Goal: Task Accomplishment & Management: Complete application form

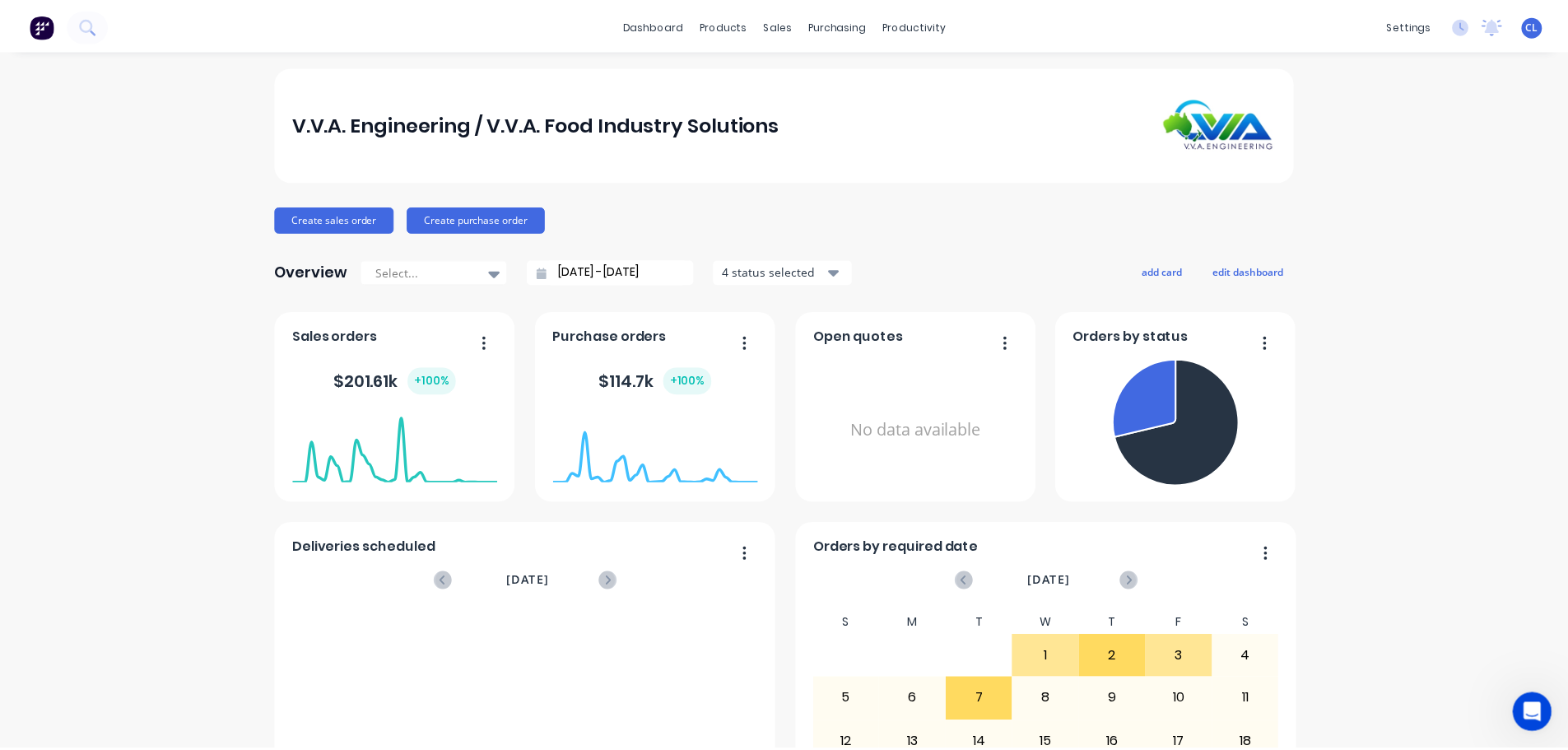
scroll to position [5715, 0]
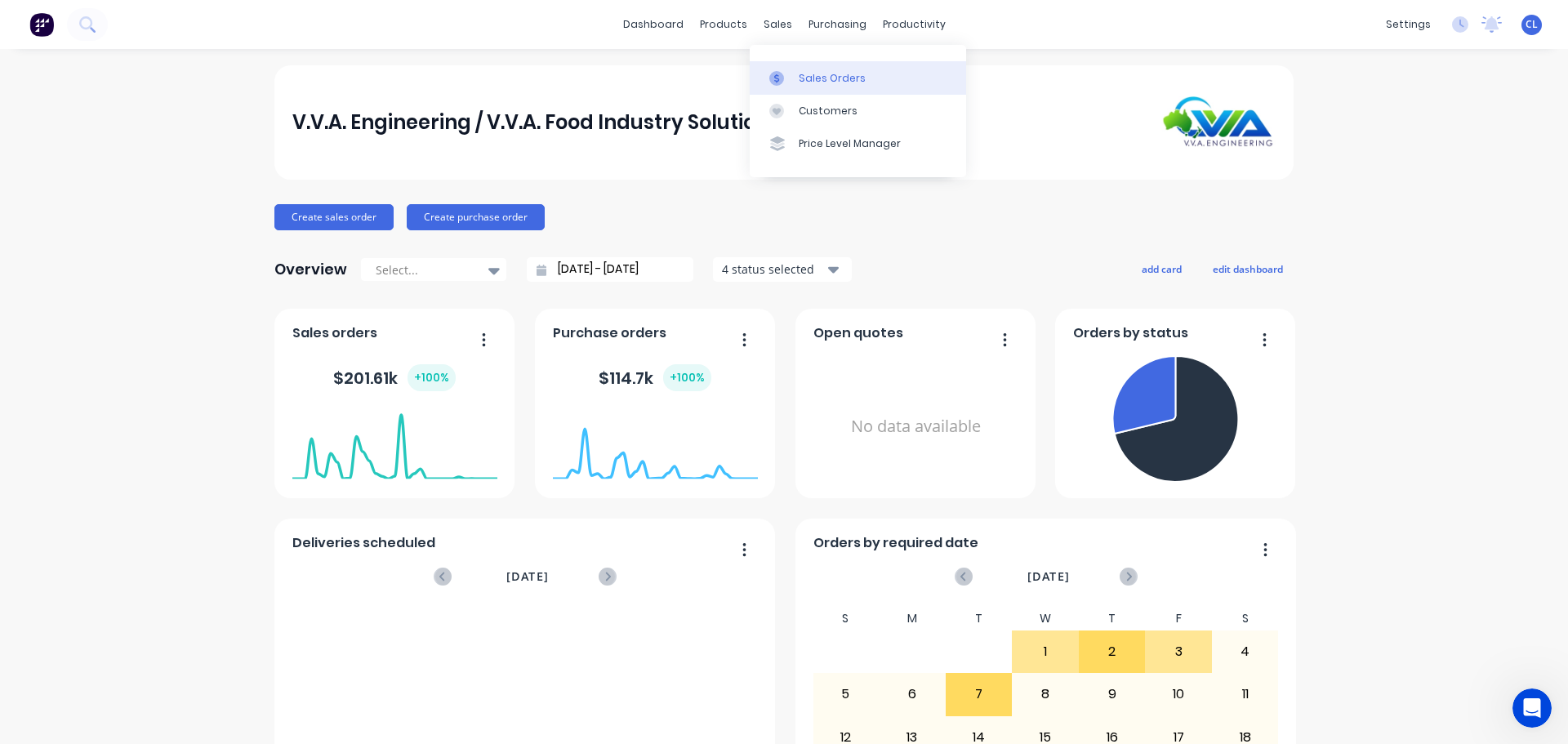
click at [797, 82] on link "Sales Orders" at bounding box center [858, 78] width 217 height 33
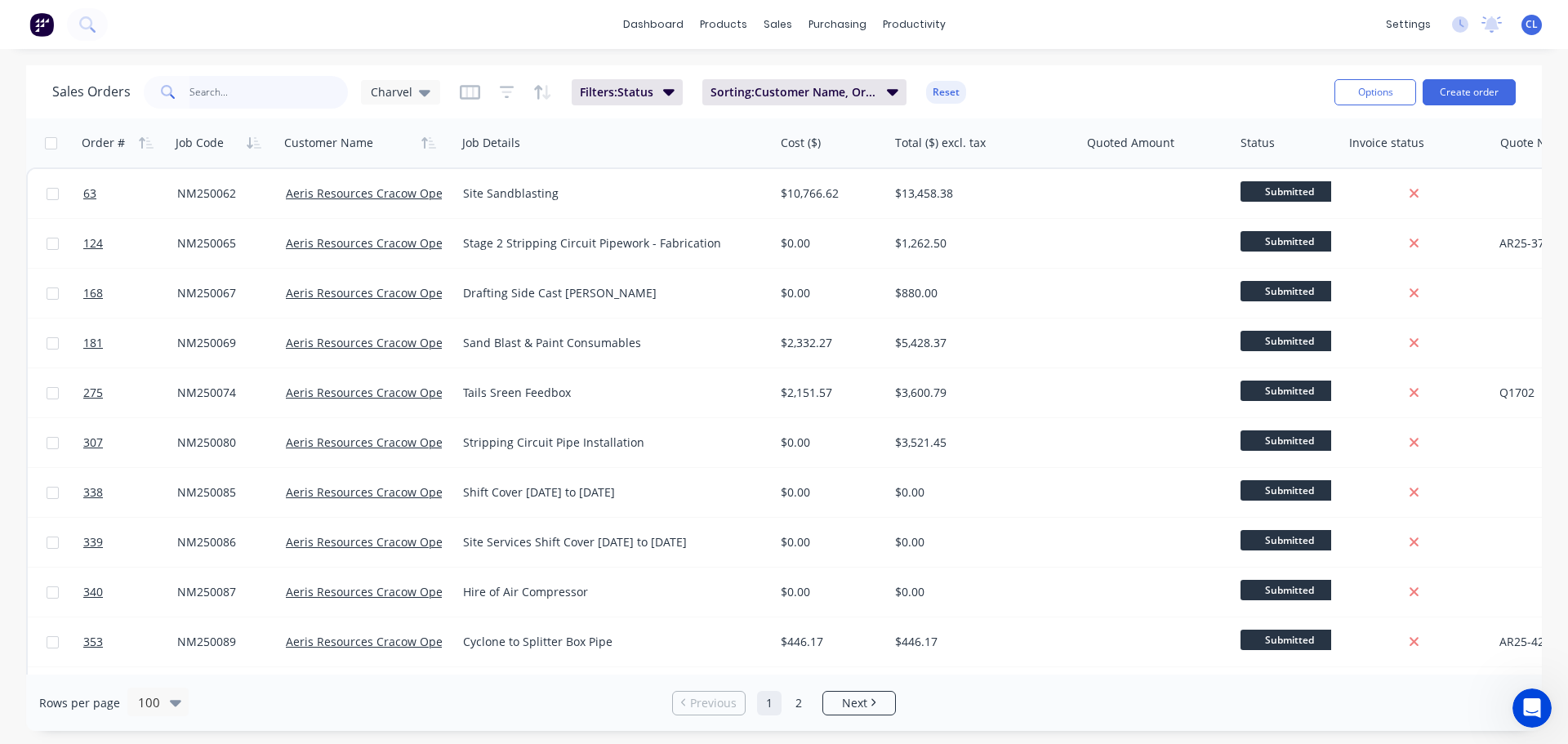
click at [316, 82] on input "text" at bounding box center [268, 92] width 160 height 33
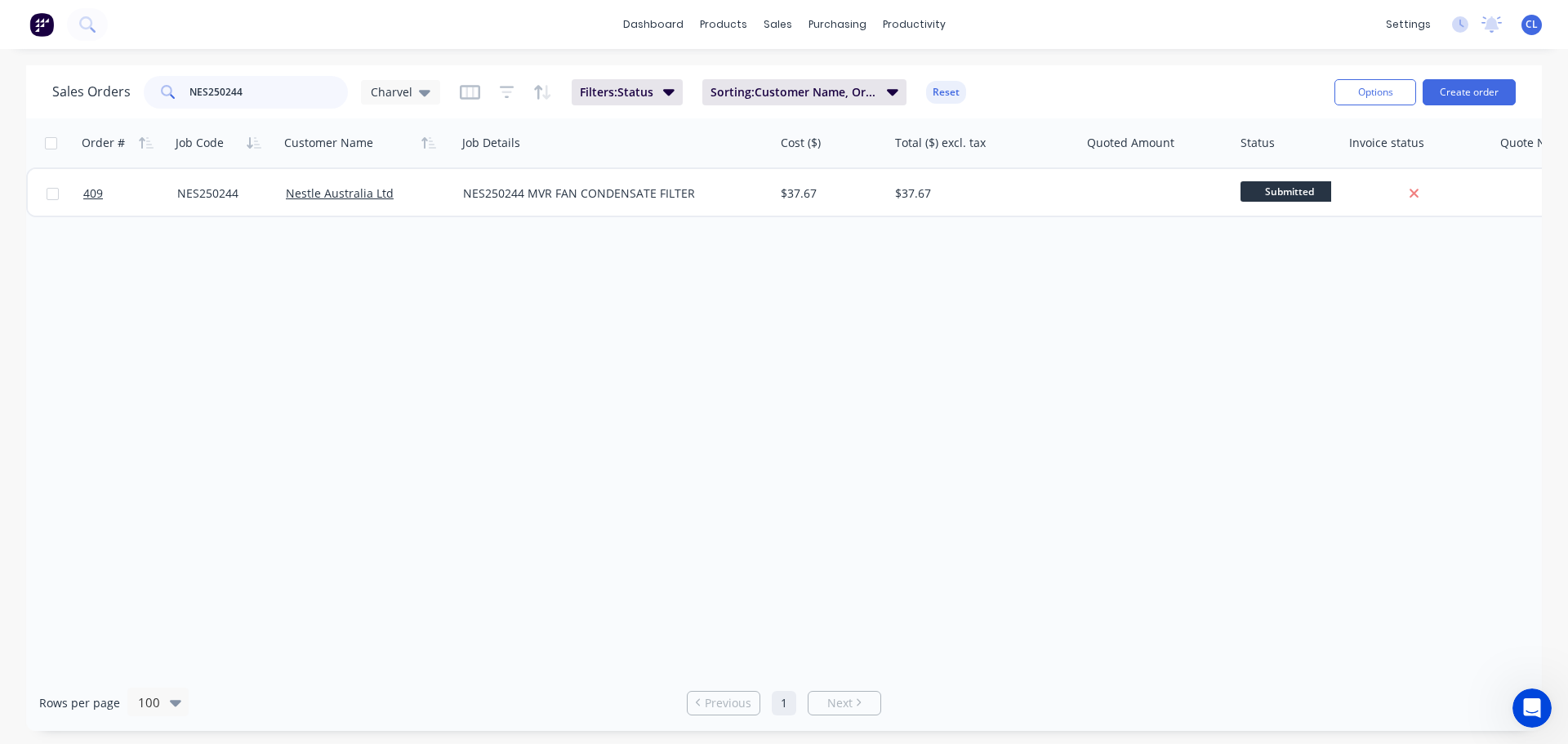
click at [316, 82] on input "NES250244" at bounding box center [268, 92] width 160 height 33
type input "NES250245"
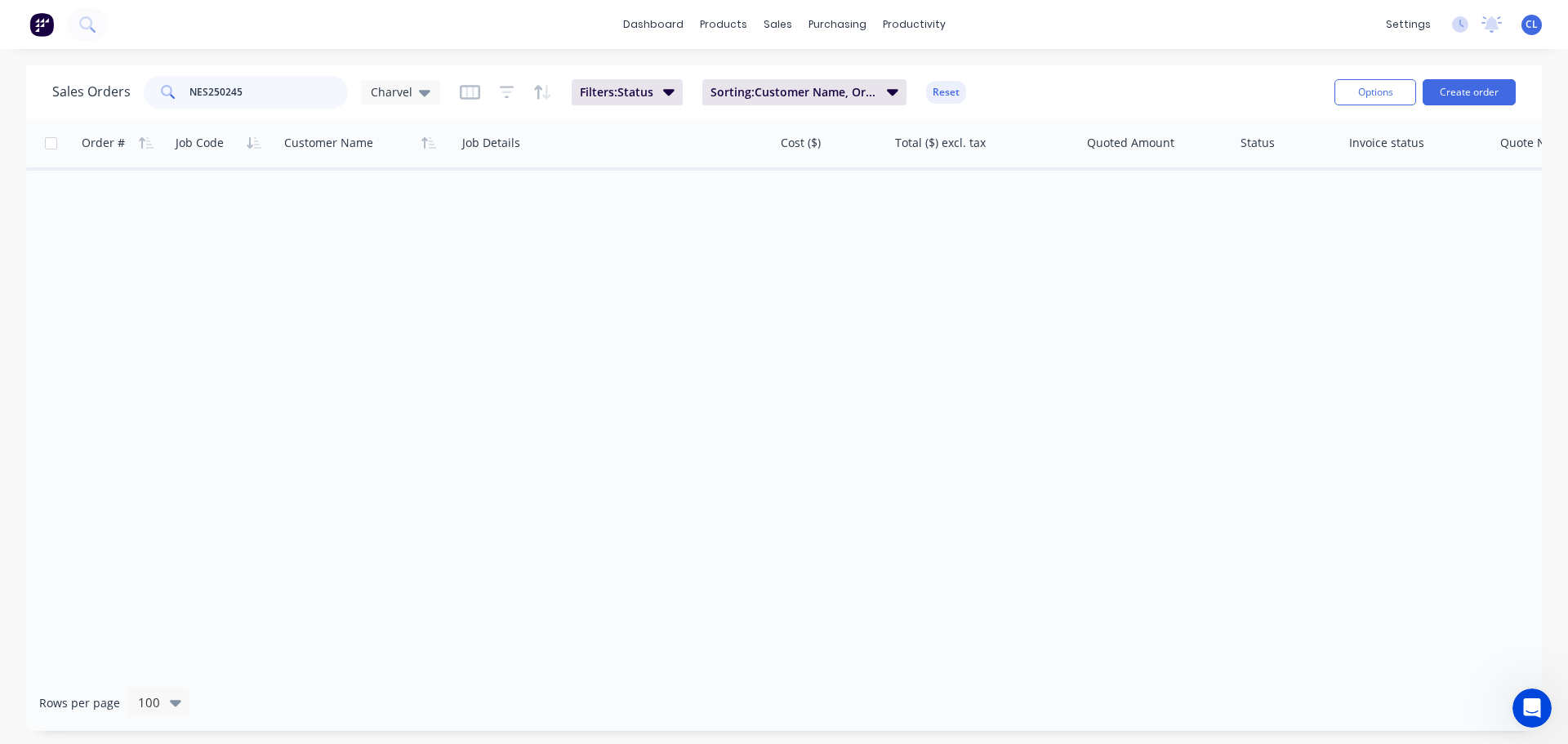
click at [309, 86] on input "NES250245" at bounding box center [268, 92] width 160 height 33
click at [1456, 96] on button "Create order" at bounding box center [1469, 92] width 93 height 26
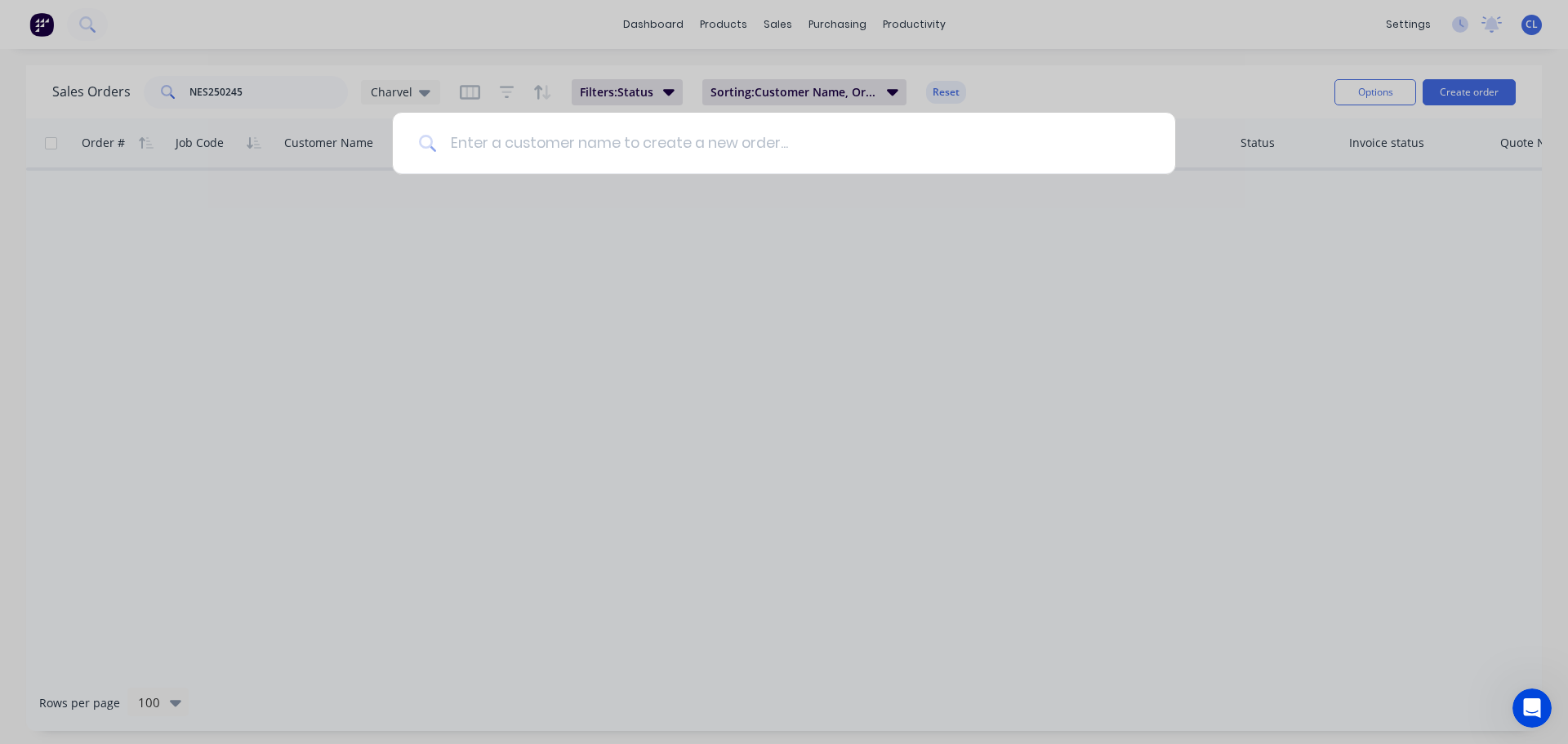
click at [662, 157] on input at bounding box center [793, 143] width 712 height 62
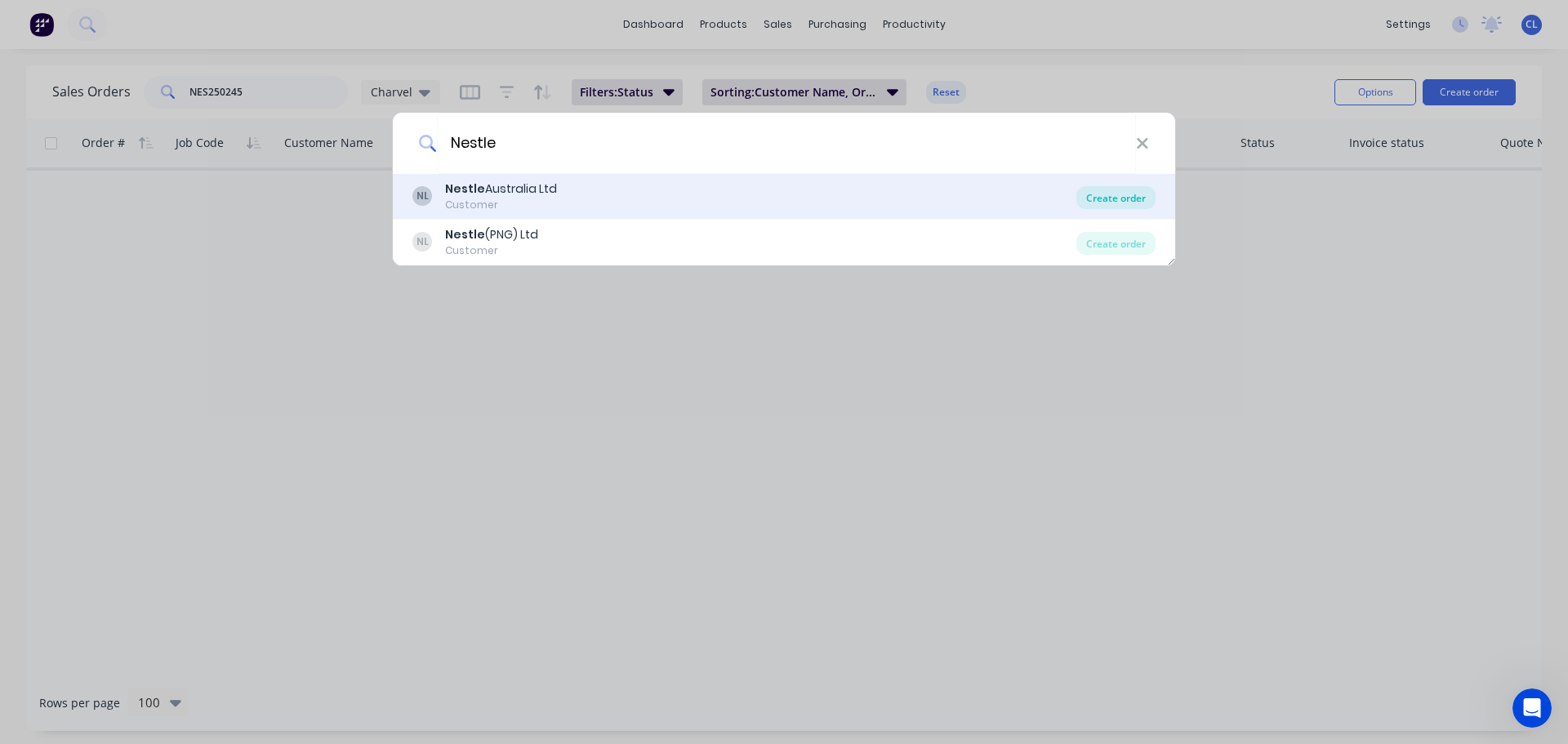
type input "Nestle"
click at [1095, 199] on div "Create order" at bounding box center [1116, 198] width 79 height 23
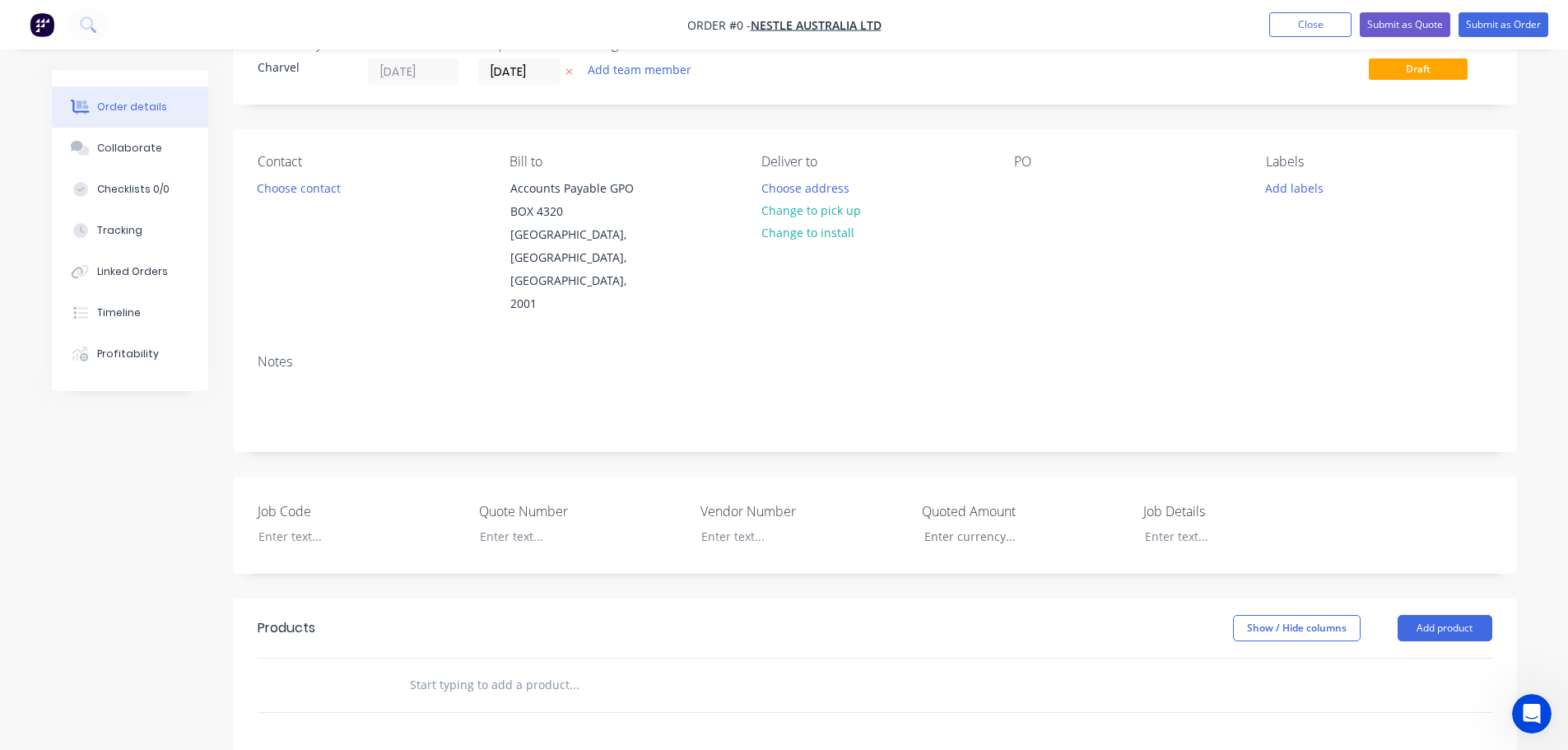
scroll to position [83, 0]
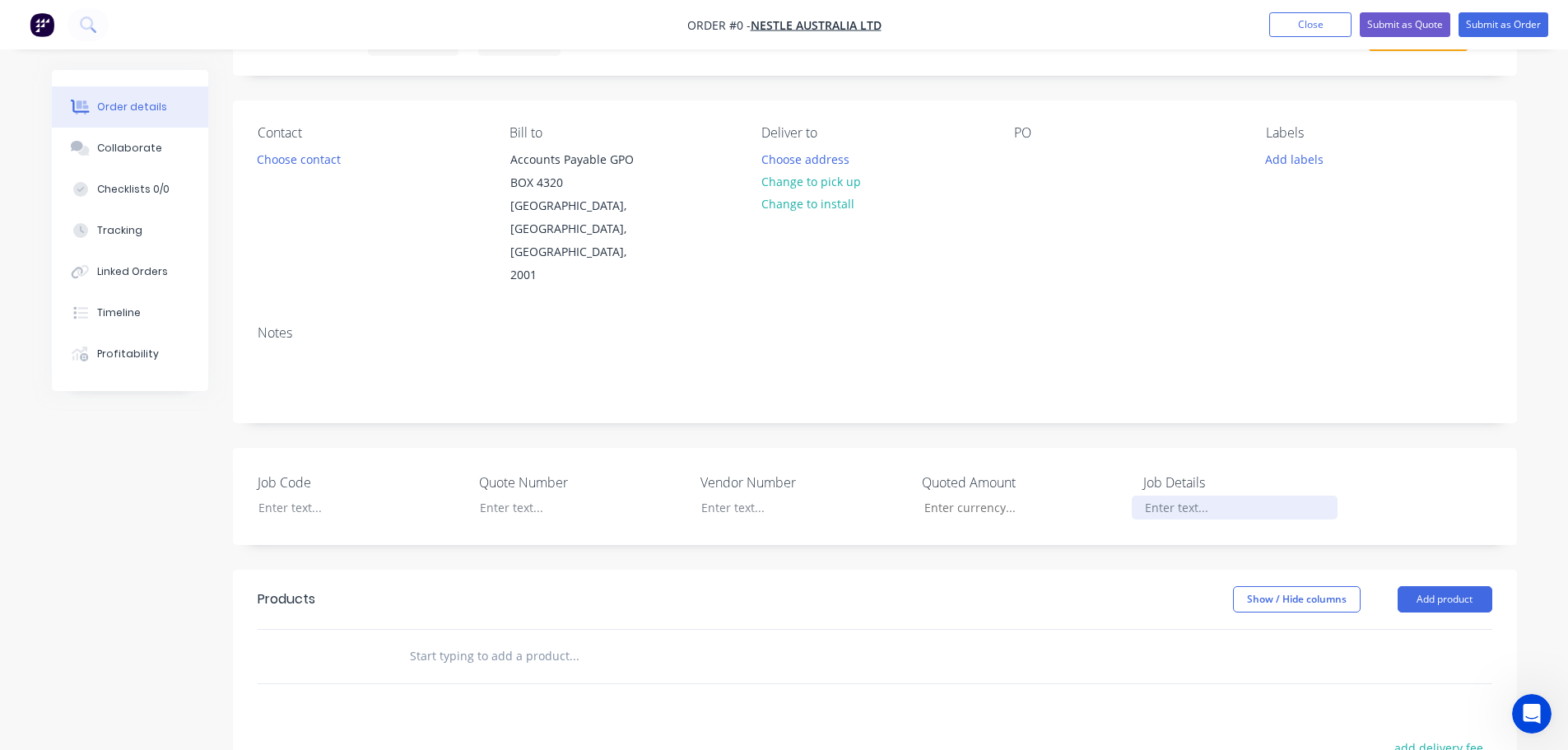
click at [1152, 496] on div at bounding box center [1234, 507] width 206 height 24
paste div
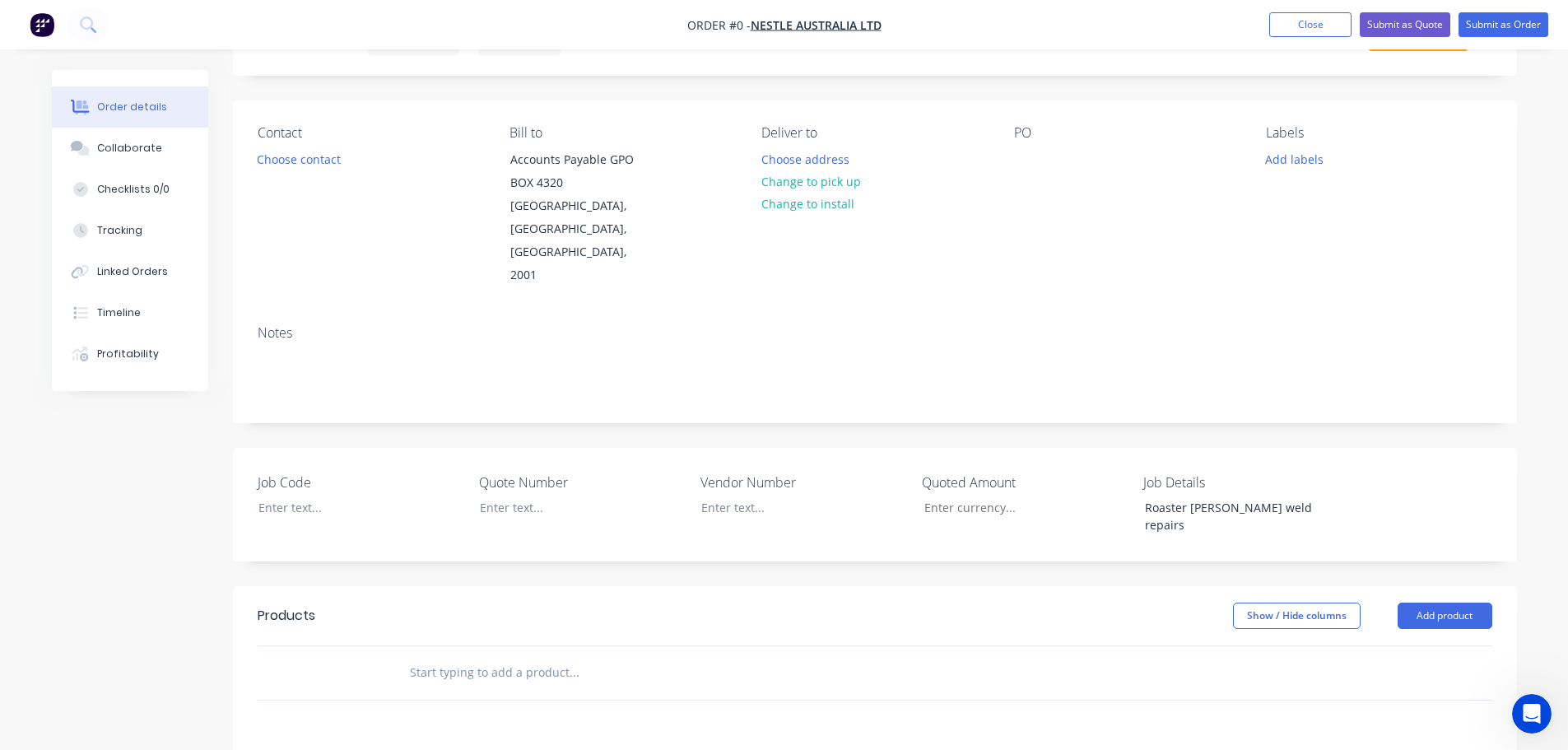
click at [341, 475] on div "Order details Collaborate Checklists 0/0 Tracking Linked Orders Timeline Profit…" at bounding box center [784, 554] width 1498 height 1133
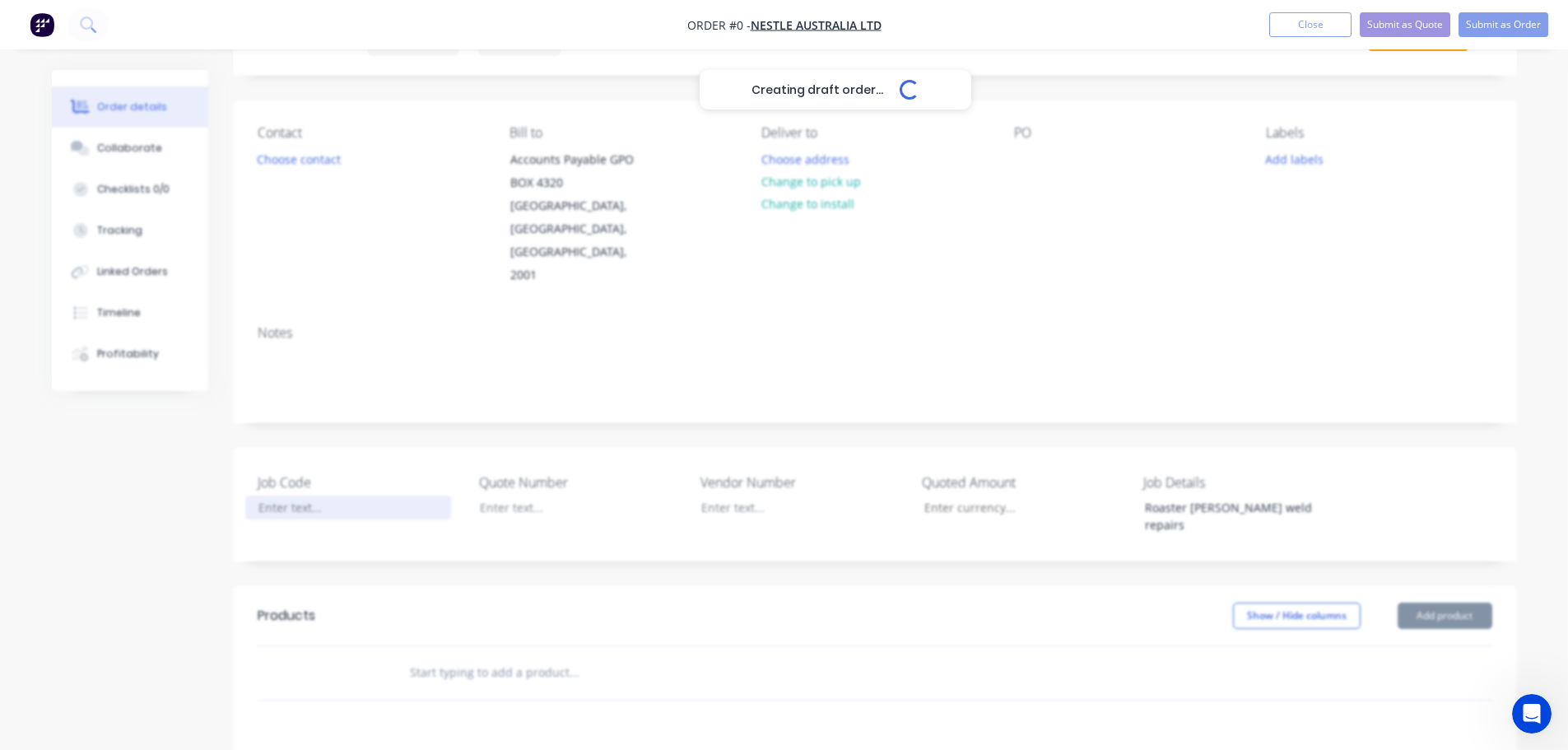
click at [325, 496] on div at bounding box center [348, 507] width 206 height 24
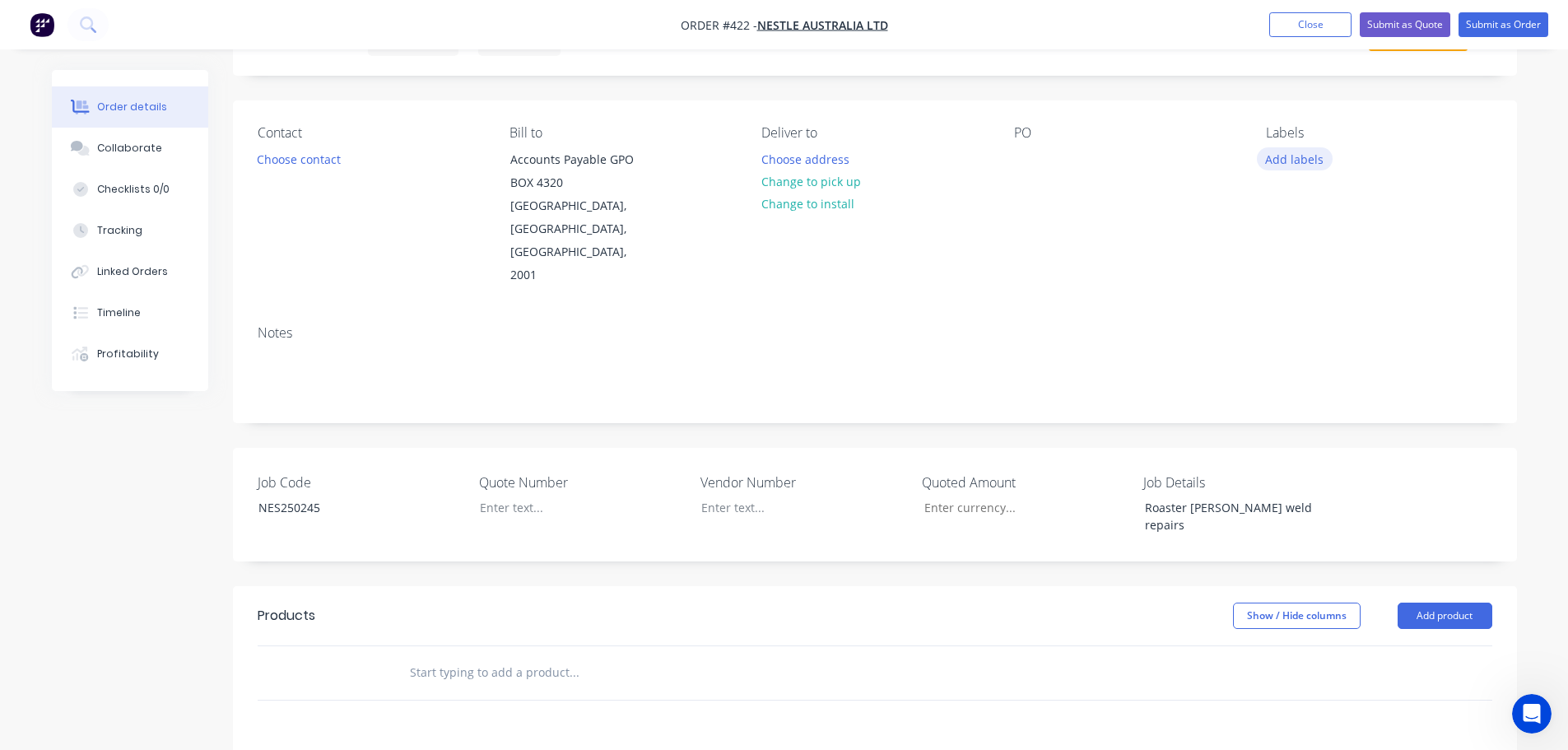
click at [1286, 156] on button "Add labels" at bounding box center [1295, 158] width 76 height 22
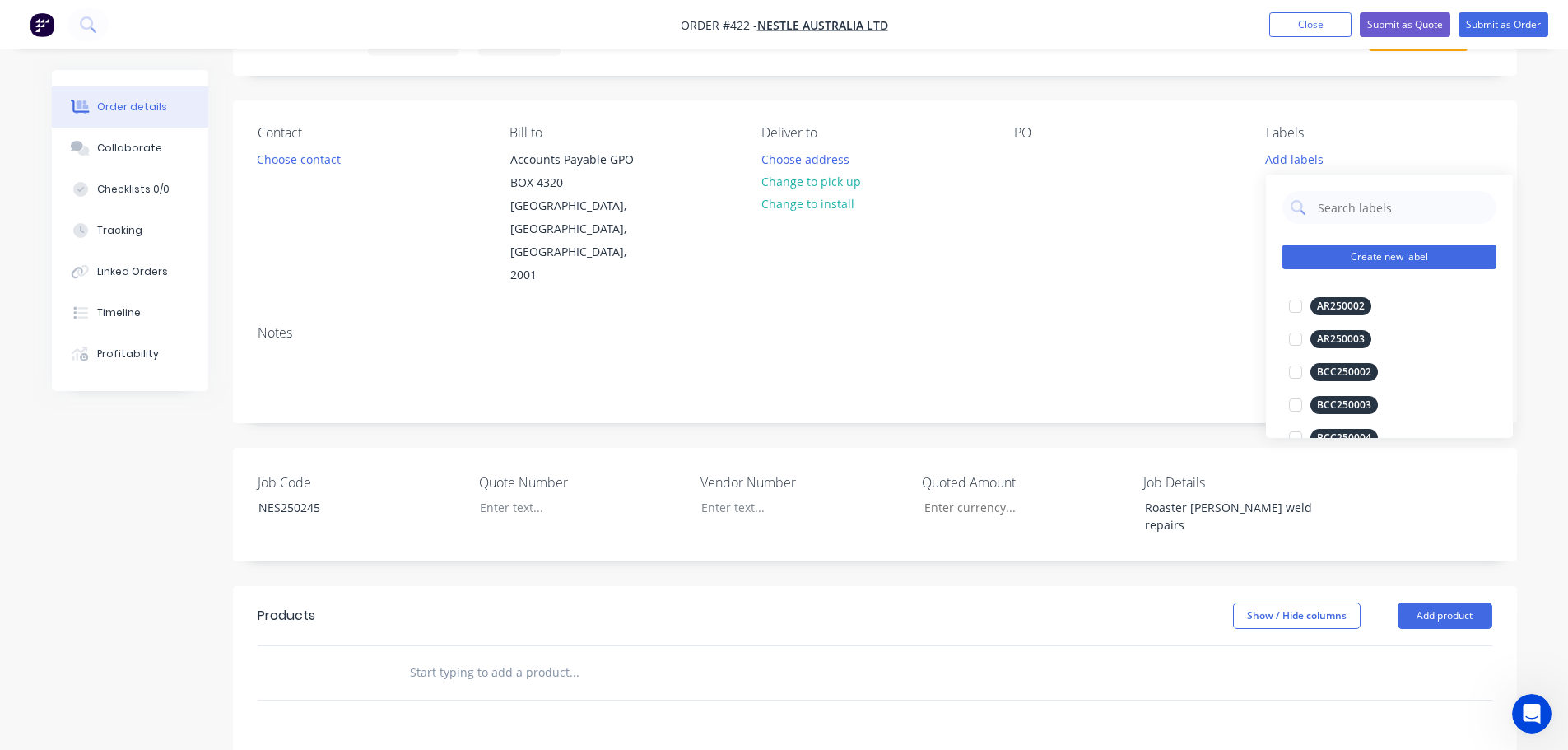
click at [1386, 249] on button "Create new label" at bounding box center [1390, 256] width 214 height 24
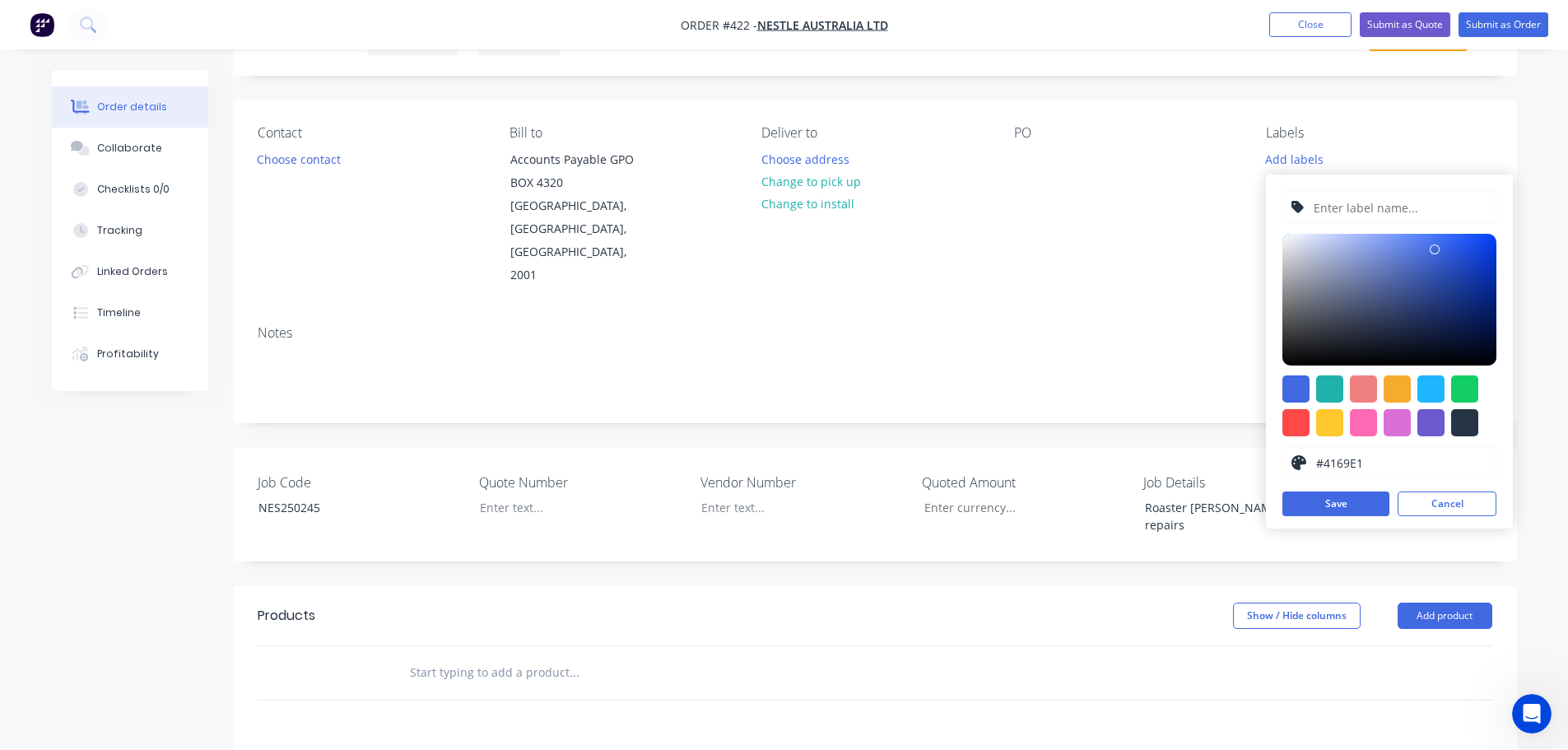
click at [1348, 207] on input "text" at bounding box center [1400, 207] width 175 height 31
paste input "Roaster [PERSON_NAME] weld repairs"
type input "NES250245"
click at [1297, 388] on div at bounding box center [1296, 389] width 27 height 27
click at [1335, 503] on button "Save" at bounding box center [1336, 504] width 107 height 24
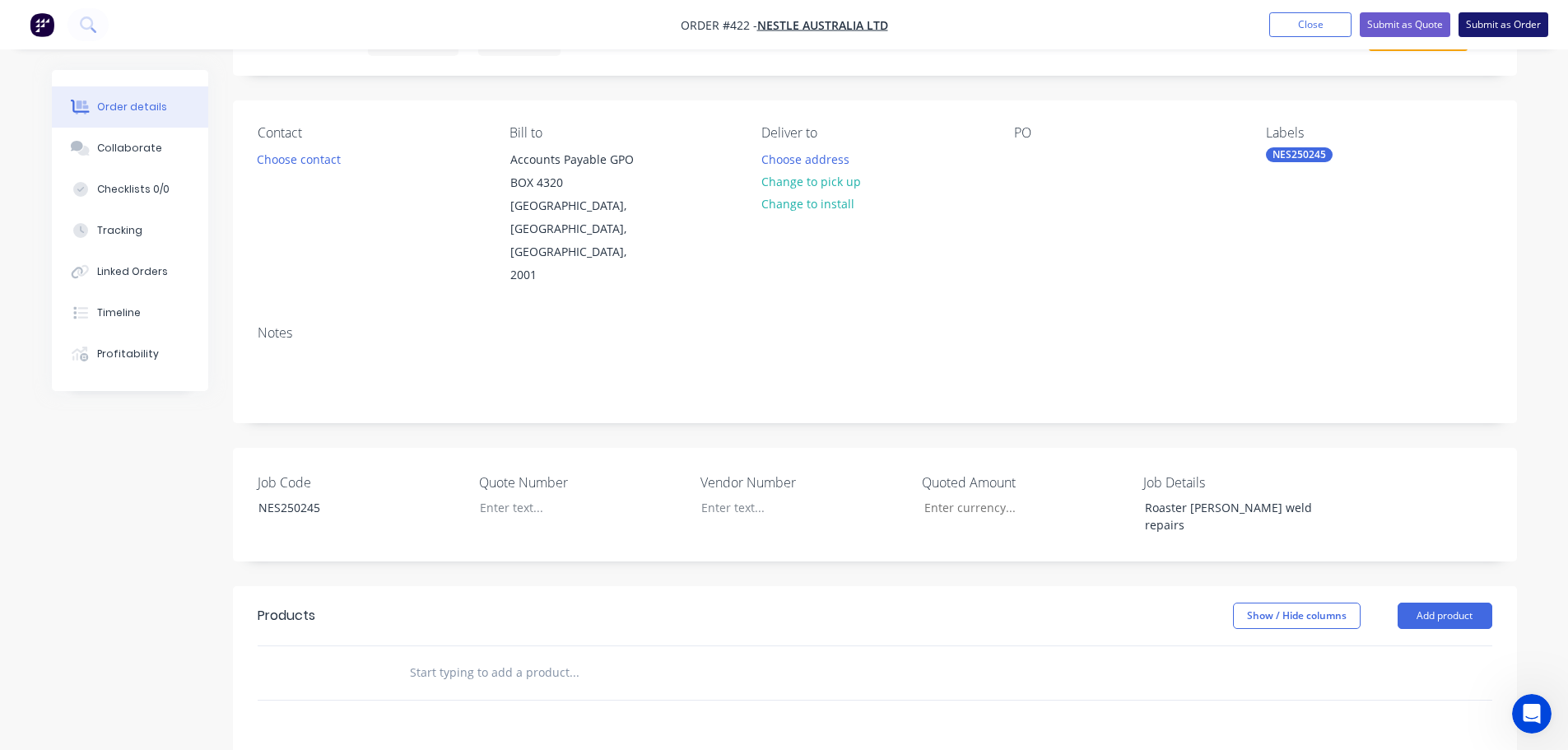
click at [1488, 20] on button "Submit as Order" at bounding box center [1504, 24] width 90 height 24
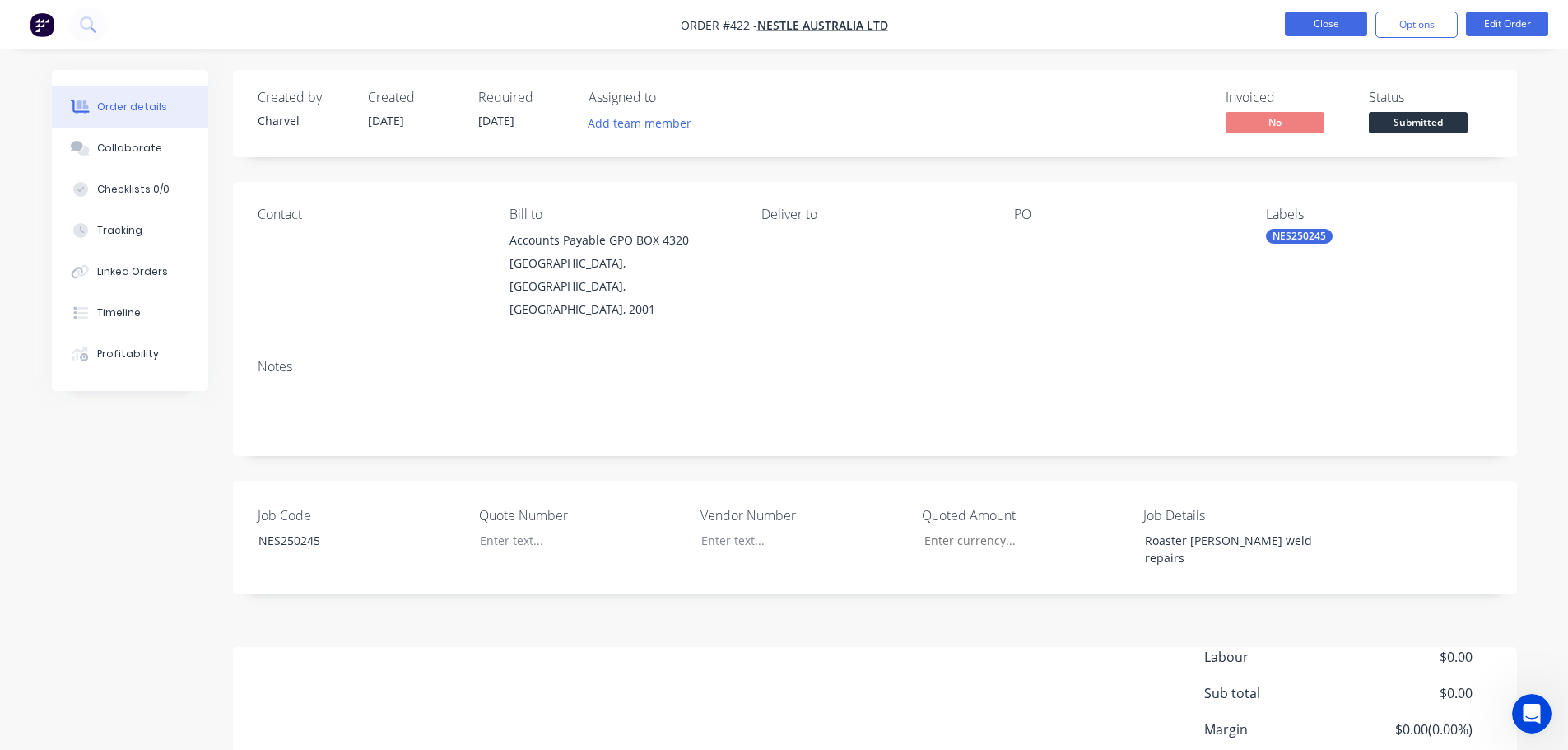
click at [1331, 30] on button "Close" at bounding box center [1326, 23] width 83 height 24
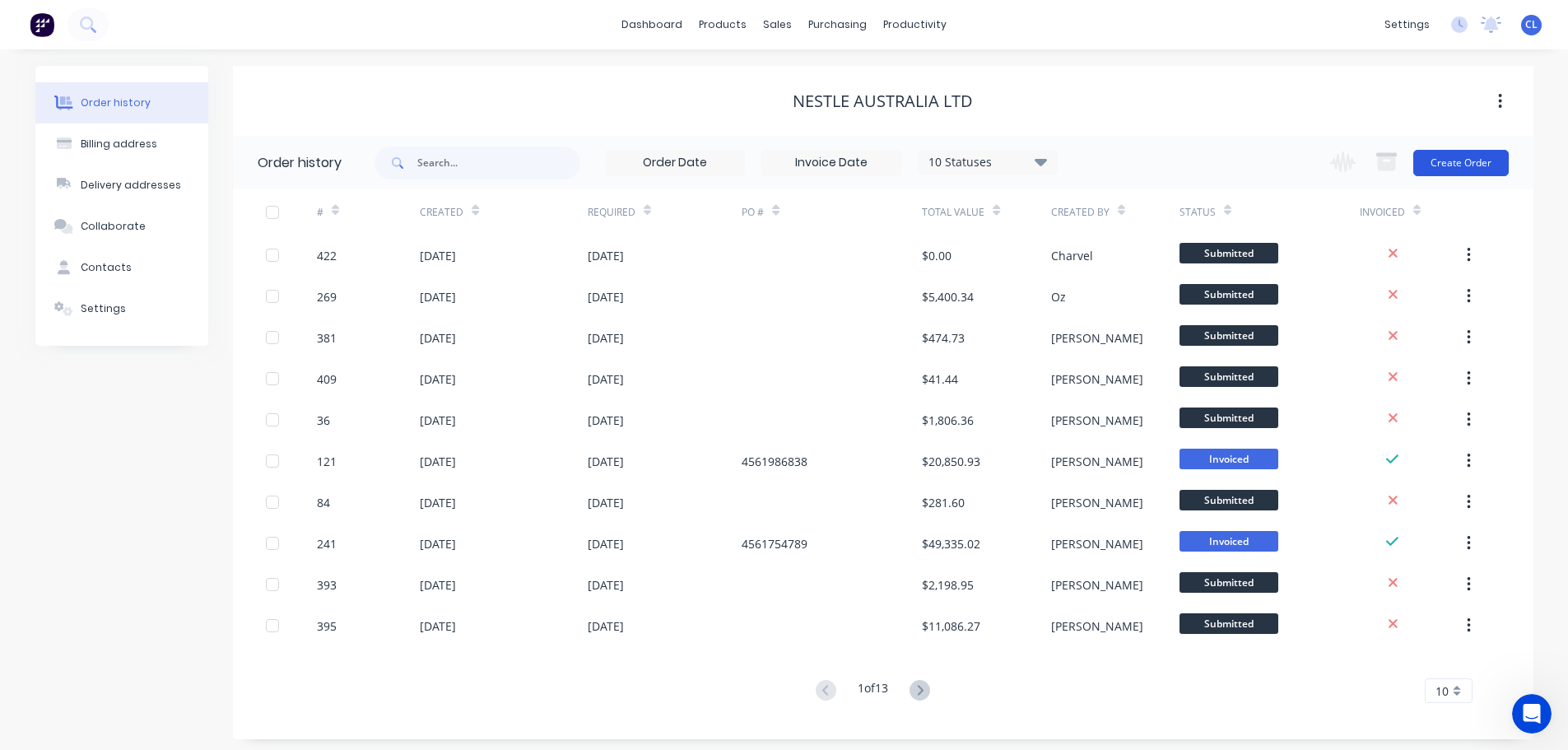
click at [1465, 155] on button "Create Order" at bounding box center [1461, 163] width 95 height 26
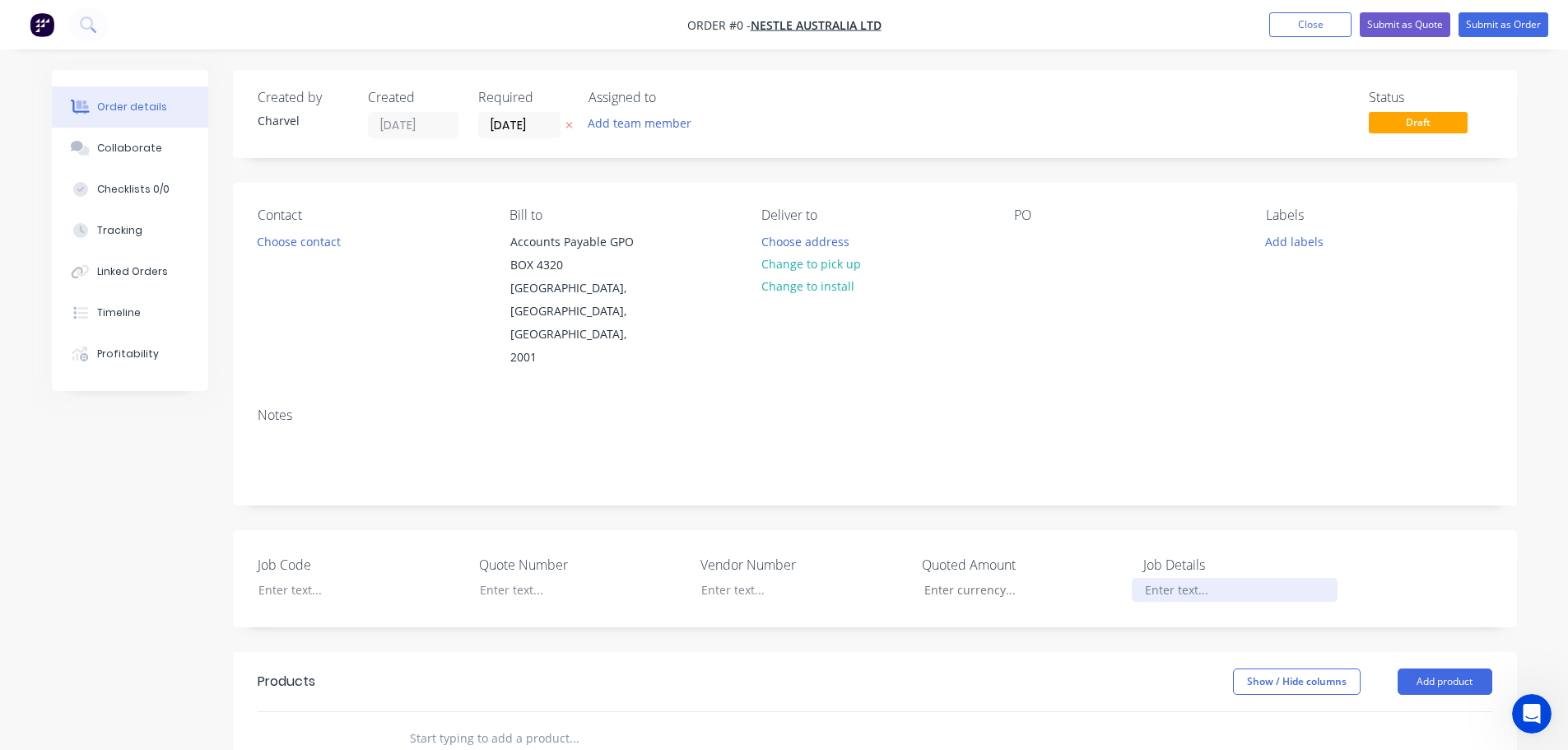
click at [1153, 578] on div at bounding box center [1234, 590] width 206 height 24
paste div
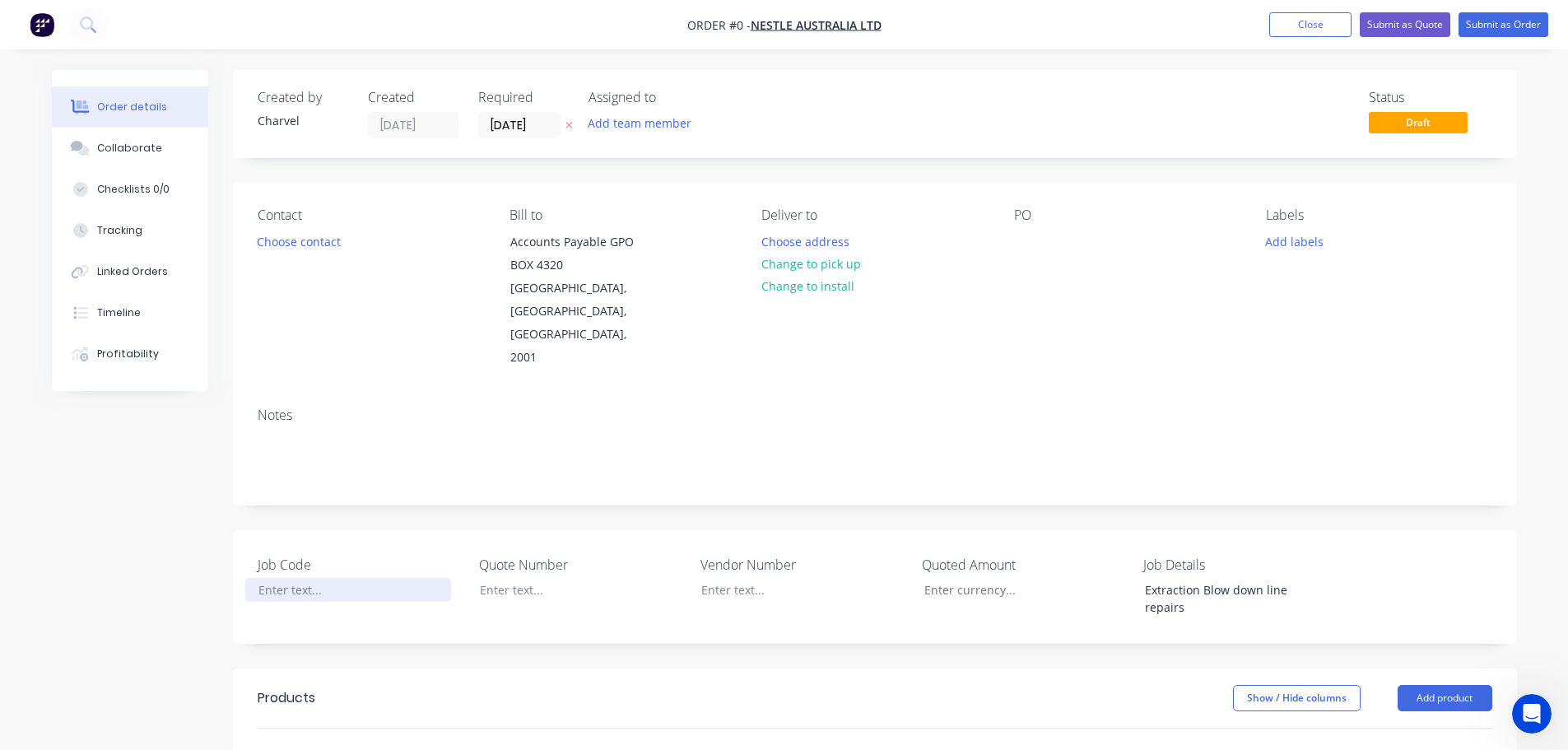
click at [316, 537] on div "Order details Collaborate Checklists 0/0 Tracking Linked Orders Timeline Profit…" at bounding box center [784, 637] width 1498 height 1133
copy div "NES250246"
drag, startPoint x: 1249, startPoint y: 251, endPoint x: 1274, endPoint y: 251, distance: 25.0
click at [1250, 251] on div "Contact Choose contact [PERSON_NAME] to Accounts Payable GPO BOX [GEOGRAPHIC_DA…" at bounding box center [875, 288] width 1284 height 211
click at [1275, 251] on button "Add labels" at bounding box center [1295, 240] width 76 height 22
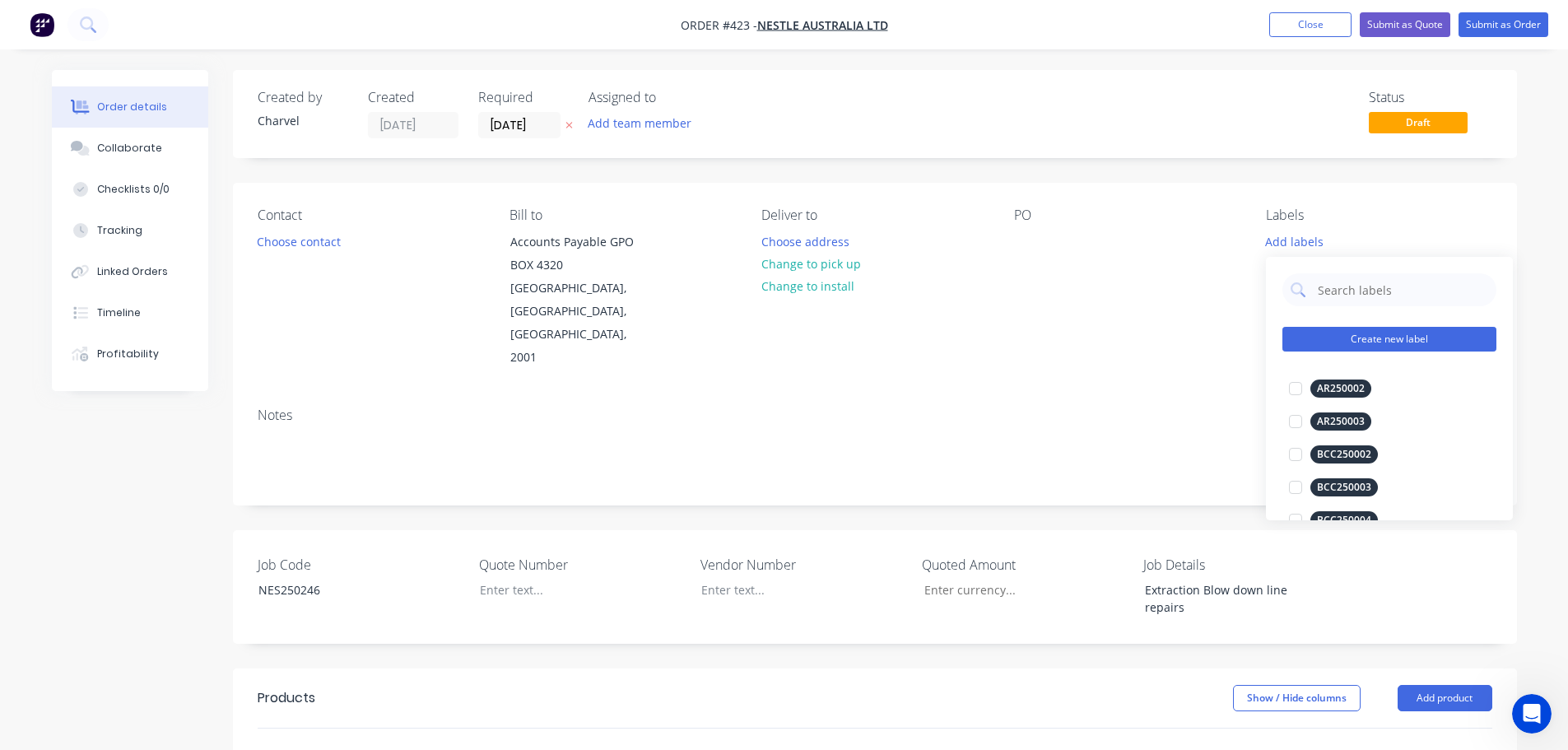
click at [1351, 331] on button "Create new label" at bounding box center [1390, 339] width 214 height 24
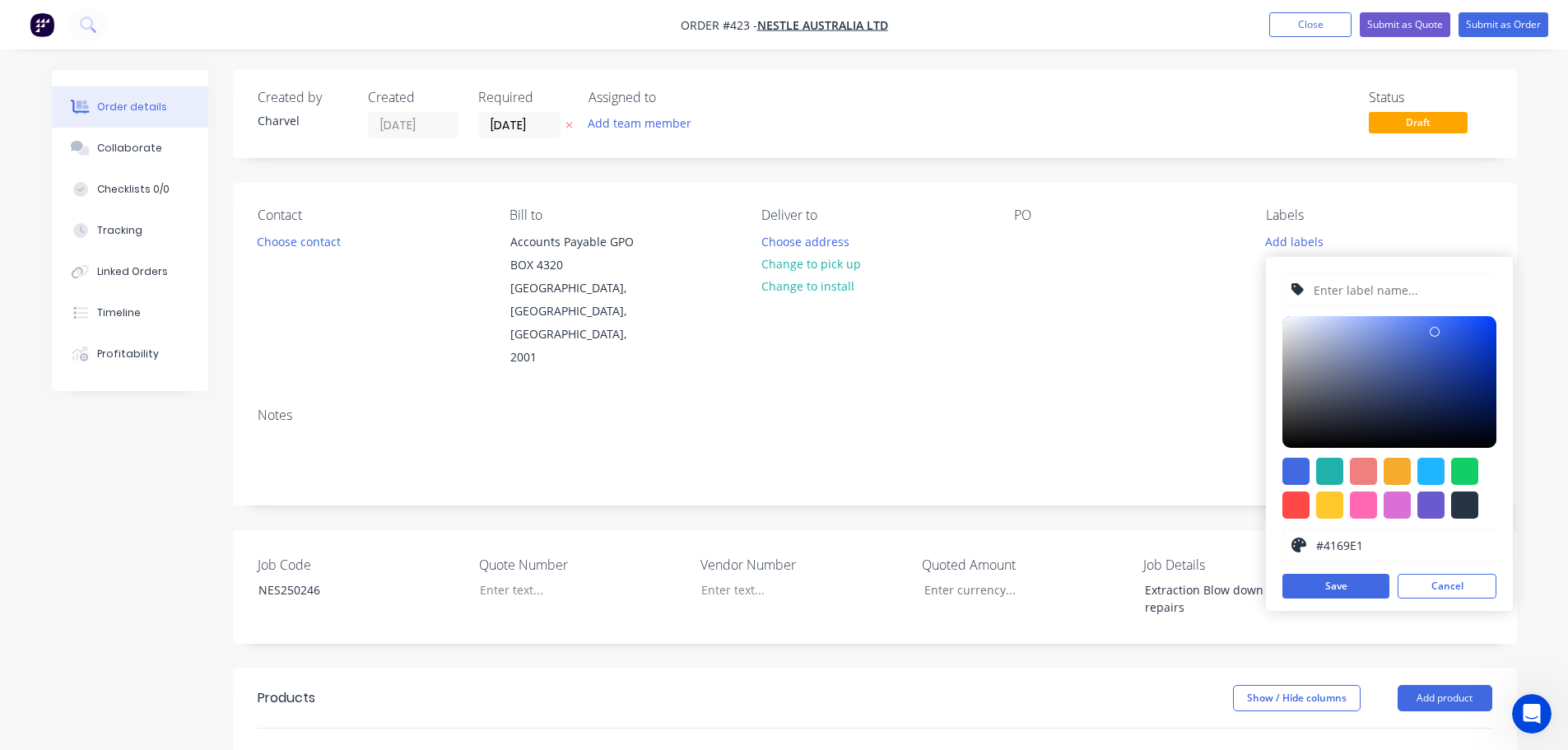
click at [1338, 293] on input "text" at bounding box center [1400, 290] width 175 height 31
paste input "NES250246"
type input "NES250246"
click at [1361, 578] on button "Save" at bounding box center [1336, 585] width 107 height 24
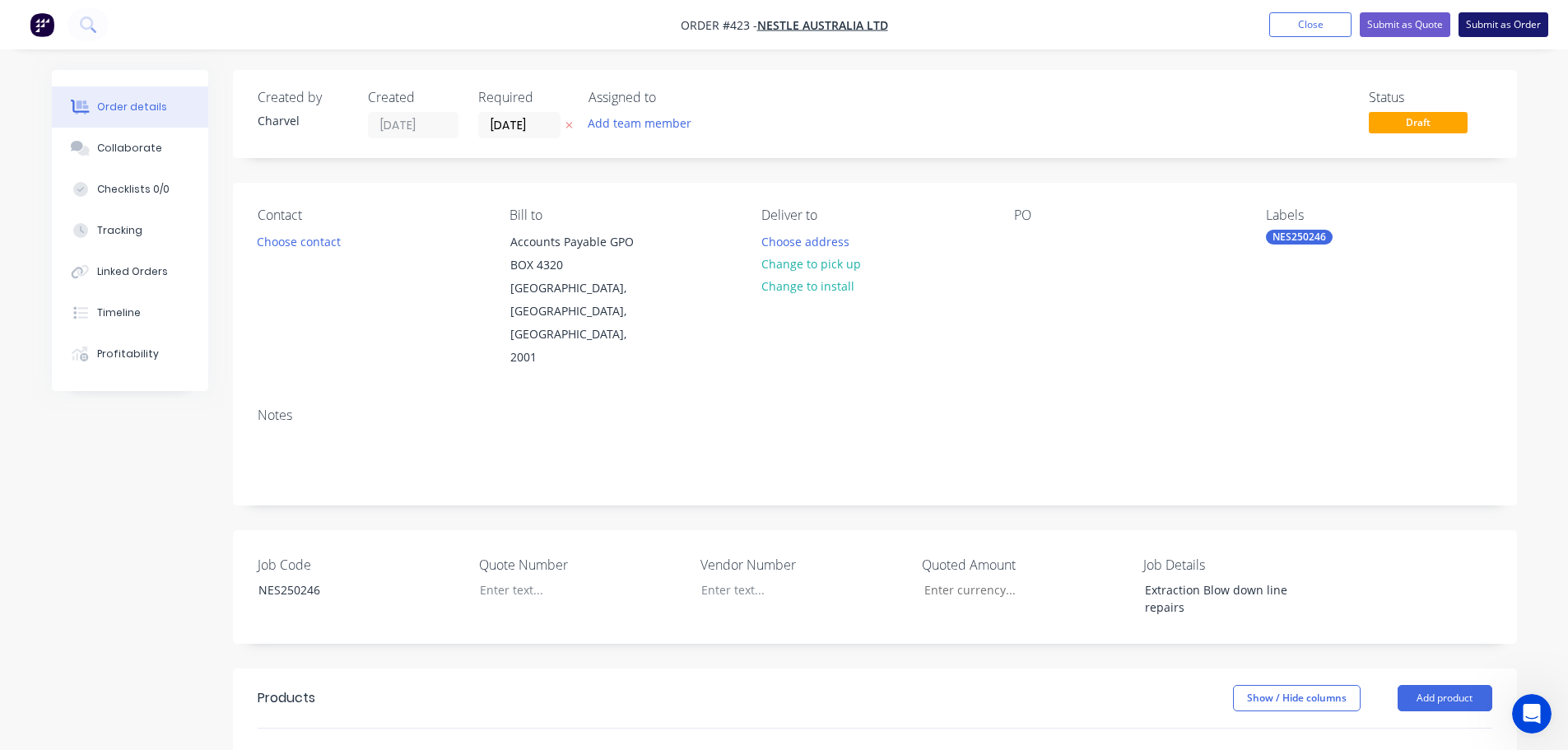
click at [1481, 29] on button "Submit as Order" at bounding box center [1504, 24] width 90 height 24
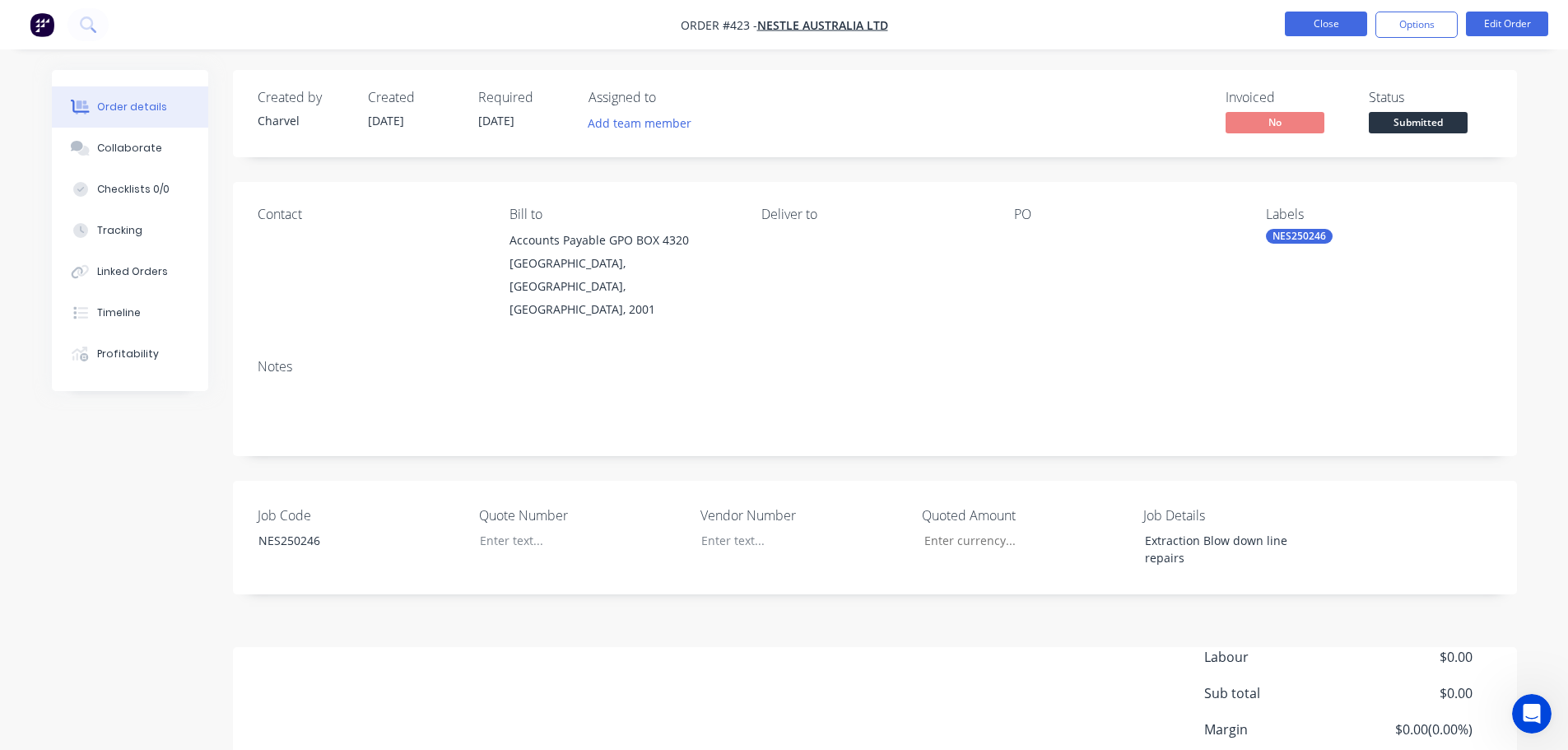
click at [1330, 26] on button "Close" at bounding box center [1326, 23] width 83 height 24
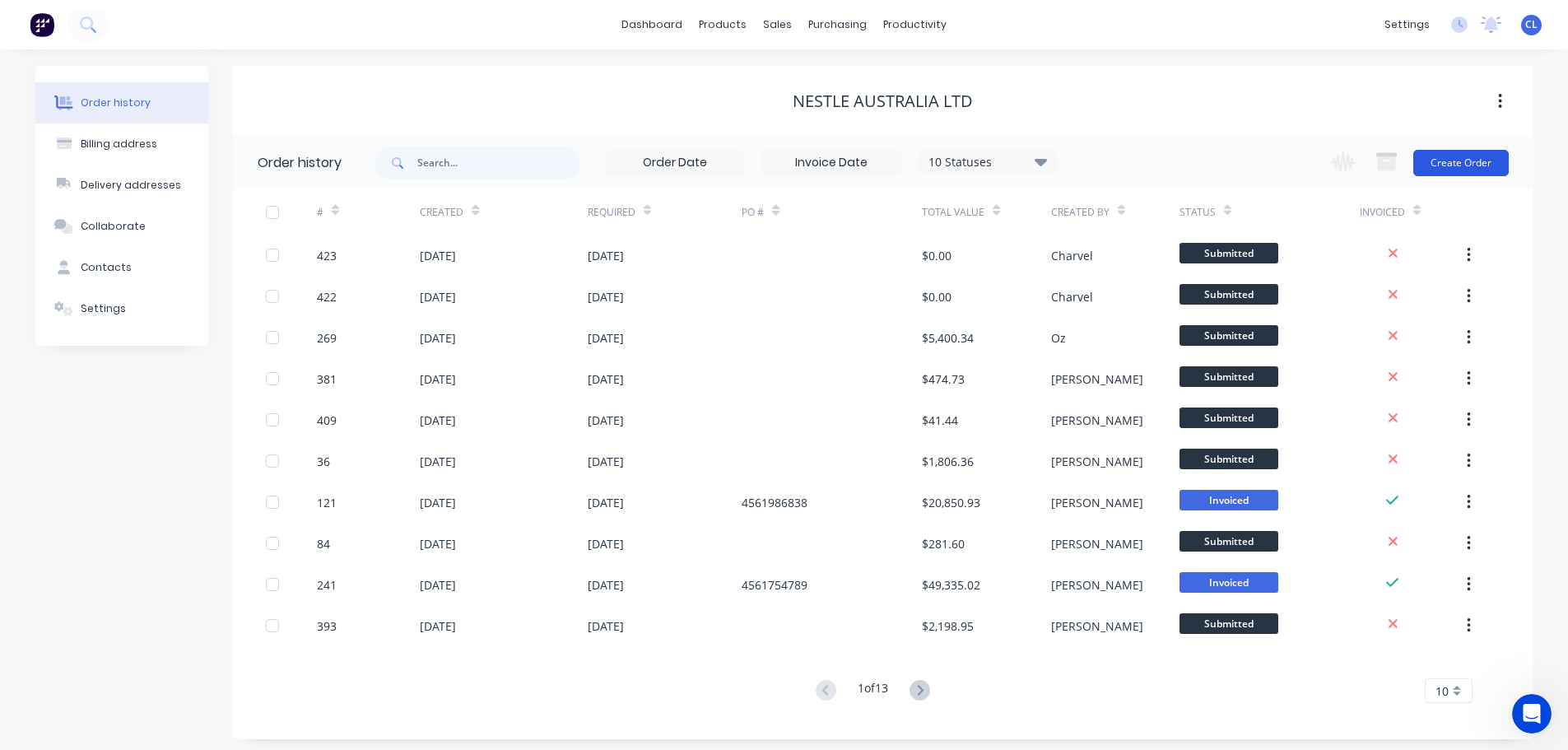
click at [1454, 165] on button "Create Order" at bounding box center [1461, 163] width 95 height 26
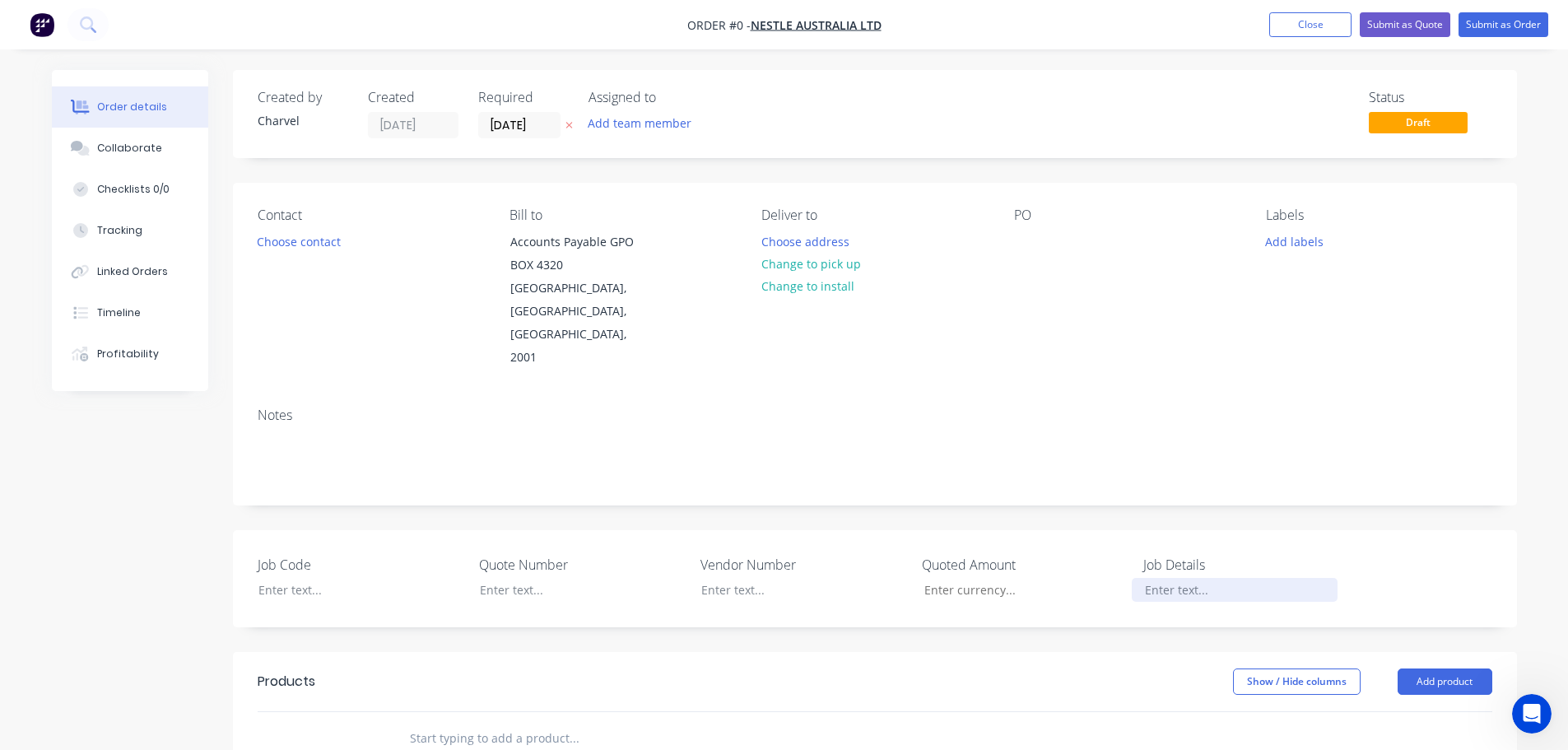
click at [1176, 578] on div at bounding box center [1234, 590] width 206 height 24
paste div
click at [313, 536] on div "Order details Collaborate Checklists 0/0 Tracking Linked Orders Timeline Profit…" at bounding box center [784, 629] width 1498 height 1117
copy div "NES250247"
click at [1274, 246] on button "Add labels" at bounding box center [1295, 240] width 76 height 22
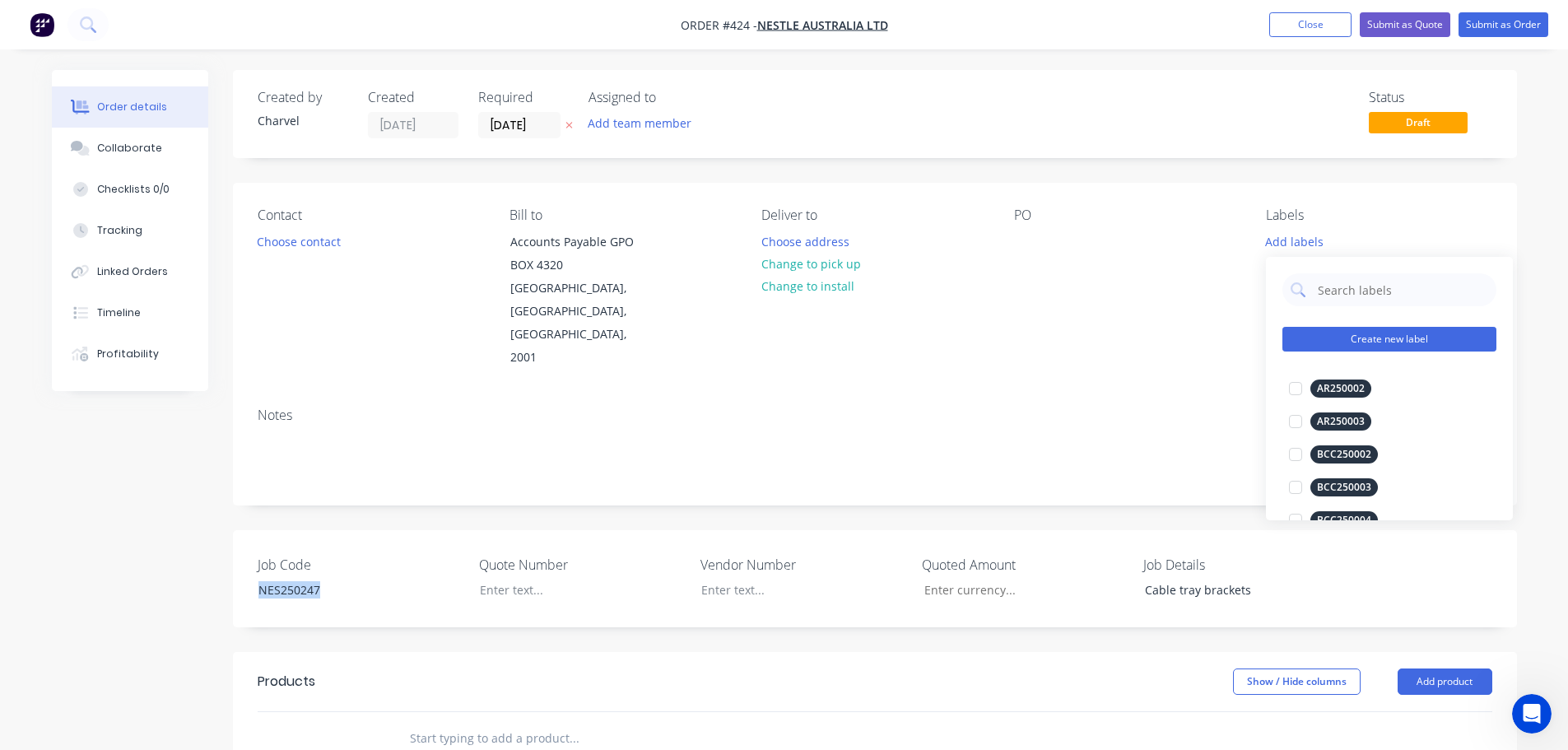
click at [1364, 341] on button "Create new label" at bounding box center [1390, 339] width 214 height 24
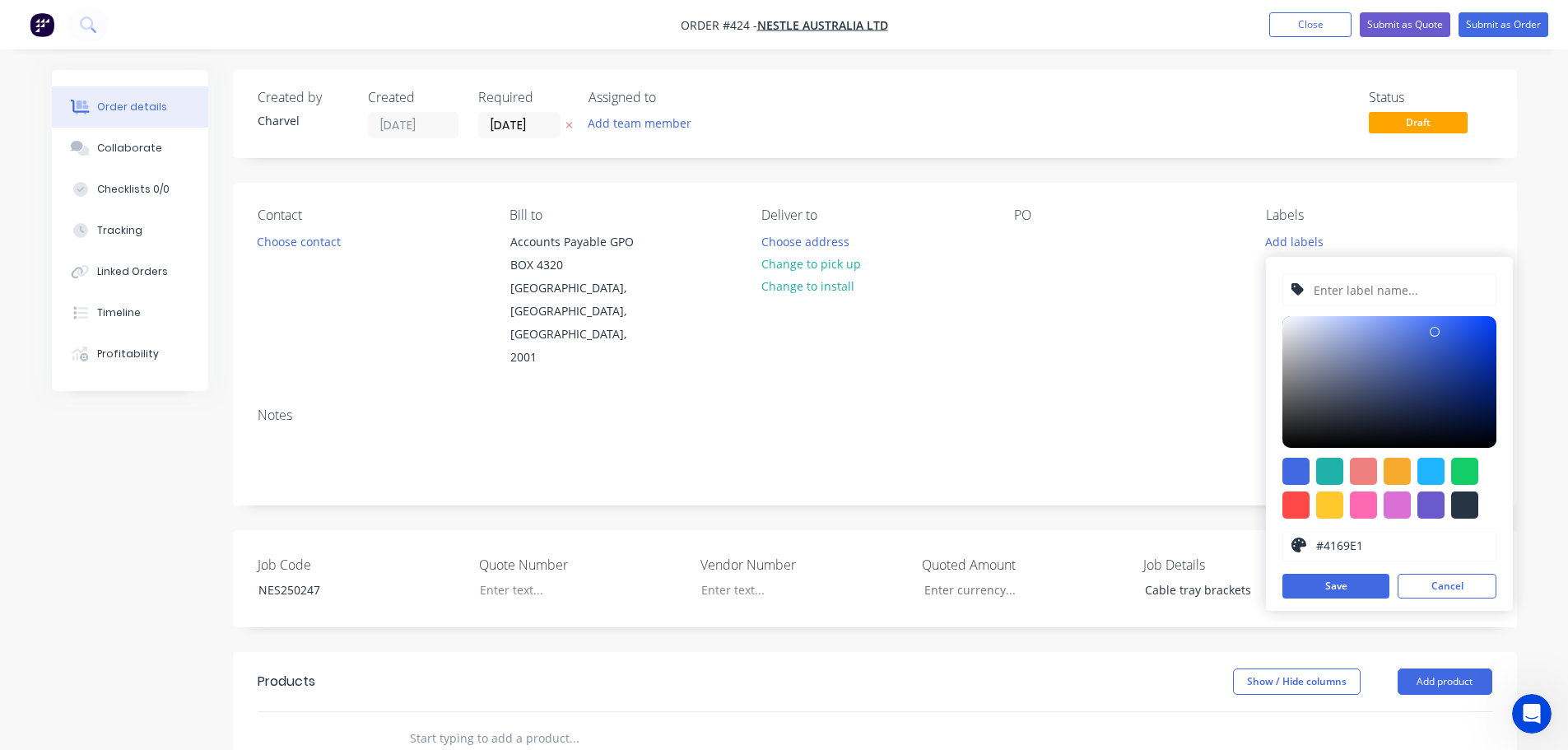
click at [1346, 294] on input "text" at bounding box center [1400, 290] width 175 height 31
paste input "NES250247"
type input "NES250247"
click at [1332, 583] on button "Save" at bounding box center [1336, 585] width 107 height 24
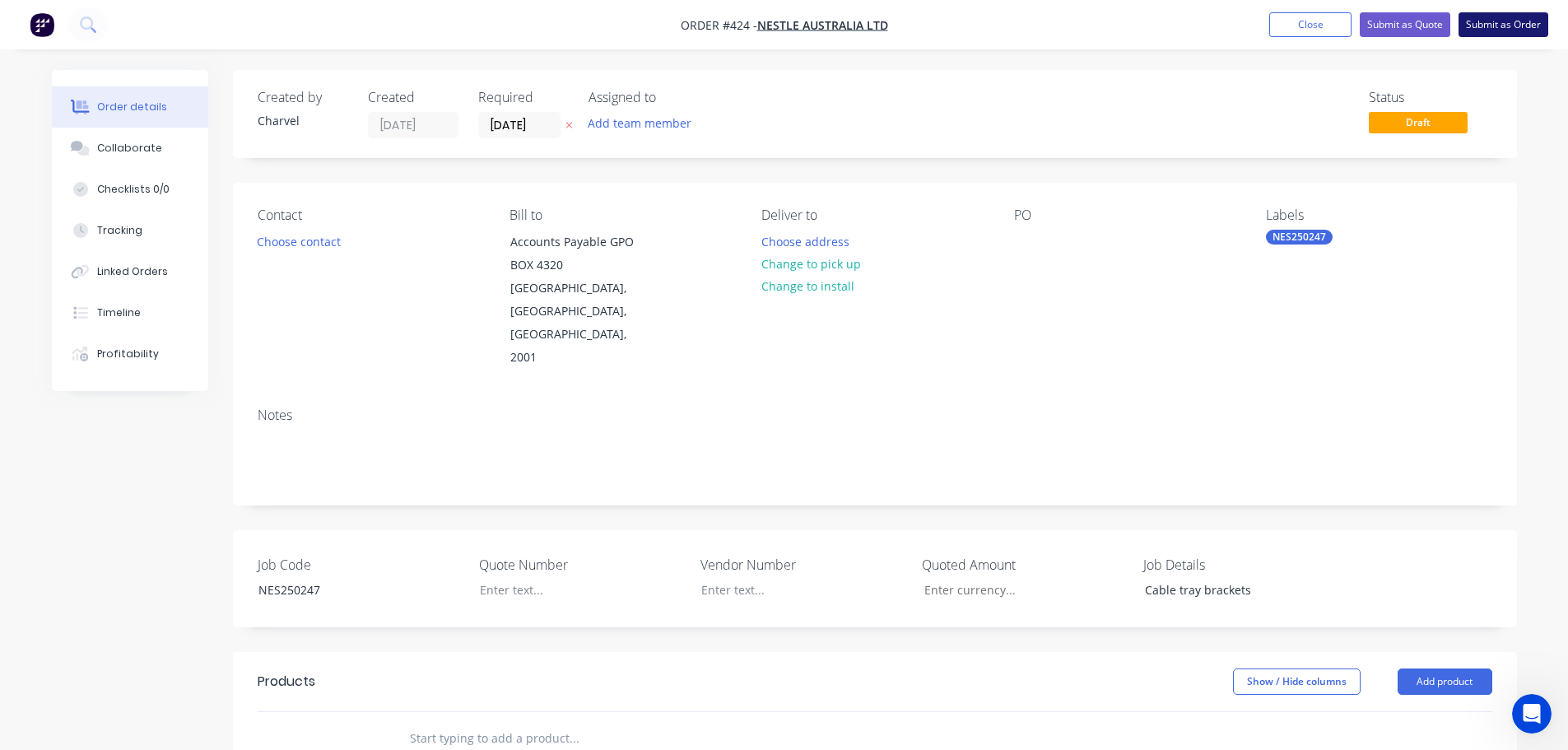
click at [1497, 22] on button "Submit as Order" at bounding box center [1504, 24] width 90 height 24
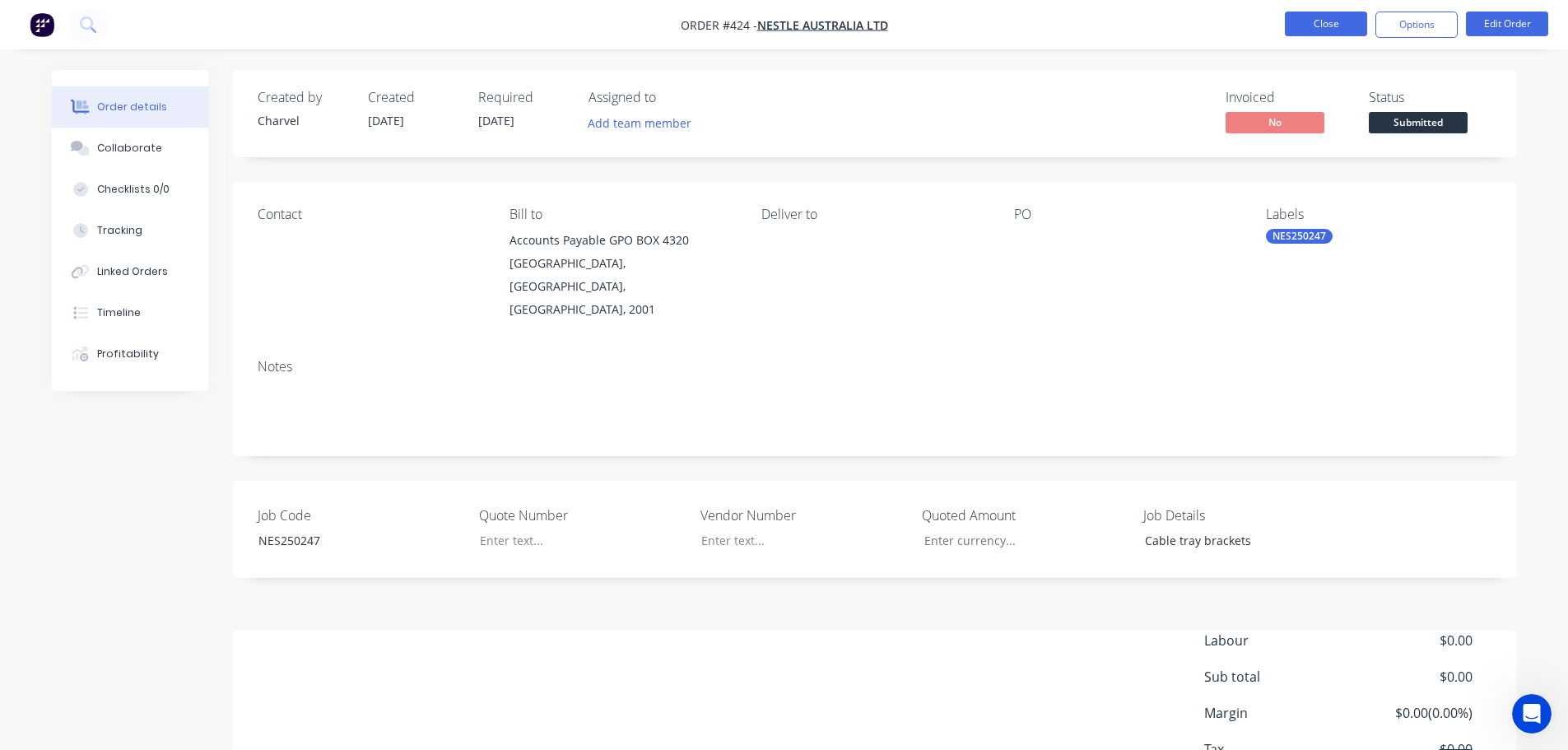
click at [1354, 26] on button "Close" at bounding box center [1326, 23] width 83 height 24
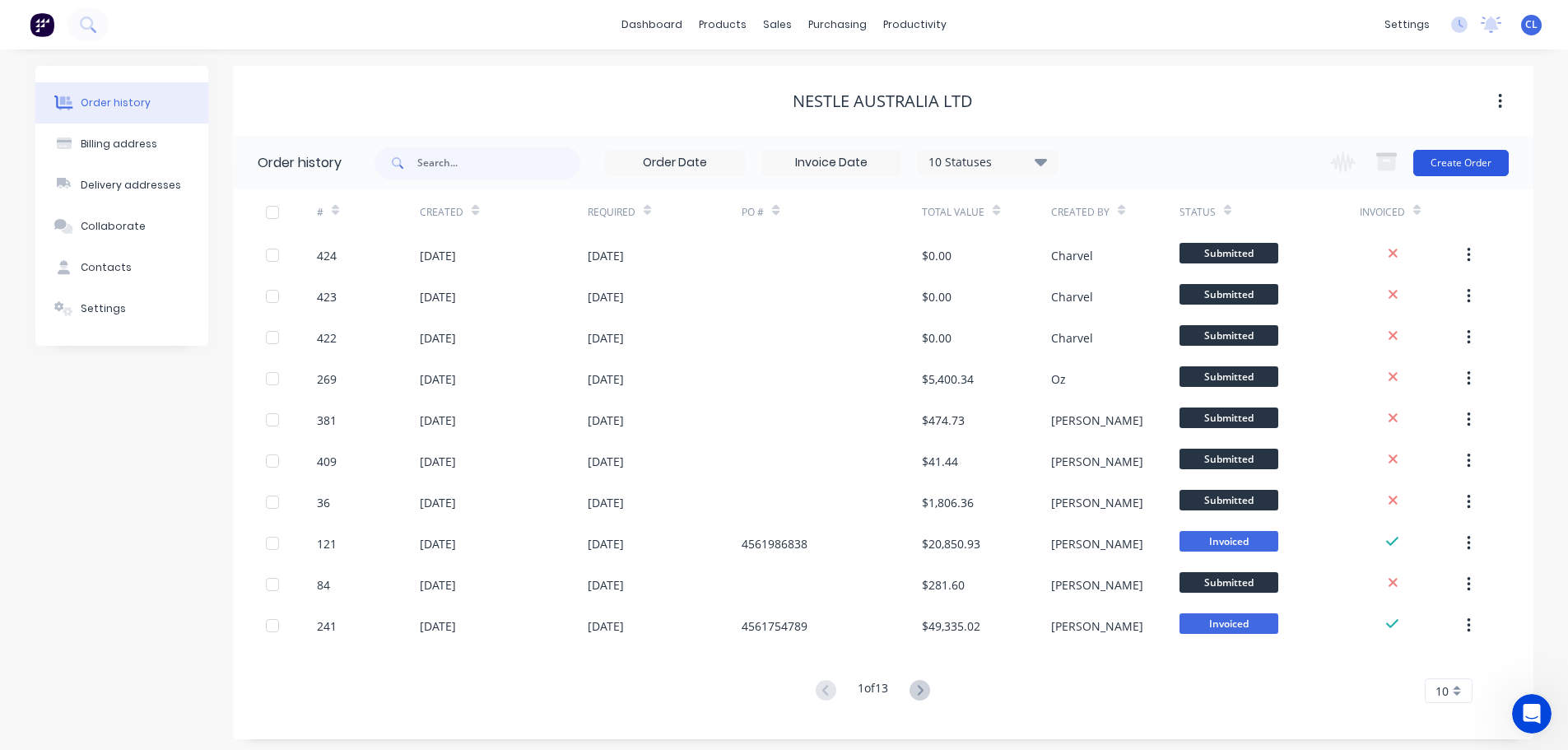
click at [1488, 155] on button "Create Order" at bounding box center [1461, 163] width 95 height 26
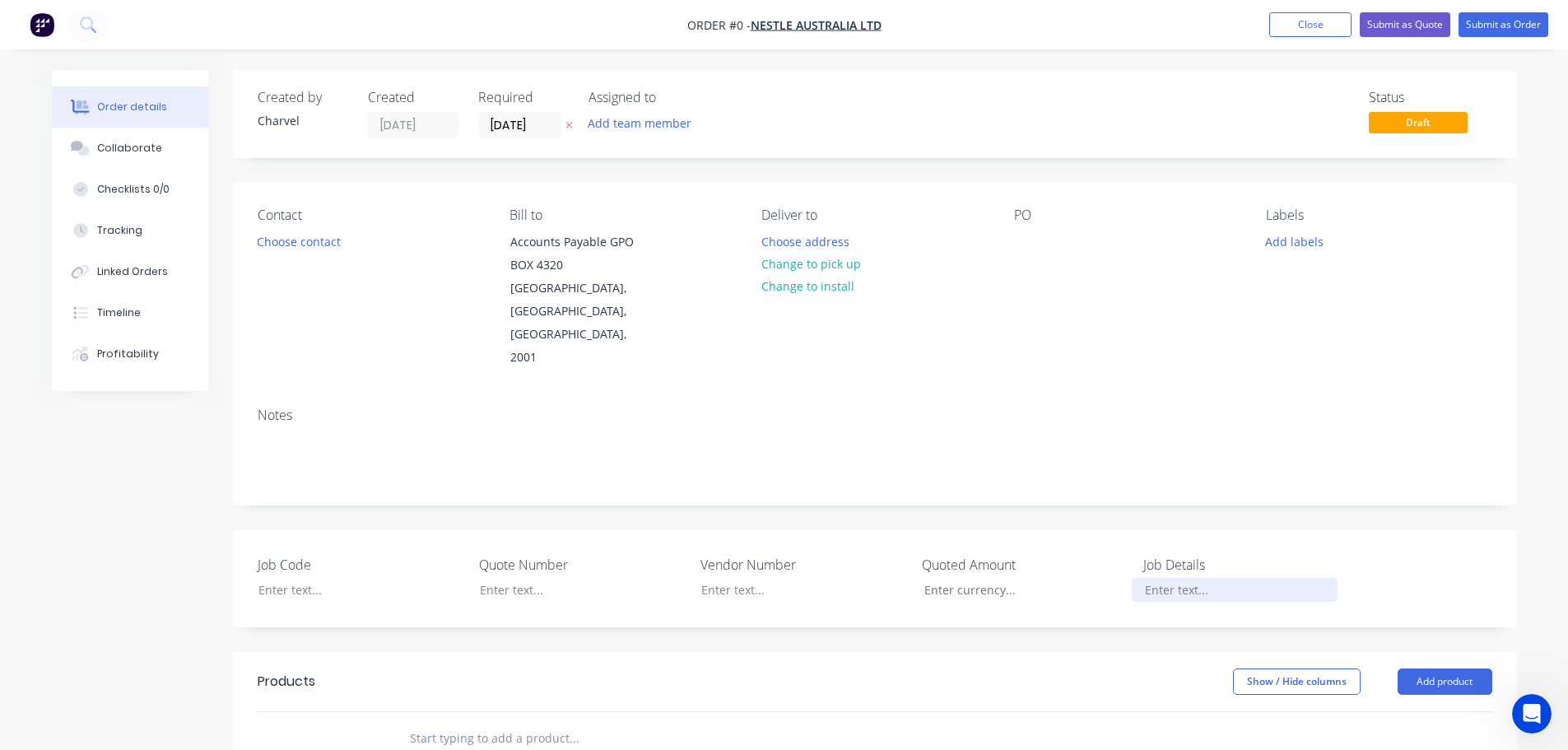
click at [1212, 578] on div at bounding box center [1234, 590] width 206 height 24
paste div
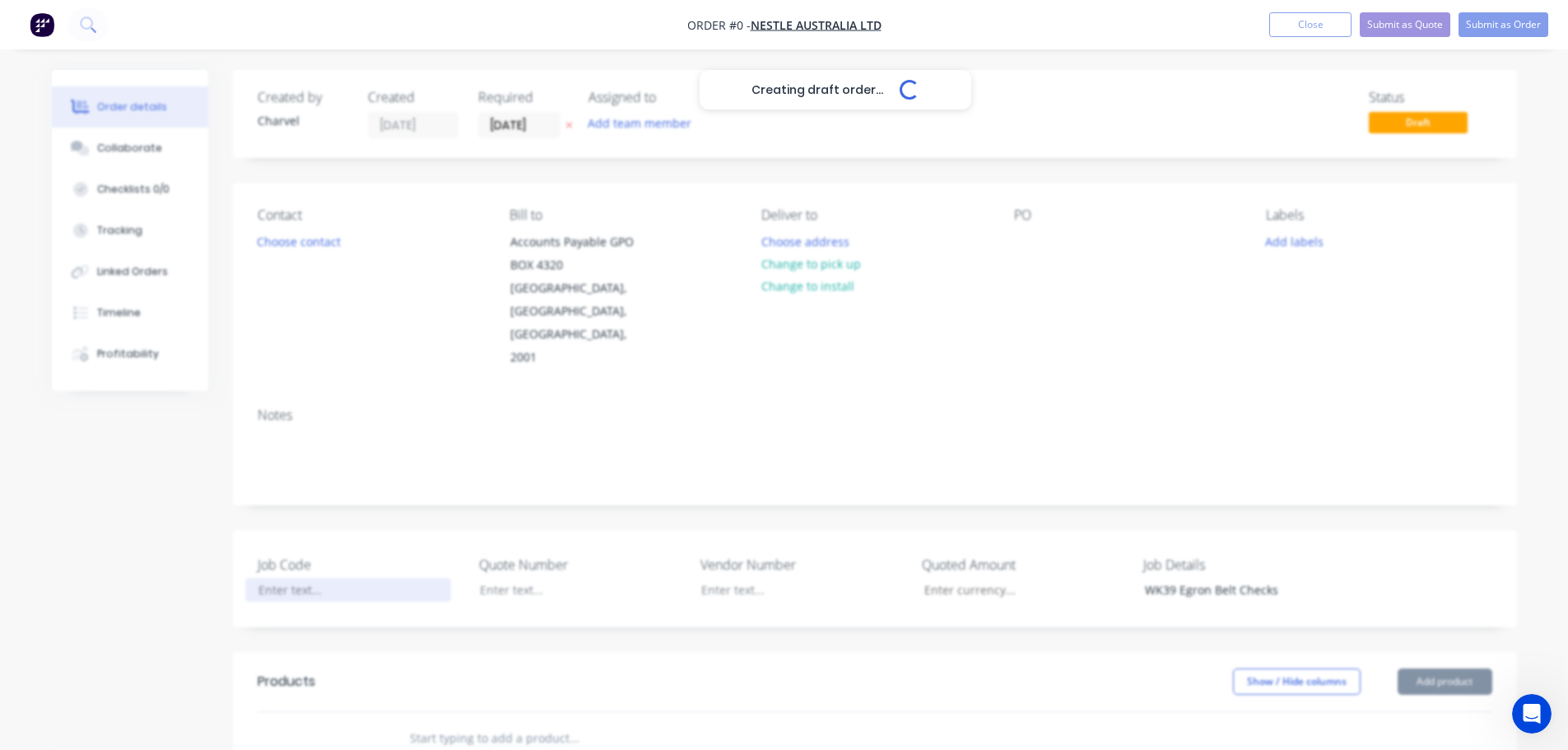
click at [289, 540] on div "Creating draft order... Loading... Order details Collaborate Checklists 0/0 Tra…" at bounding box center [784, 629] width 1498 height 1117
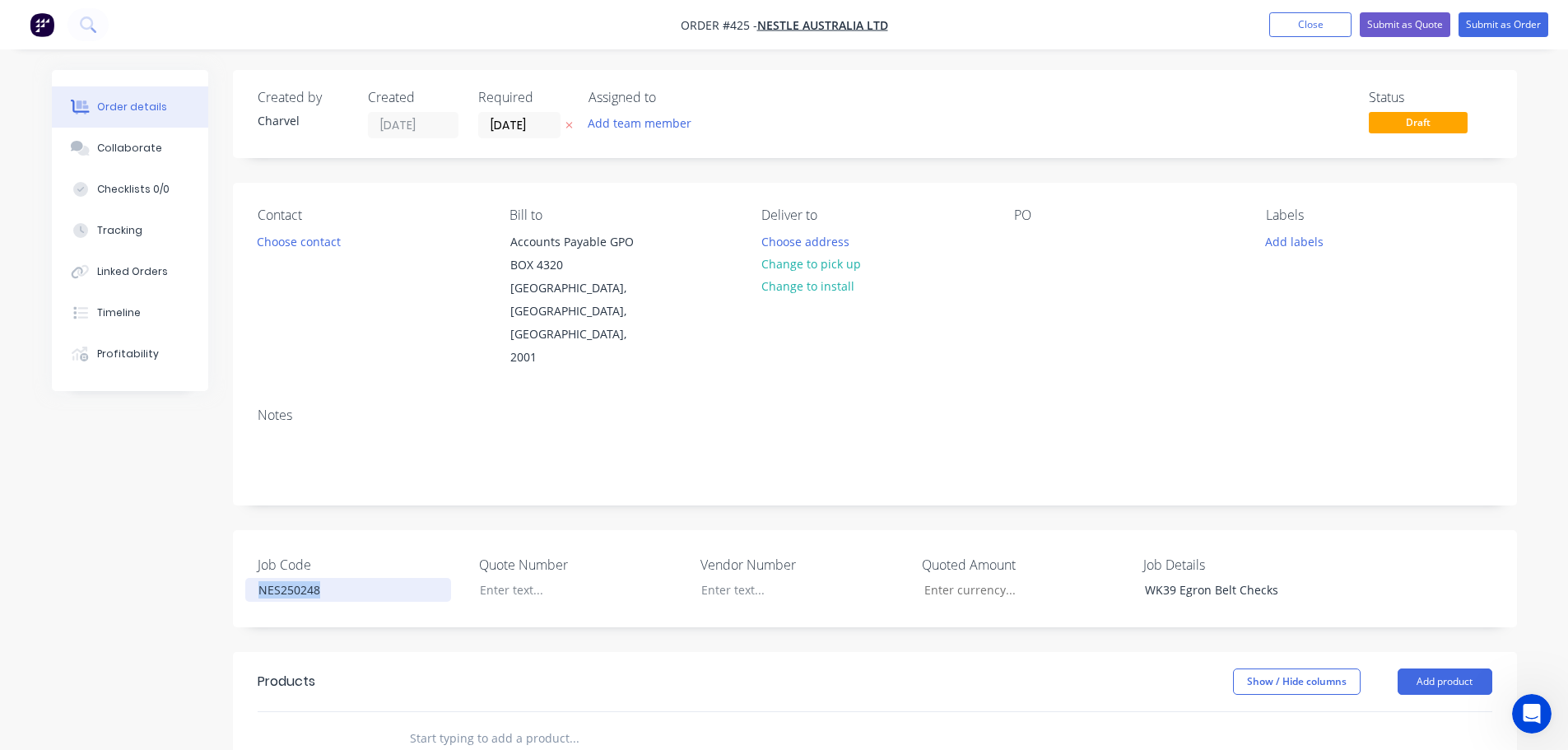
drag, startPoint x: 344, startPoint y: 547, endPoint x: 98, endPoint y: 517, distance: 247.8
click at [121, 521] on div "Created by Charvel Created [DATE] Required [DATE] Assigned to Add team member S…" at bounding box center [785, 629] width 1466 height 1117
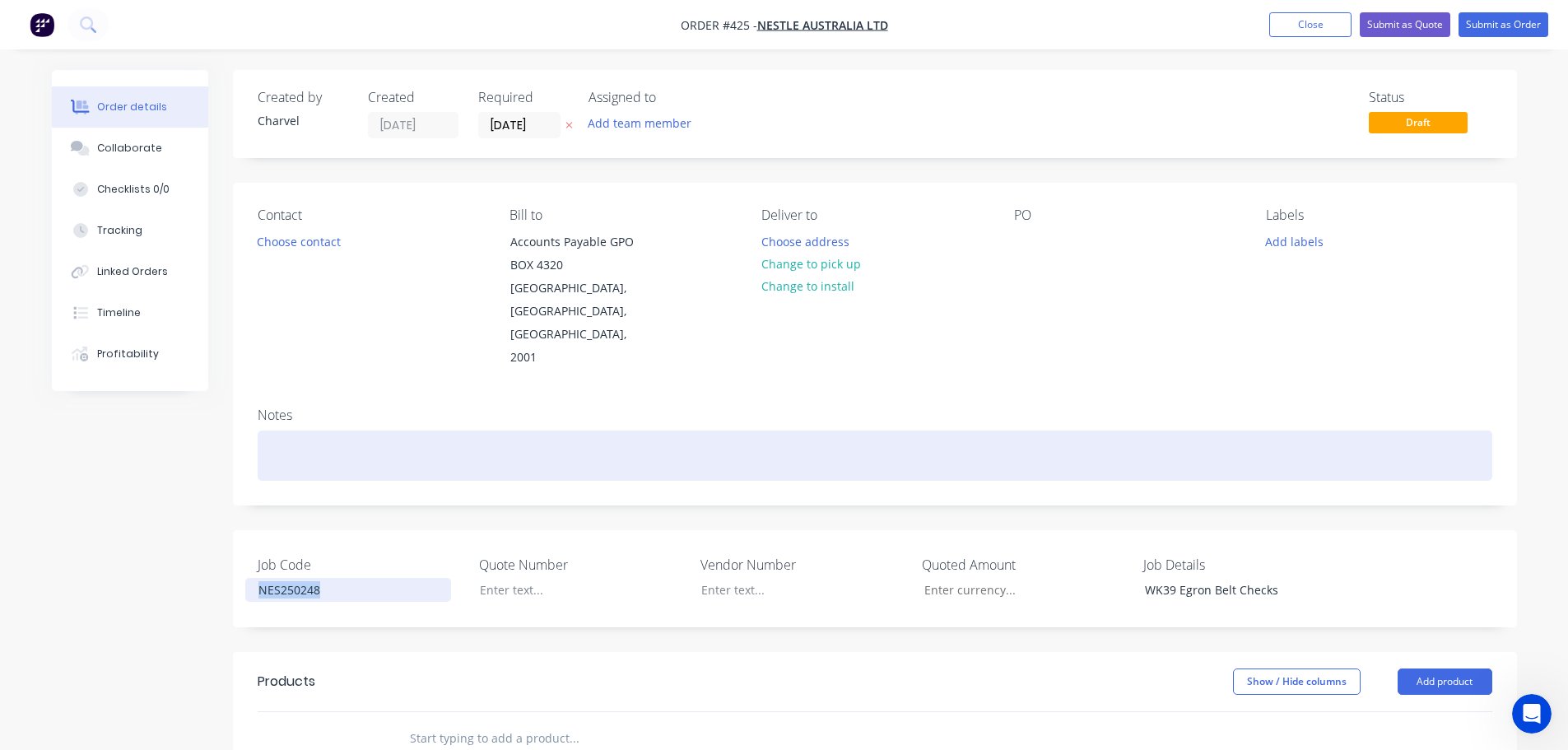
copy div "NES250248"
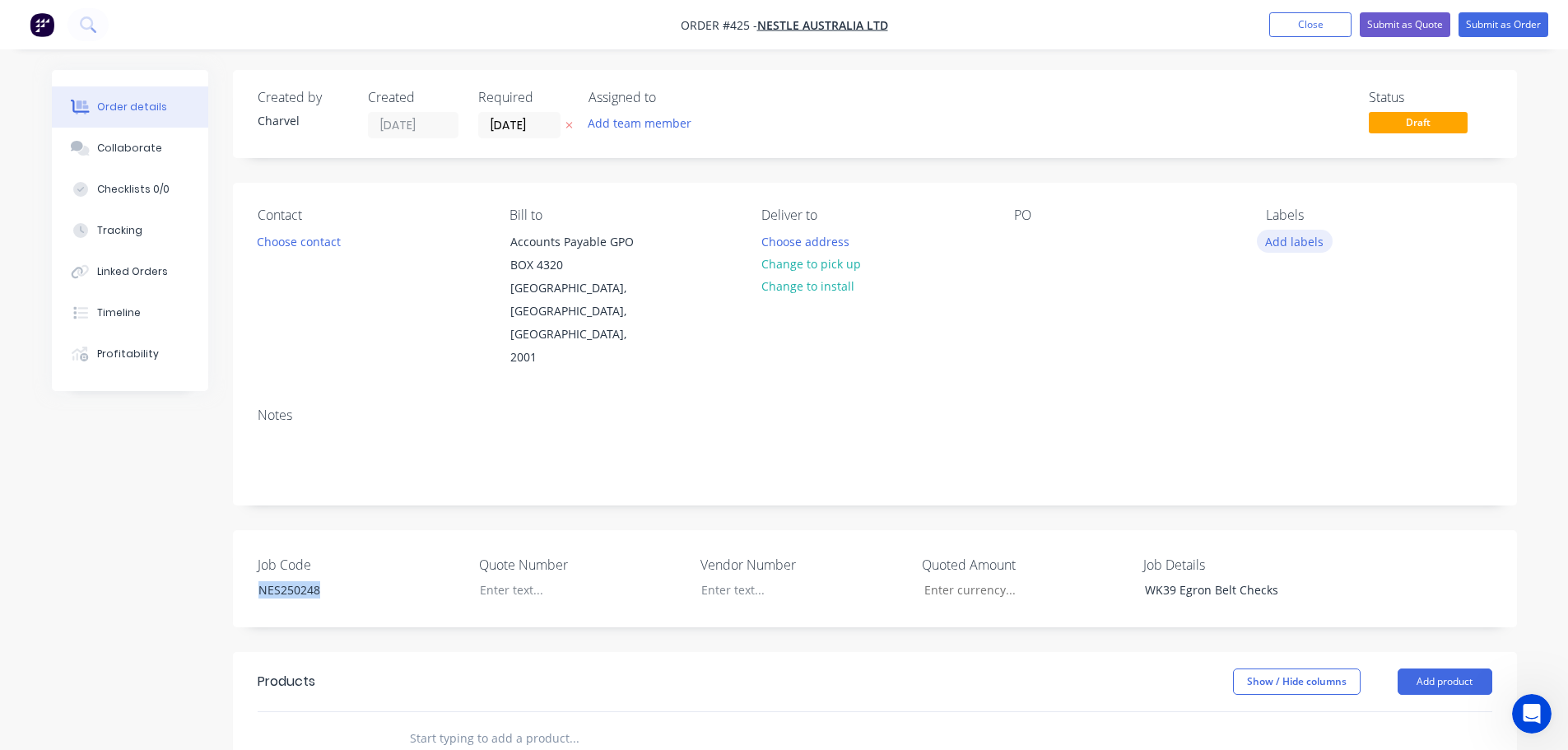
click at [1302, 246] on button "Add labels" at bounding box center [1295, 240] width 76 height 22
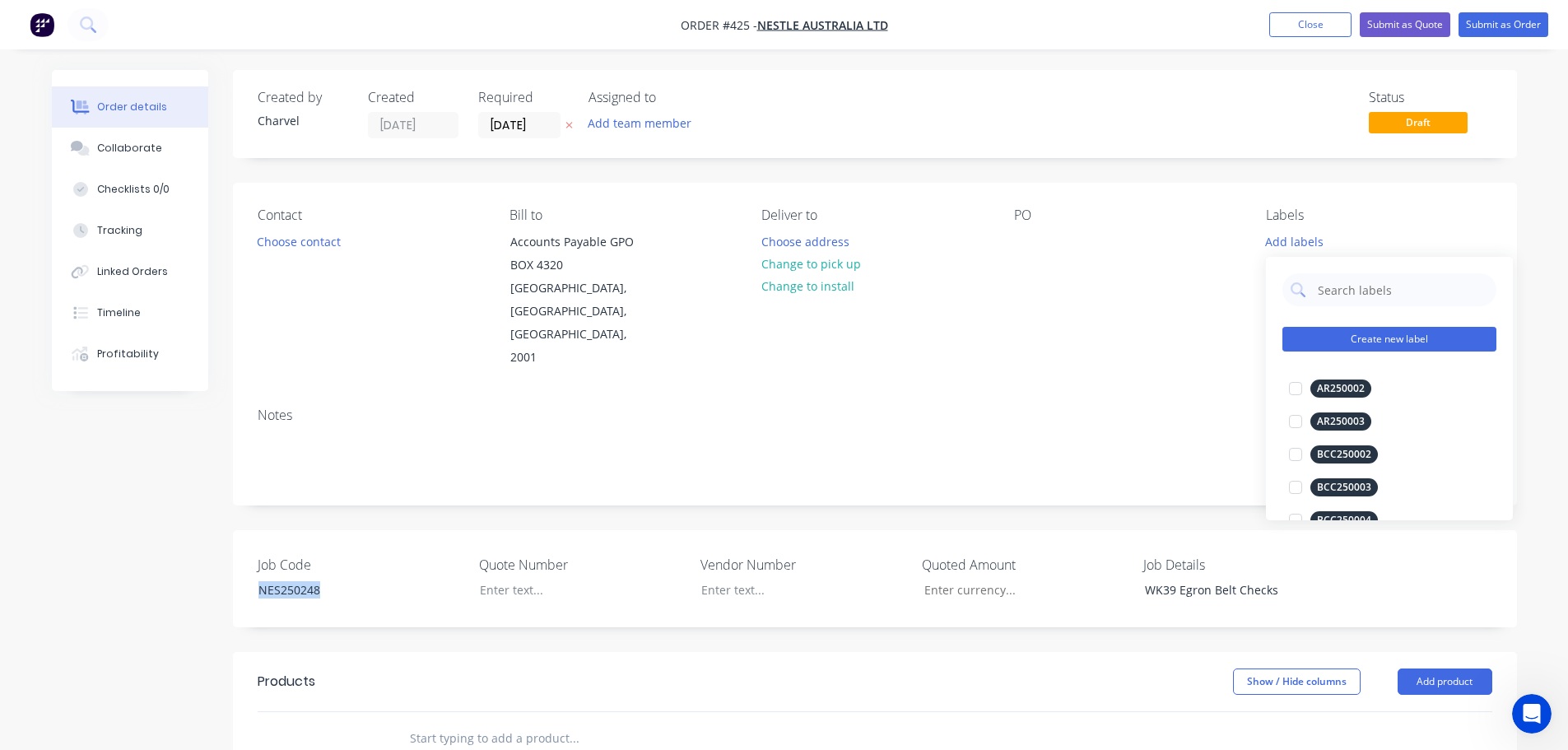
click at [1361, 338] on button "Create new label" at bounding box center [1390, 339] width 214 height 24
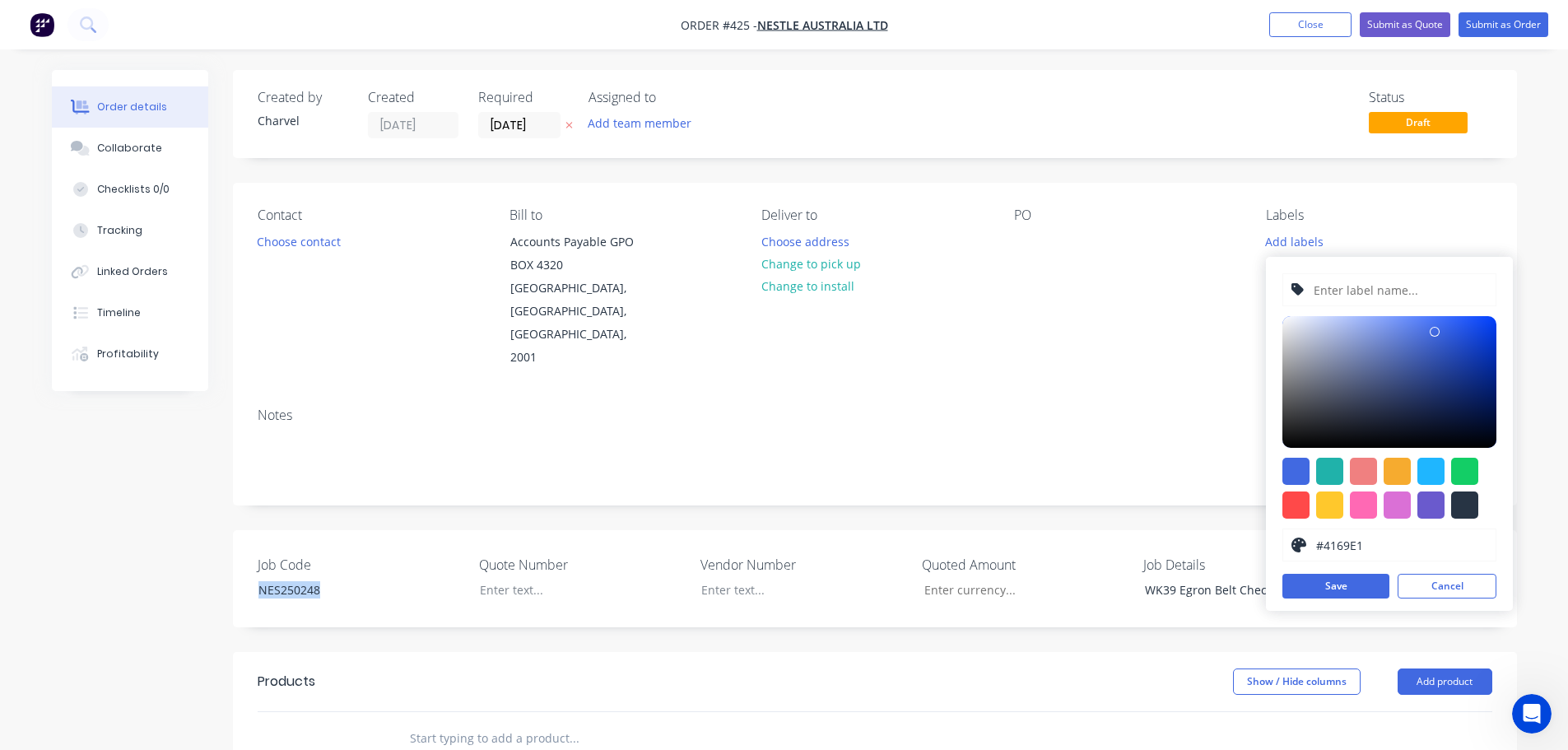
drag, startPoint x: 1338, startPoint y: 296, endPoint x: 1334, endPoint y: 359, distance: 63.1
click at [1338, 296] on input "text" at bounding box center [1400, 290] width 175 height 31
paste input "NES250248"
type input "NES250248"
click at [1340, 567] on div "NES250248 #4169E1 hex #4169E1 Save Cancel" at bounding box center [1389, 434] width 247 height 354
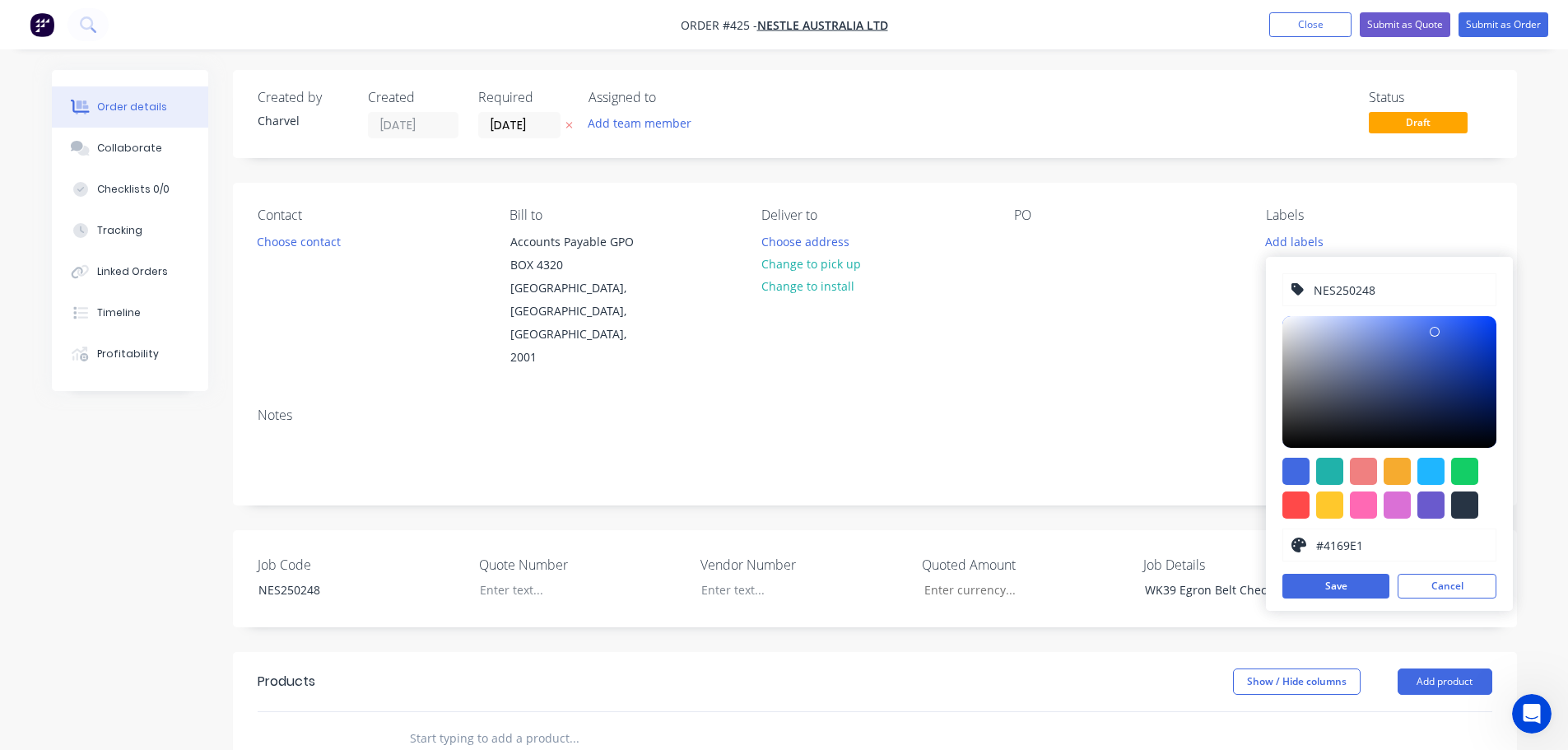
click at [1343, 572] on div "NES250248 #4169E1 hex #4169E1 Save Cancel" at bounding box center [1389, 434] width 247 height 354
click at [1343, 578] on button "Save" at bounding box center [1336, 585] width 107 height 24
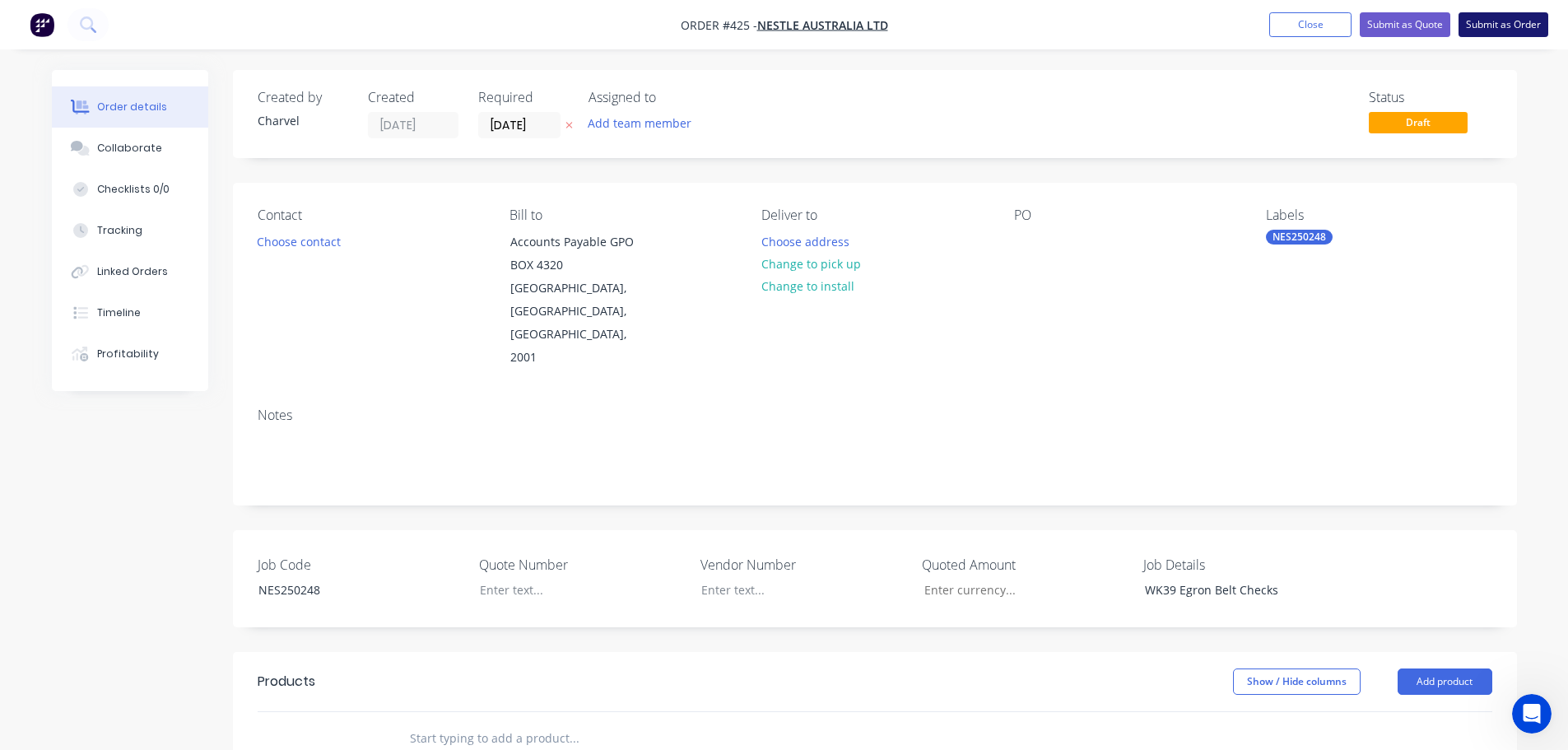
click at [1489, 19] on button "Submit as Order" at bounding box center [1504, 24] width 90 height 24
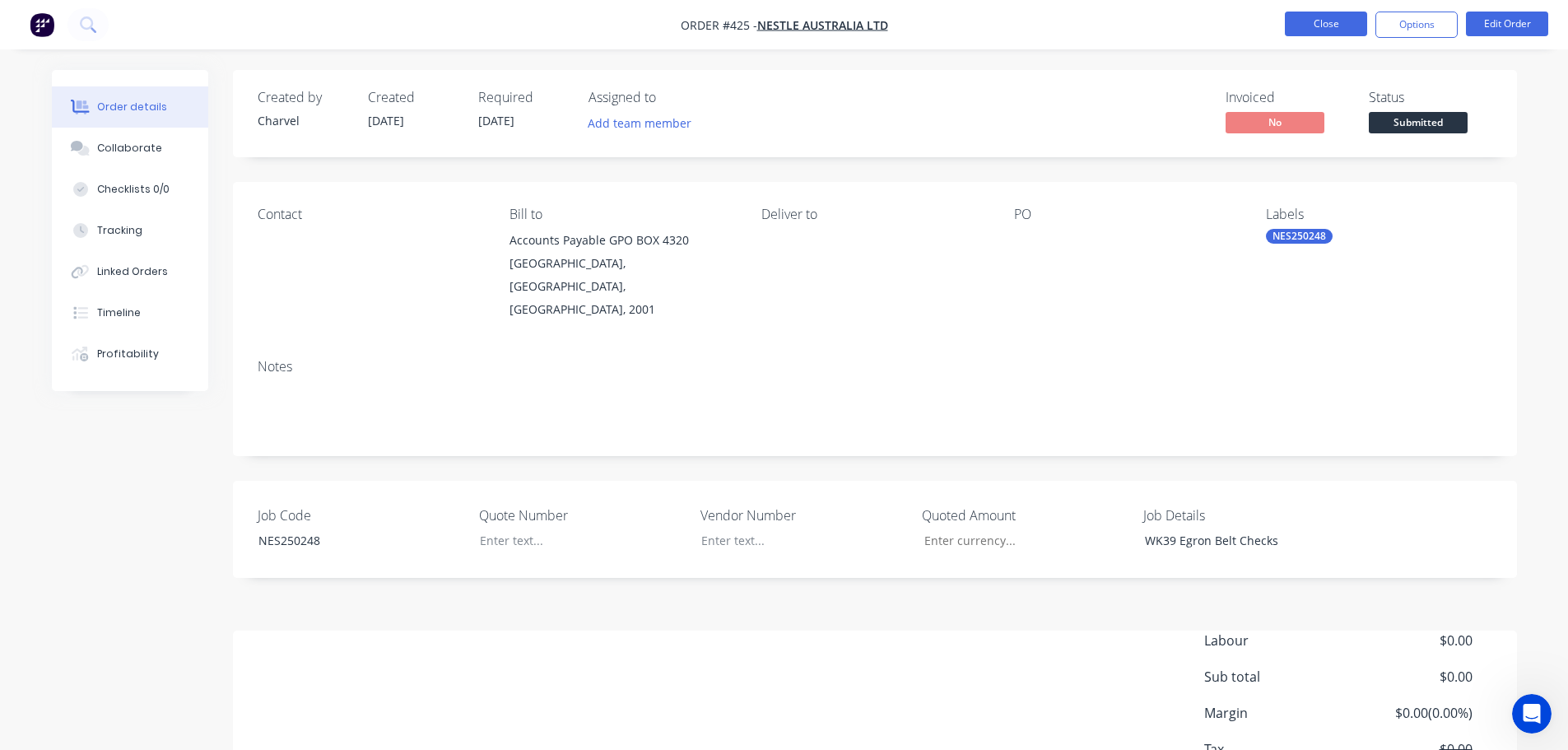
click at [1338, 23] on button "Close" at bounding box center [1326, 23] width 83 height 24
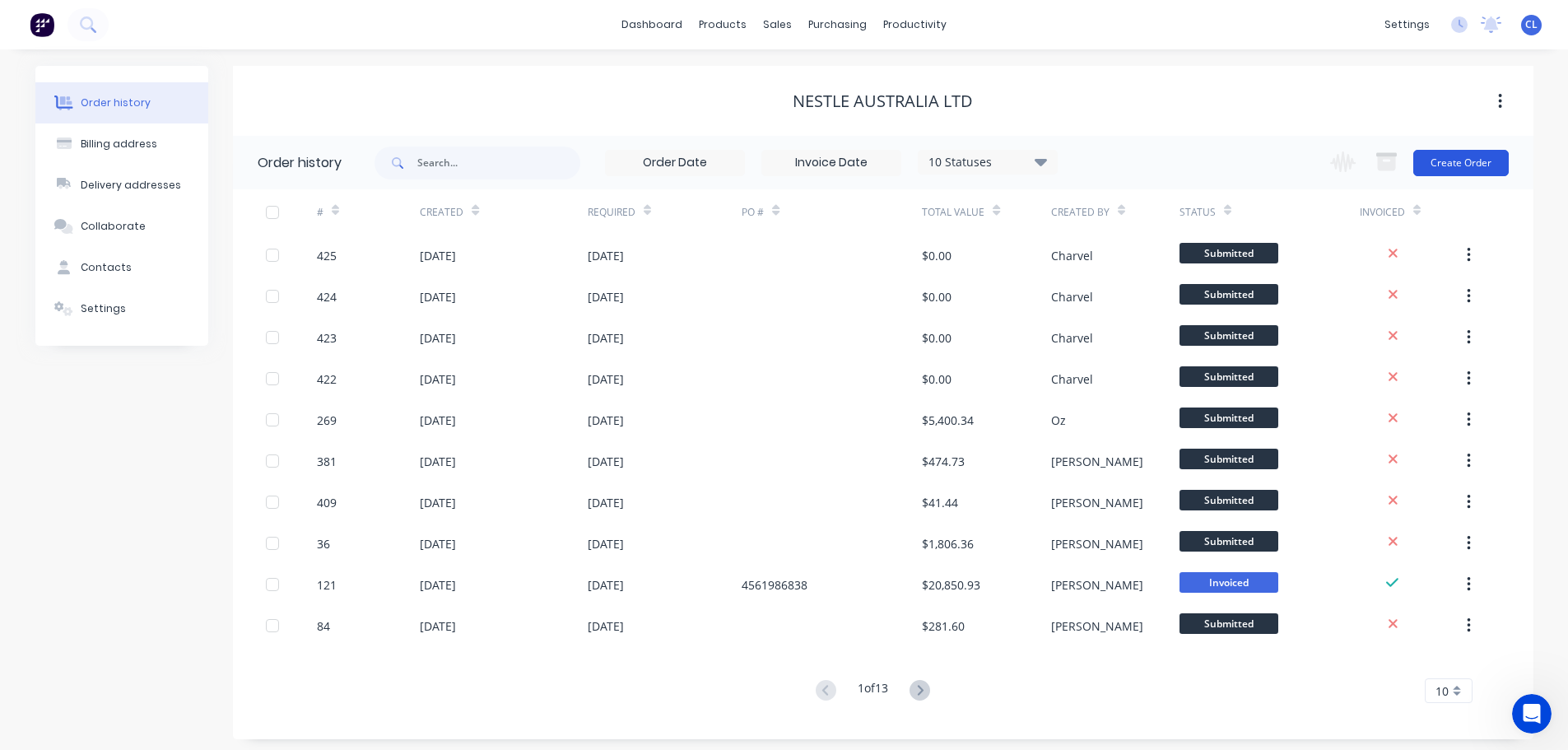
click at [1481, 159] on button "Create Order" at bounding box center [1461, 163] width 95 height 26
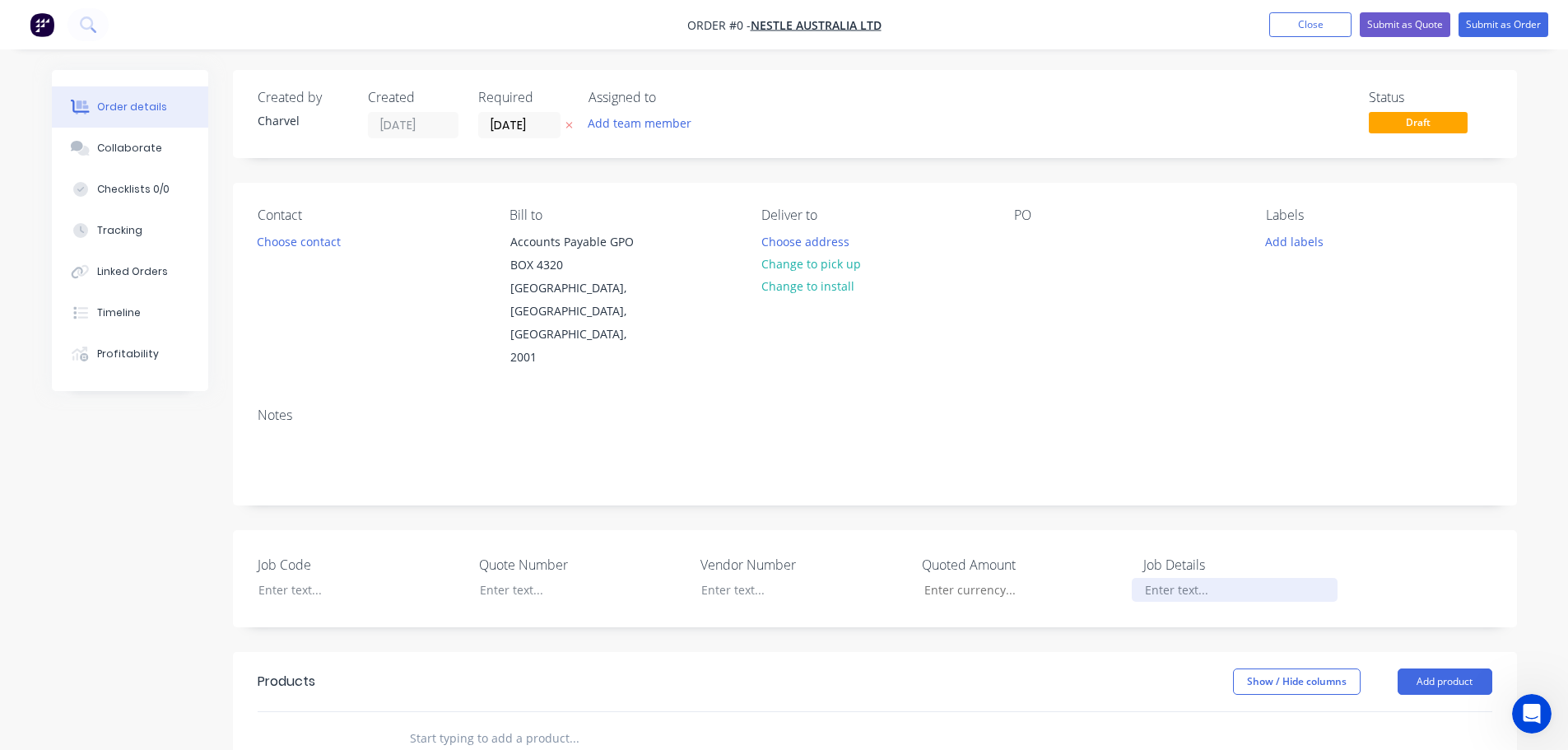
click at [1164, 578] on div at bounding box center [1234, 590] width 206 height 24
paste div
click at [255, 531] on div "Order details Collaborate Checklists 0/0 Tracking Linked Orders Timeline Profit…" at bounding box center [784, 629] width 1498 height 1117
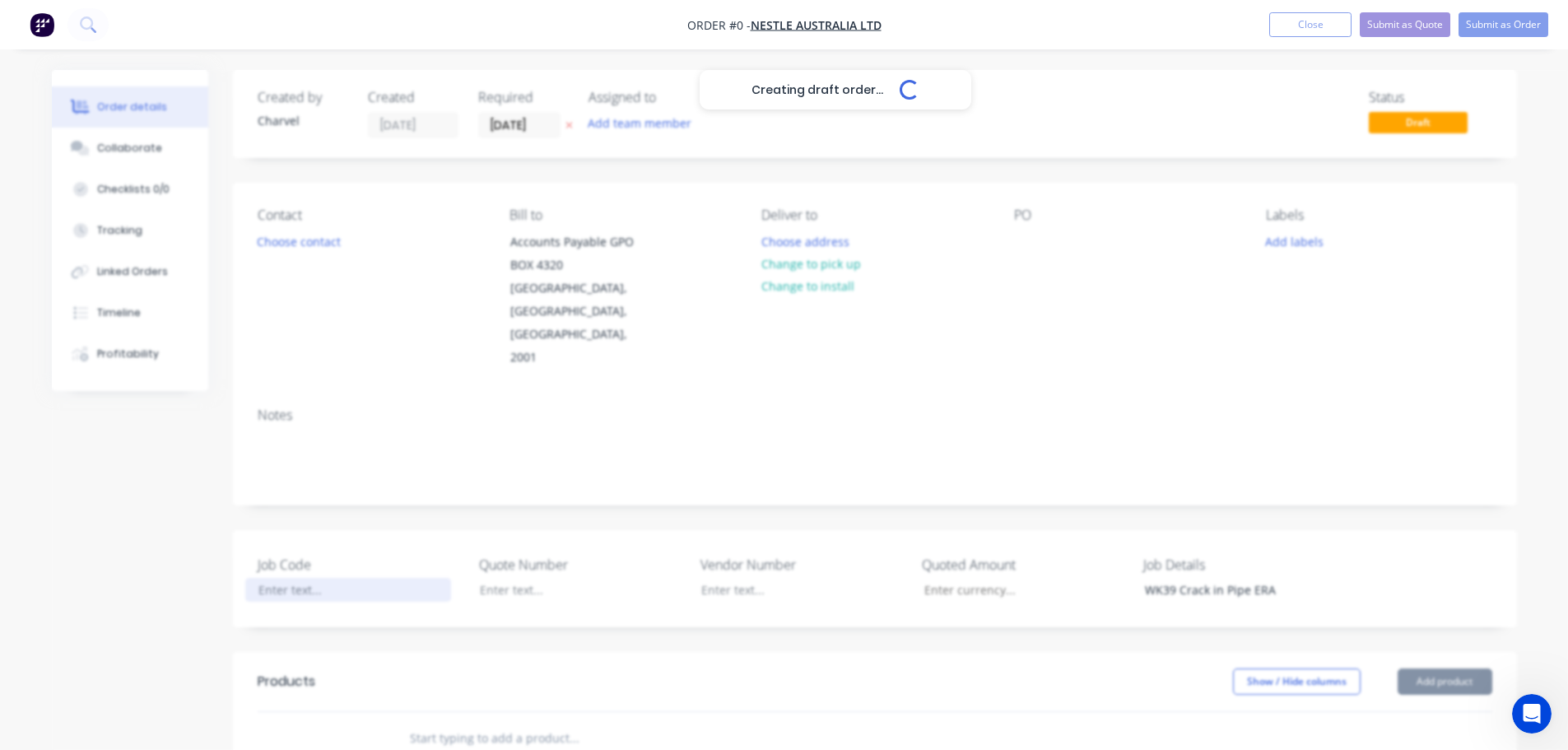
click at [272, 578] on div at bounding box center [348, 590] width 206 height 24
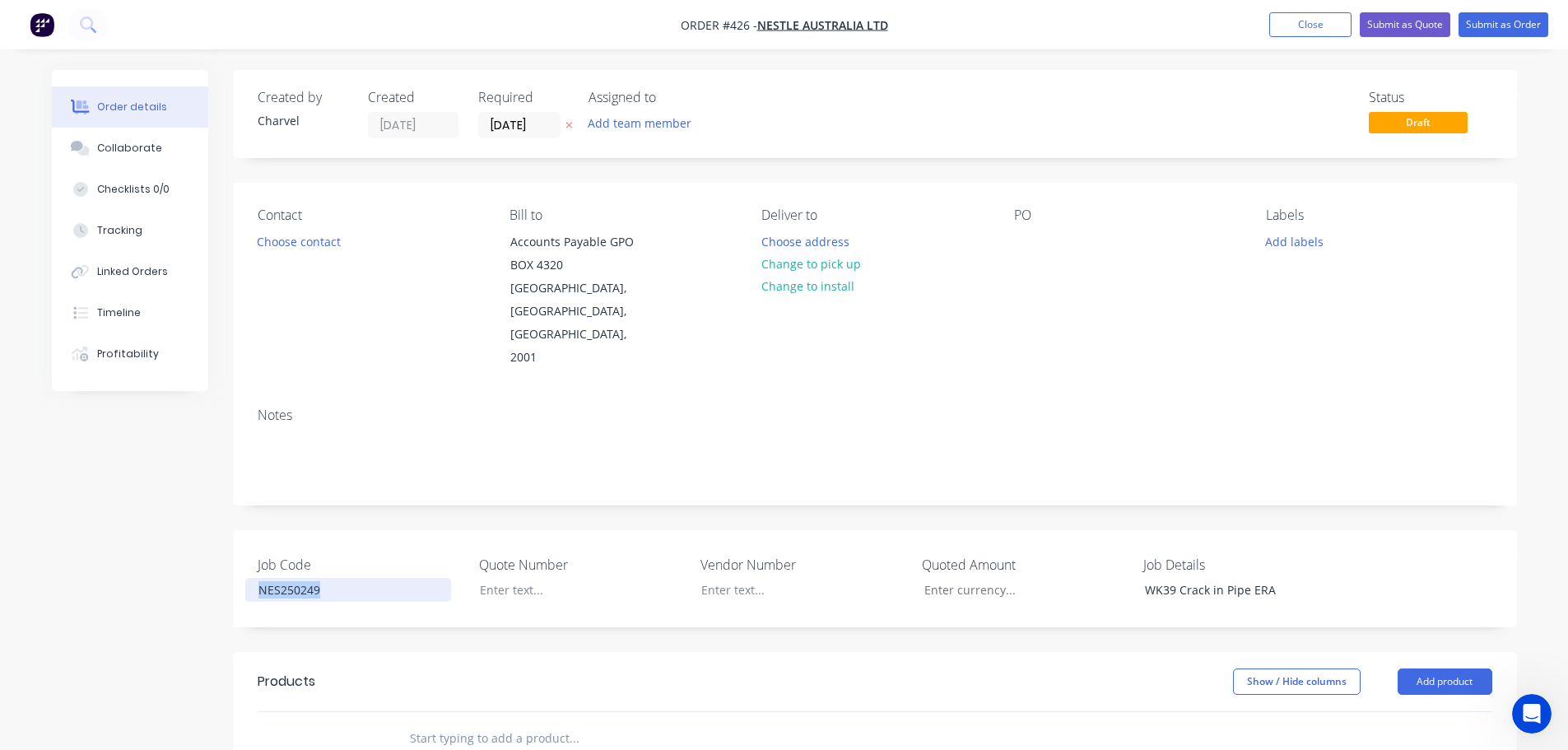
copy div "NES250249"
click at [1325, 246] on button "Add labels" at bounding box center [1295, 240] width 76 height 22
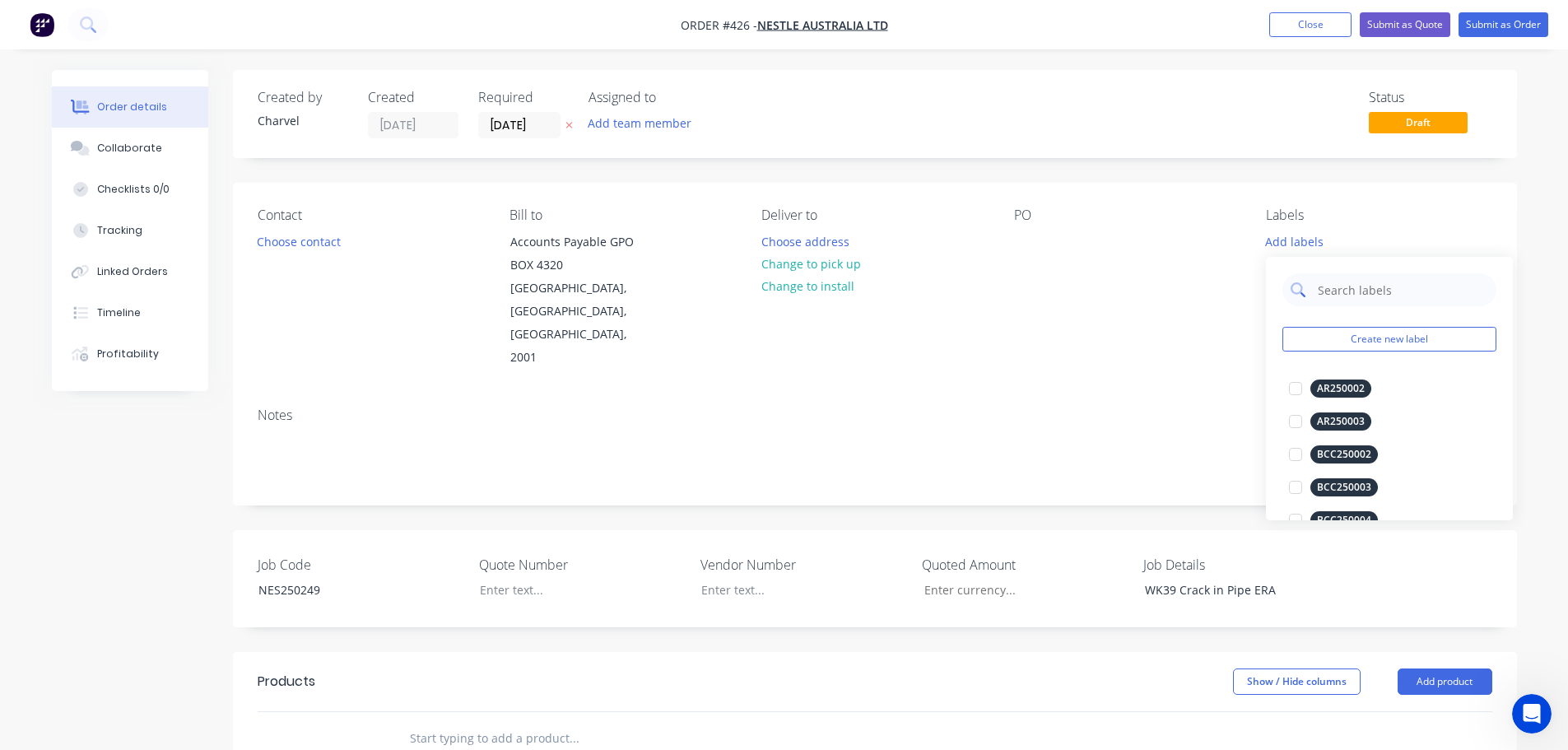
click at [1327, 285] on input "text" at bounding box center [1402, 290] width 172 height 33
paste input "NES250249"
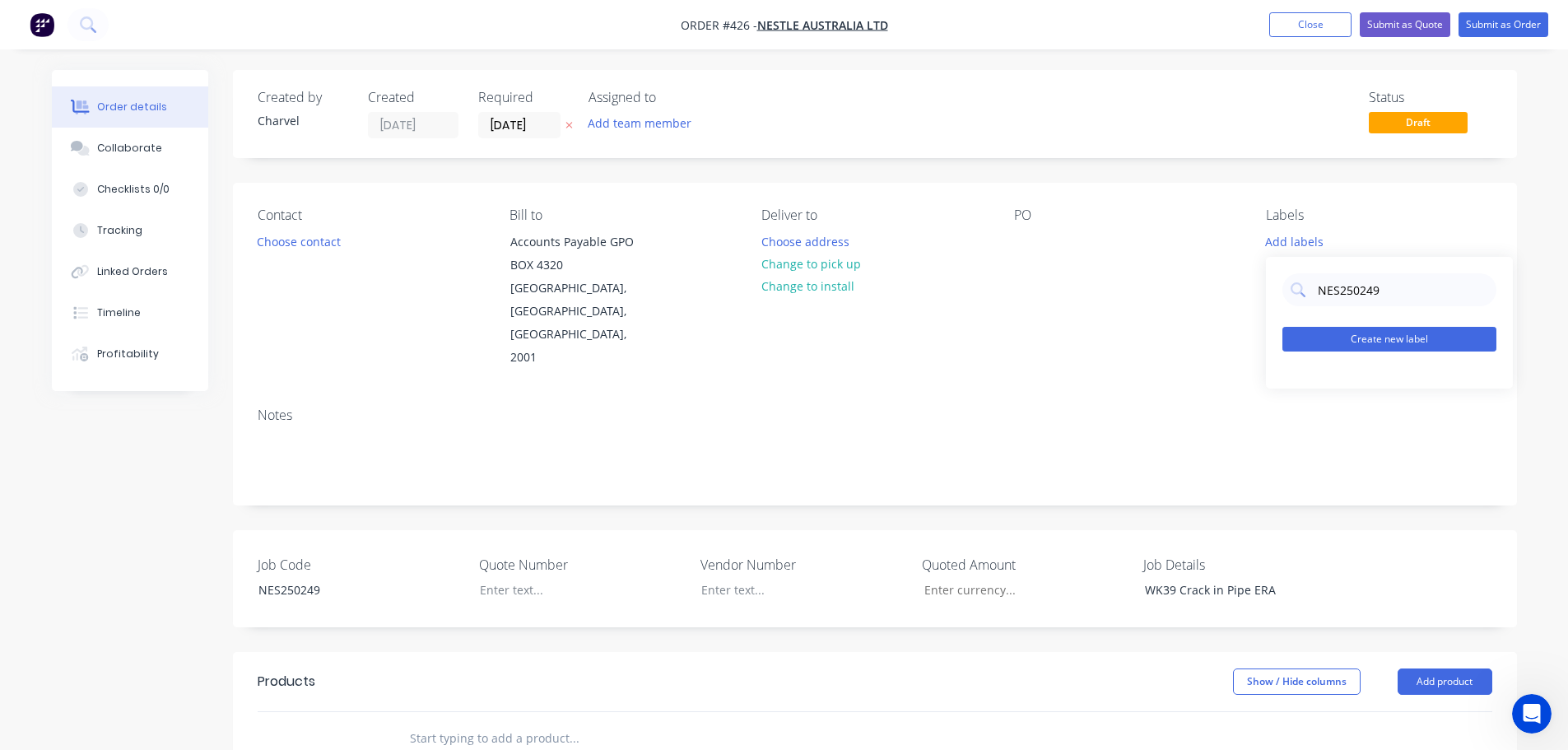
type input "NES250249"
click at [1361, 342] on button "Create new label" at bounding box center [1390, 339] width 214 height 24
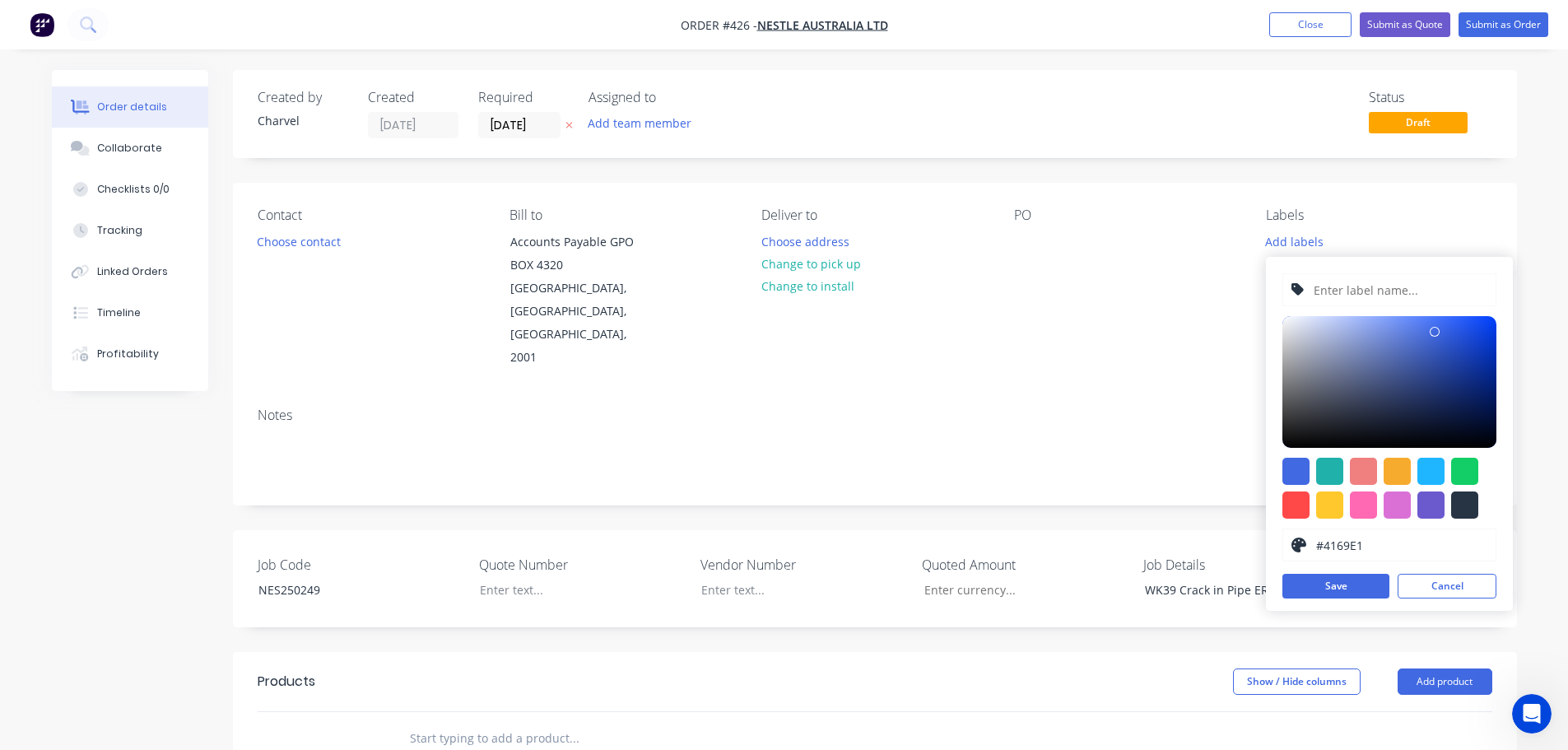
drag, startPoint x: 1332, startPoint y: 289, endPoint x: 1332, endPoint y: 307, distance: 18.0
click at [1332, 289] on input "text" at bounding box center [1400, 290] width 175 height 31
paste input "NES250249"
type input "NES250249"
click at [1303, 474] on div at bounding box center [1296, 471] width 27 height 27
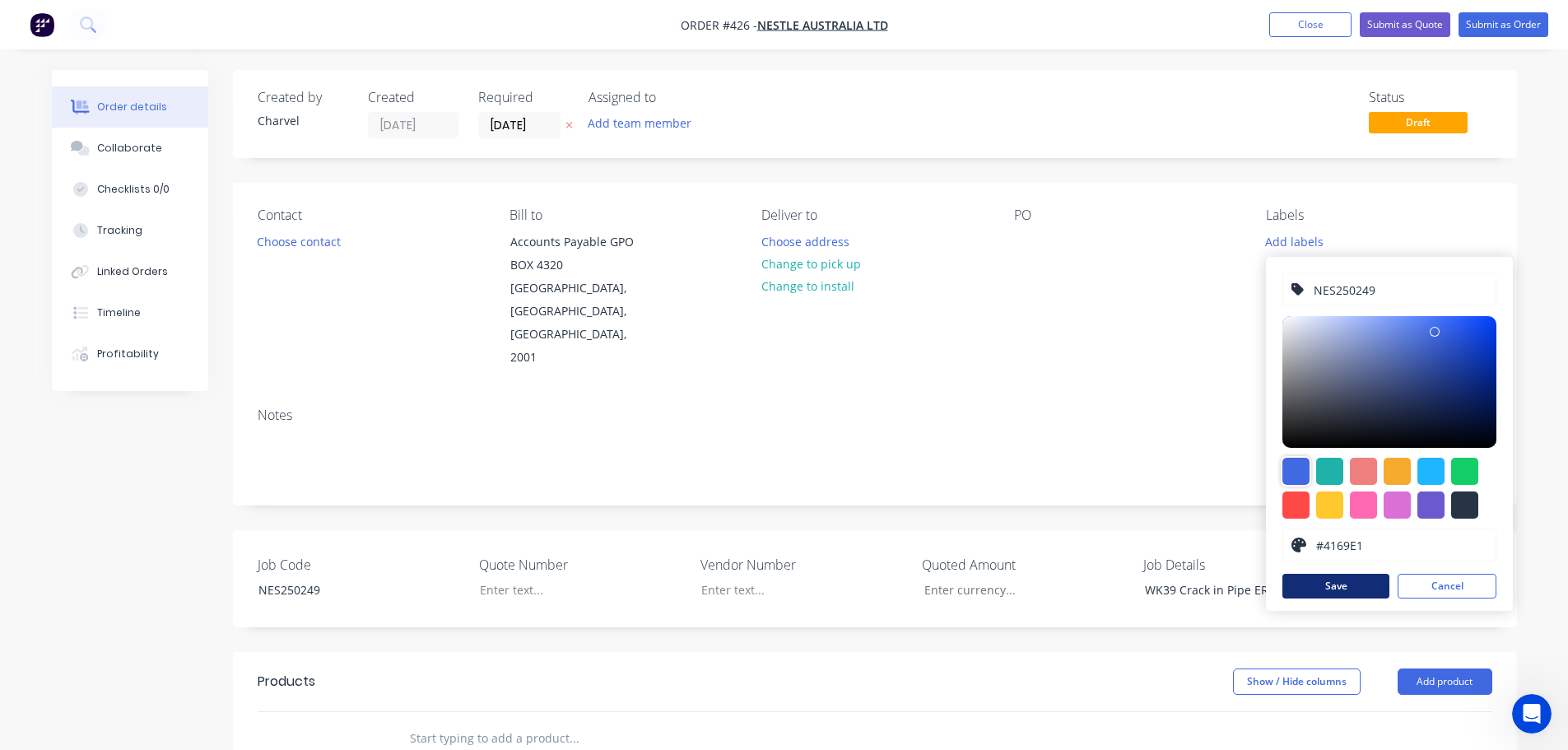
click at [1335, 583] on button "Save" at bounding box center [1336, 585] width 107 height 24
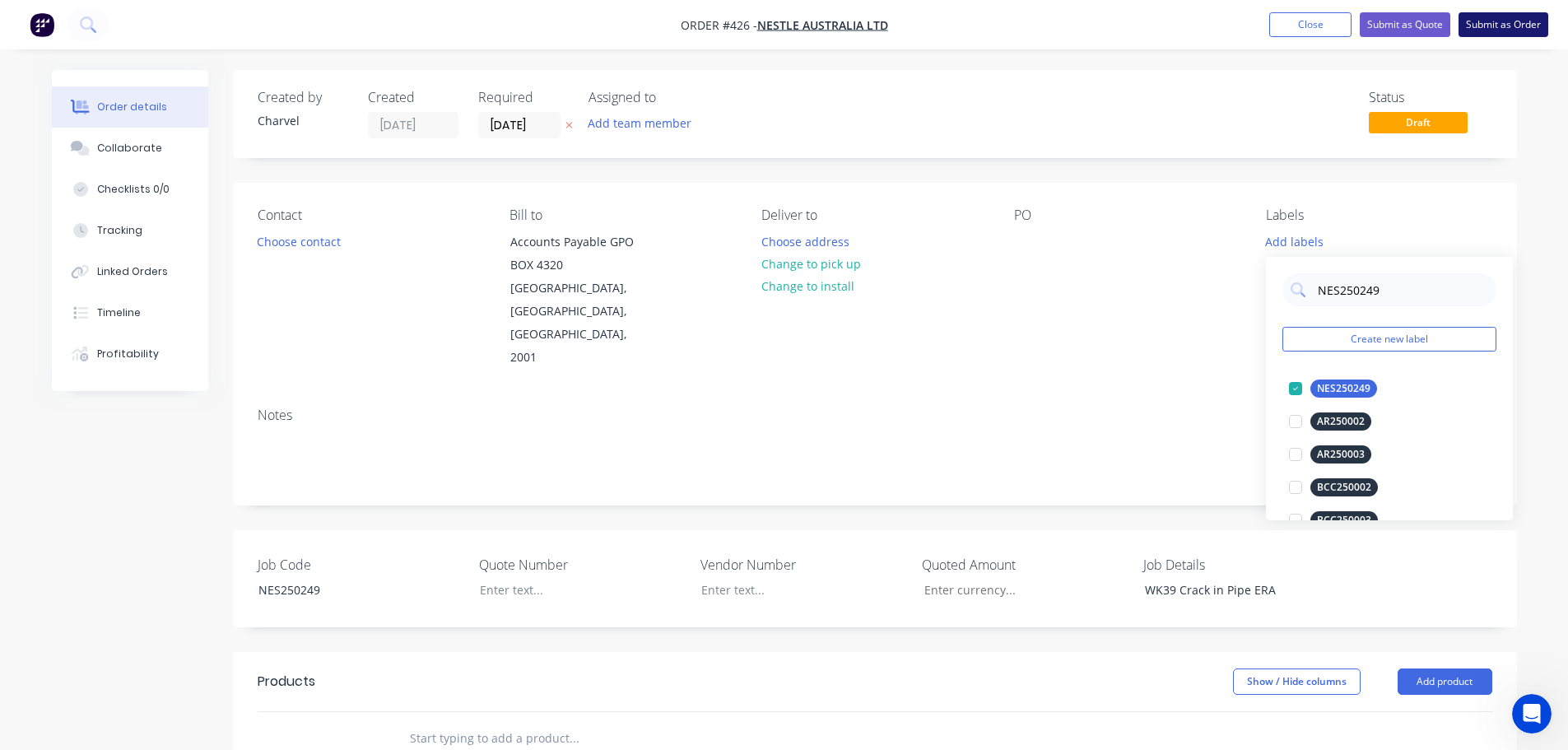
click at [1508, 20] on button "Submit as Order" at bounding box center [1504, 24] width 90 height 24
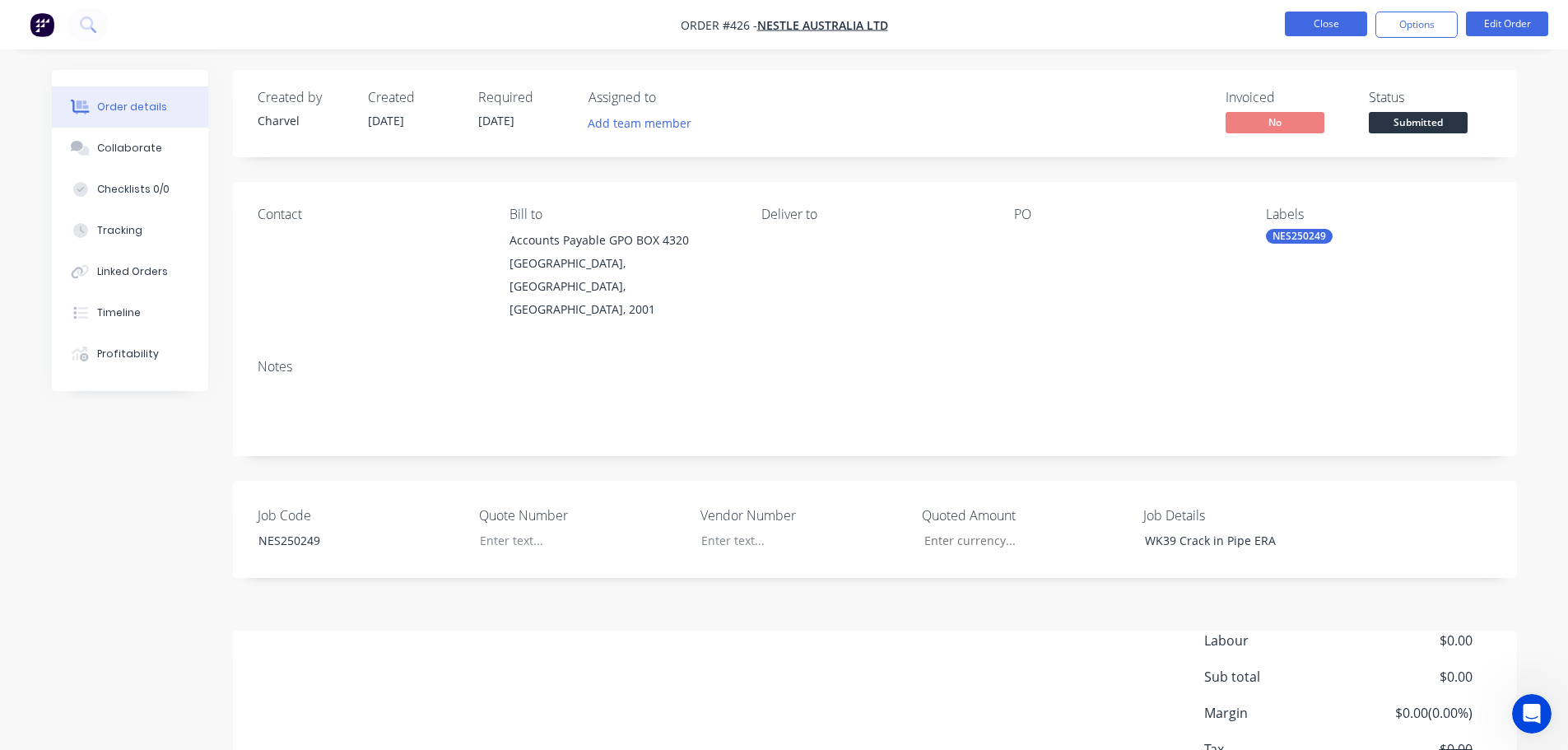
click at [1323, 16] on button "Close" at bounding box center [1326, 23] width 83 height 24
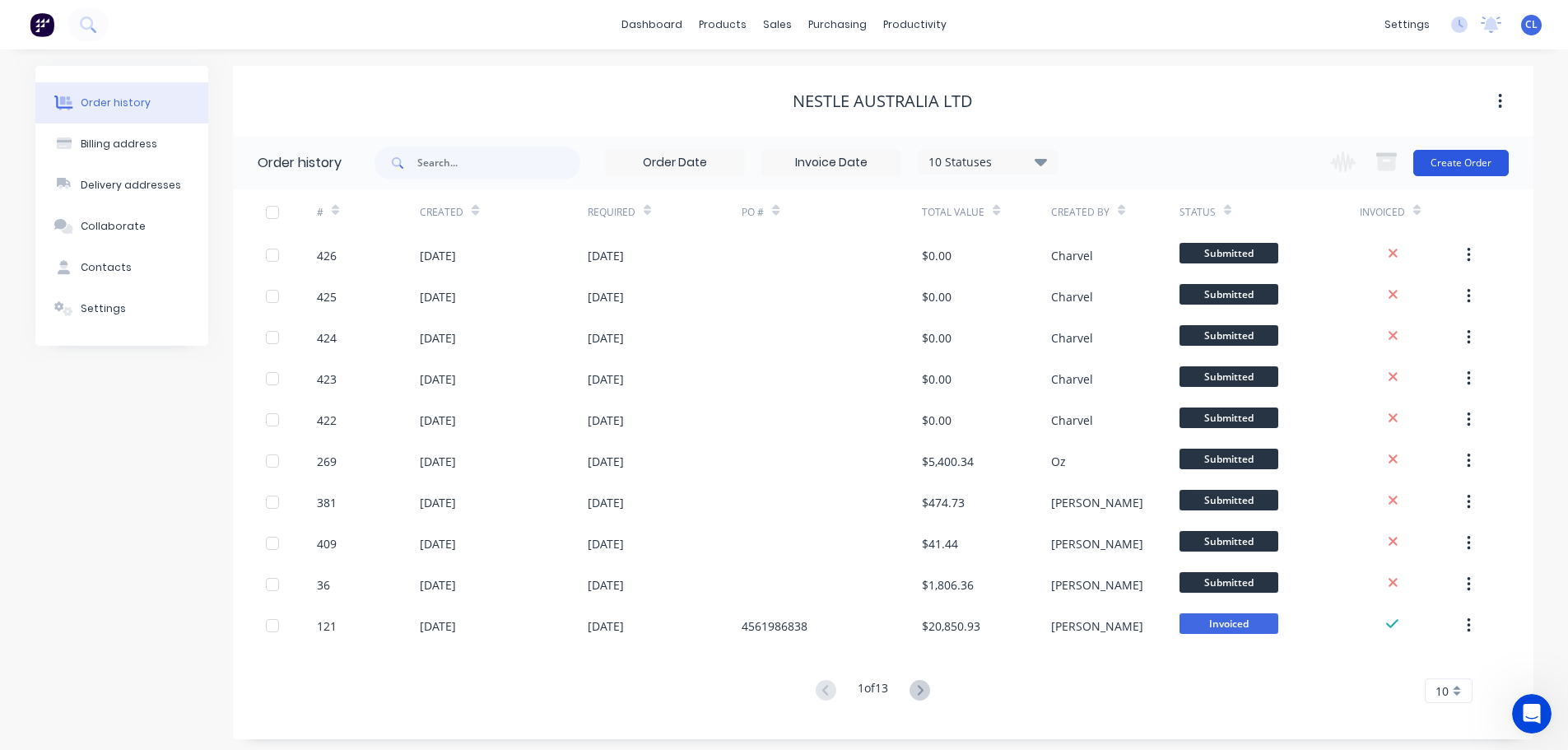
click at [1486, 171] on button "Create Order" at bounding box center [1461, 163] width 95 height 26
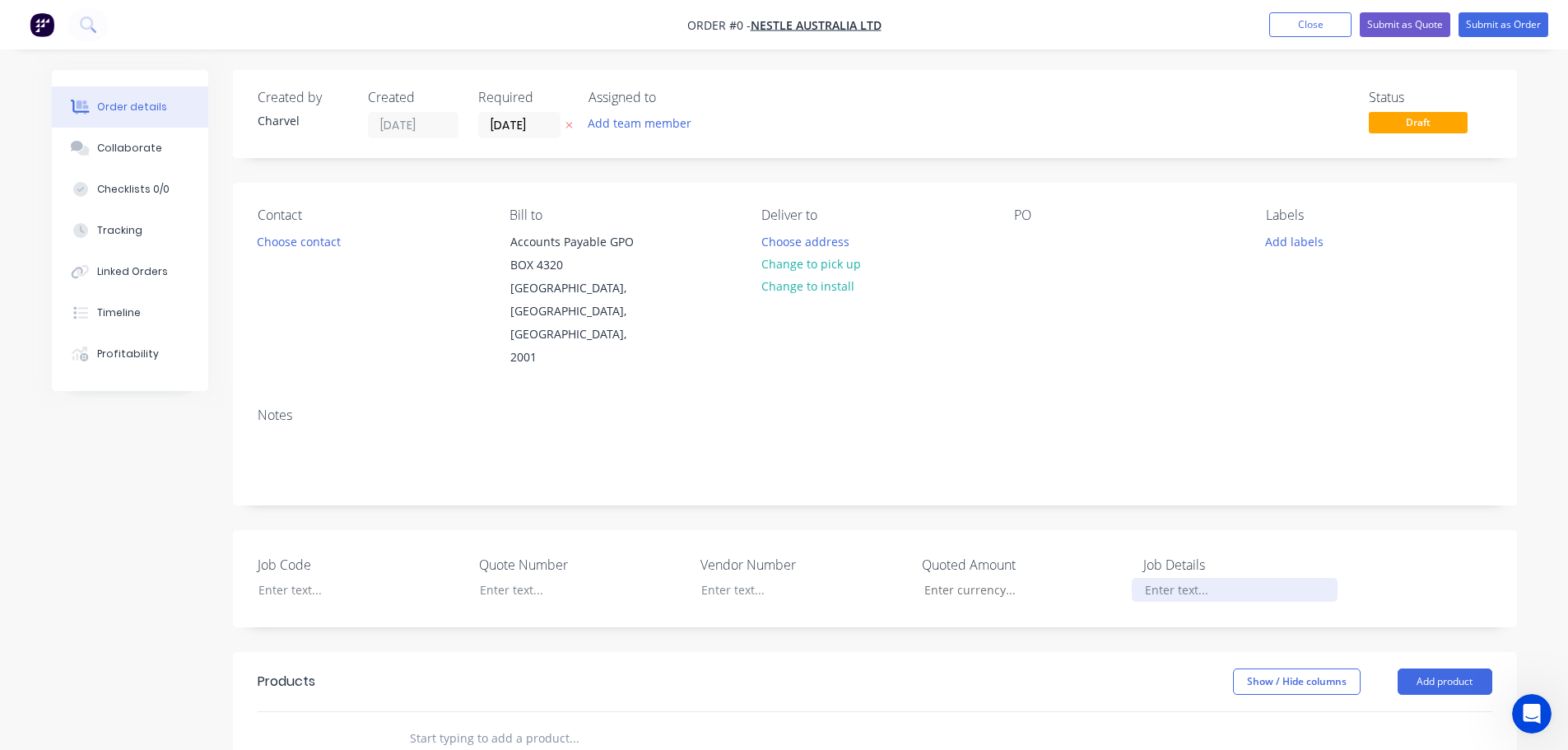
click at [1189, 578] on div at bounding box center [1234, 590] width 206 height 24
paste div
click at [342, 534] on div "Order details Collaborate Checklists 0/0 Tracking Linked Orders Timeline Profit…" at bounding box center [784, 629] width 1498 height 1117
copy div "NES250250"
click at [1309, 254] on div "Labels Add labels" at bounding box center [1378, 289] width 226 height 162
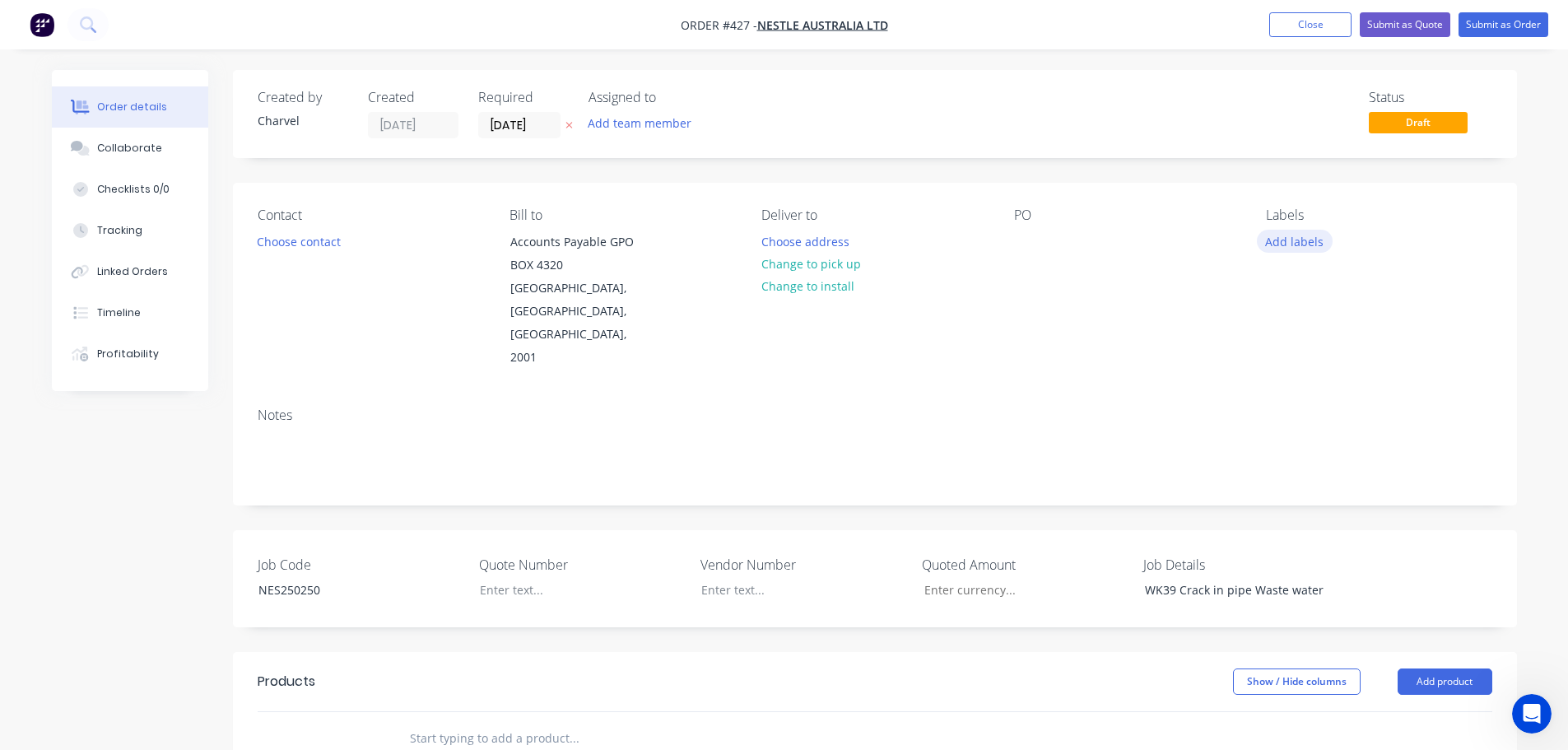
click at [1303, 246] on button "Add labels" at bounding box center [1295, 240] width 76 height 22
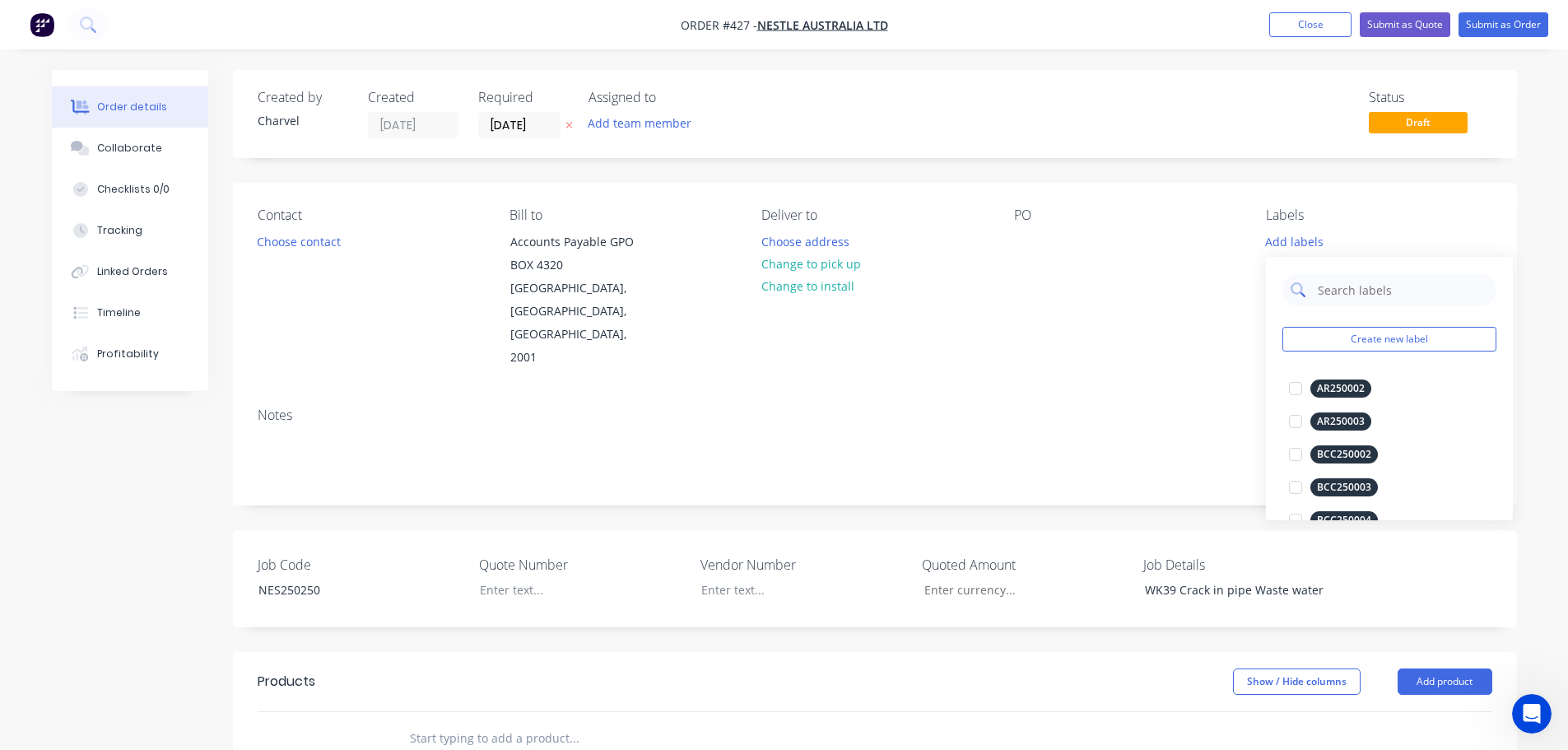
click at [1327, 280] on input "text" at bounding box center [1402, 290] width 172 height 33
paste input "NES250250"
type input "NES250250"
click at [1343, 339] on button "Create new label" at bounding box center [1390, 339] width 214 height 24
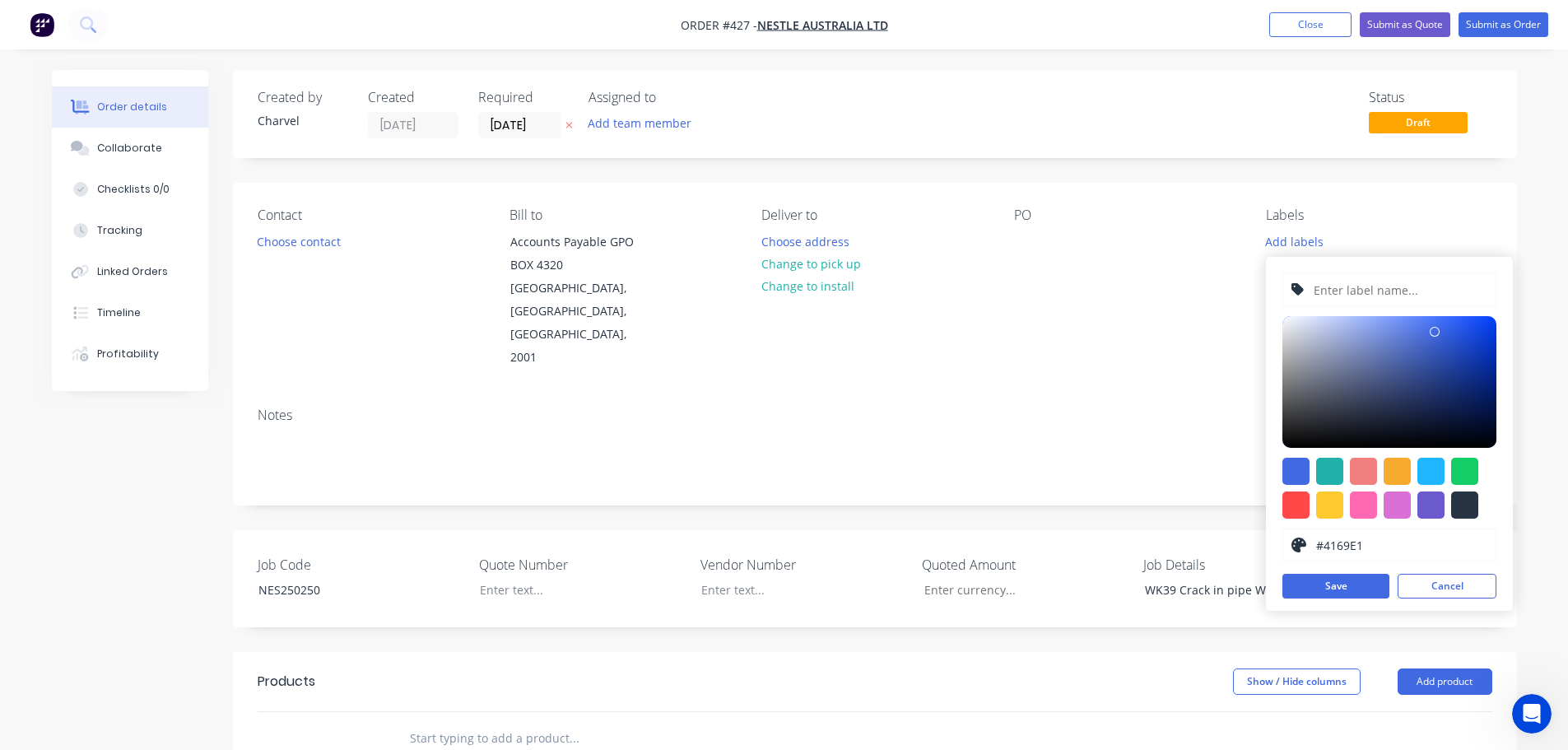
drag, startPoint x: 1349, startPoint y: 294, endPoint x: 1347, endPoint y: 335, distance: 41.0
click at [1348, 295] on input "text" at bounding box center [1400, 290] width 175 height 31
paste input "NES250250"
type input "NES250250"
click at [1303, 464] on div at bounding box center [1296, 471] width 27 height 27
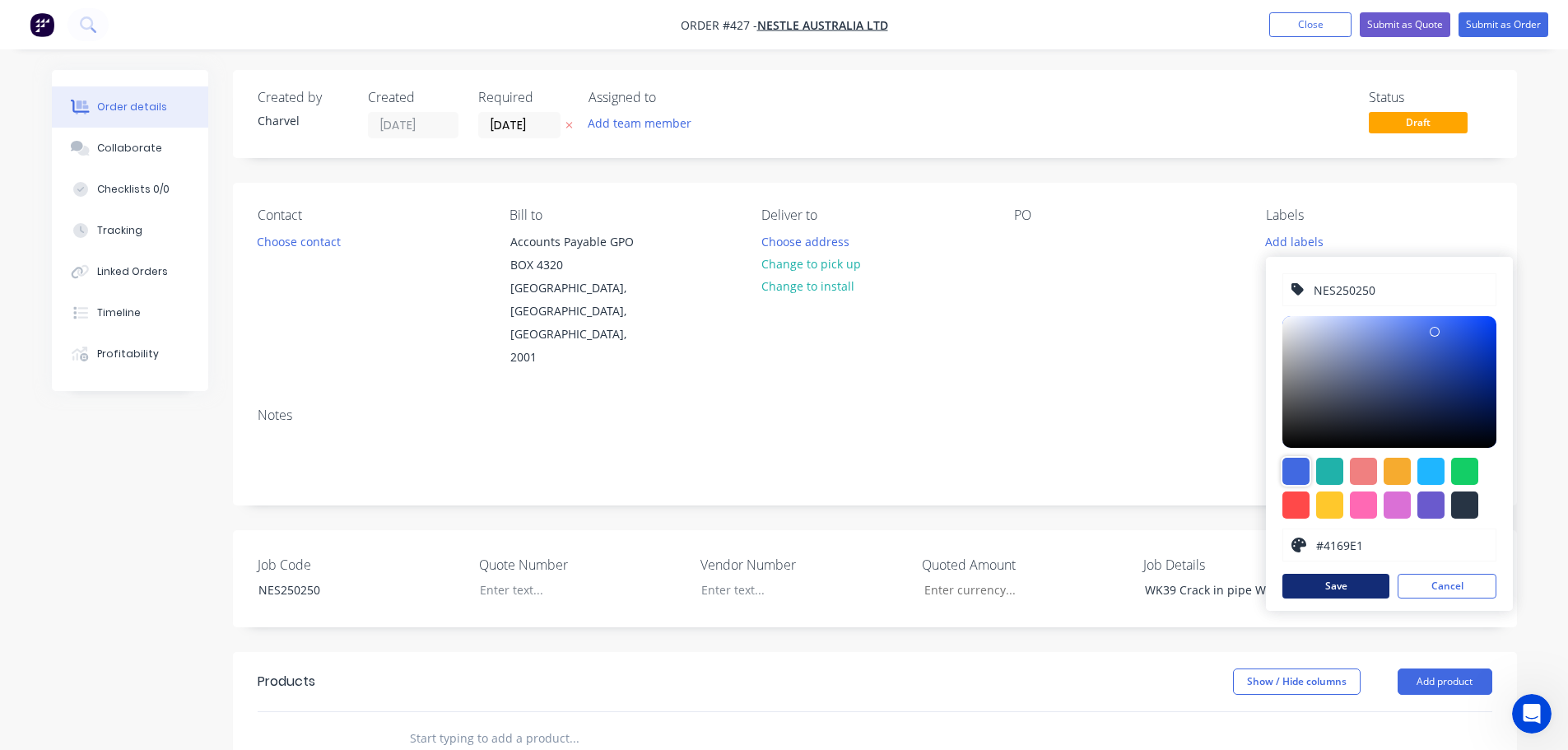
click at [1332, 590] on button "Save" at bounding box center [1336, 585] width 107 height 24
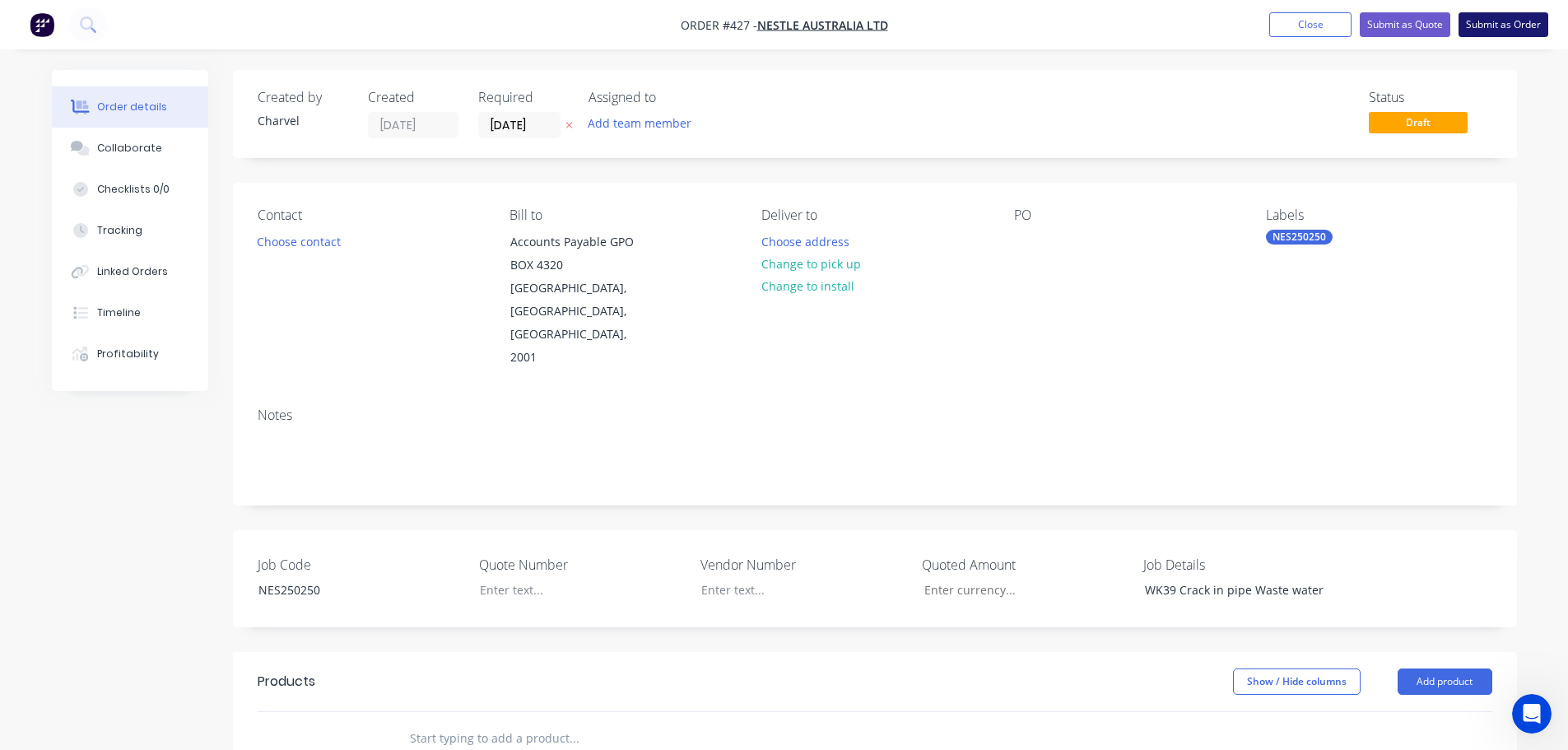
click at [1505, 22] on button "Submit as Order" at bounding box center [1504, 24] width 90 height 24
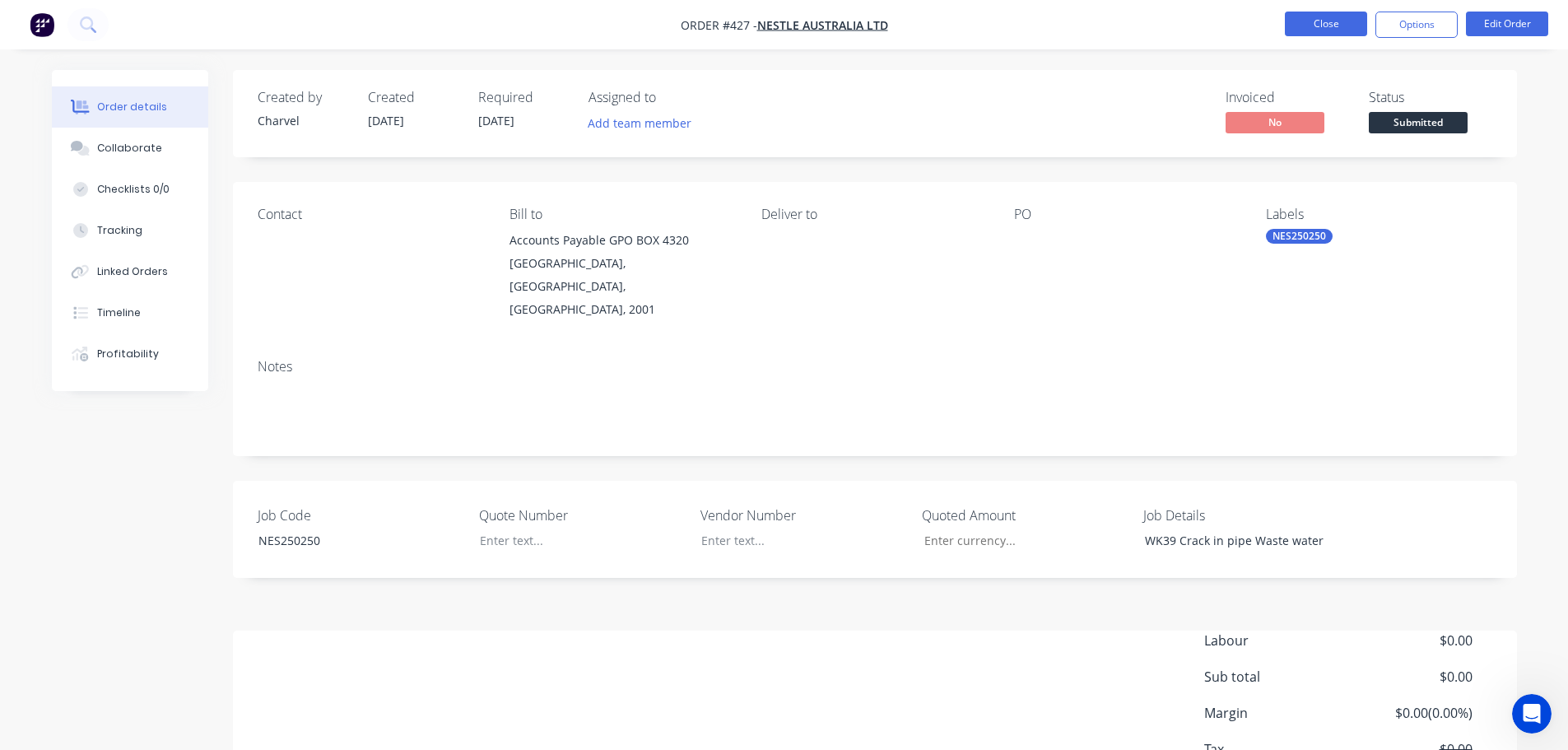
click at [1305, 21] on button "Close" at bounding box center [1326, 23] width 83 height 24
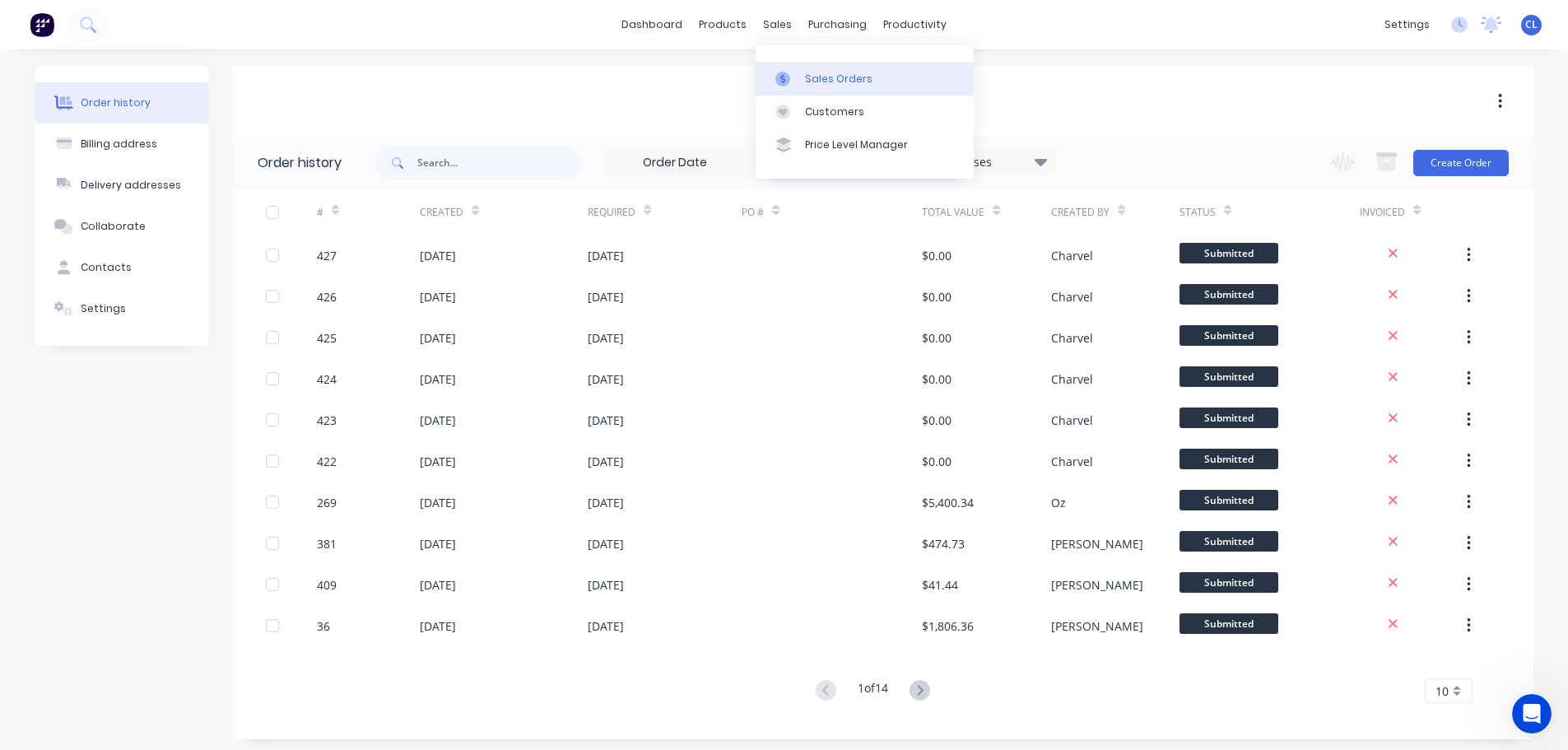
click at [824, 79] on div "Sales Orders" at bounding box center [839, 79] width 67 height 14
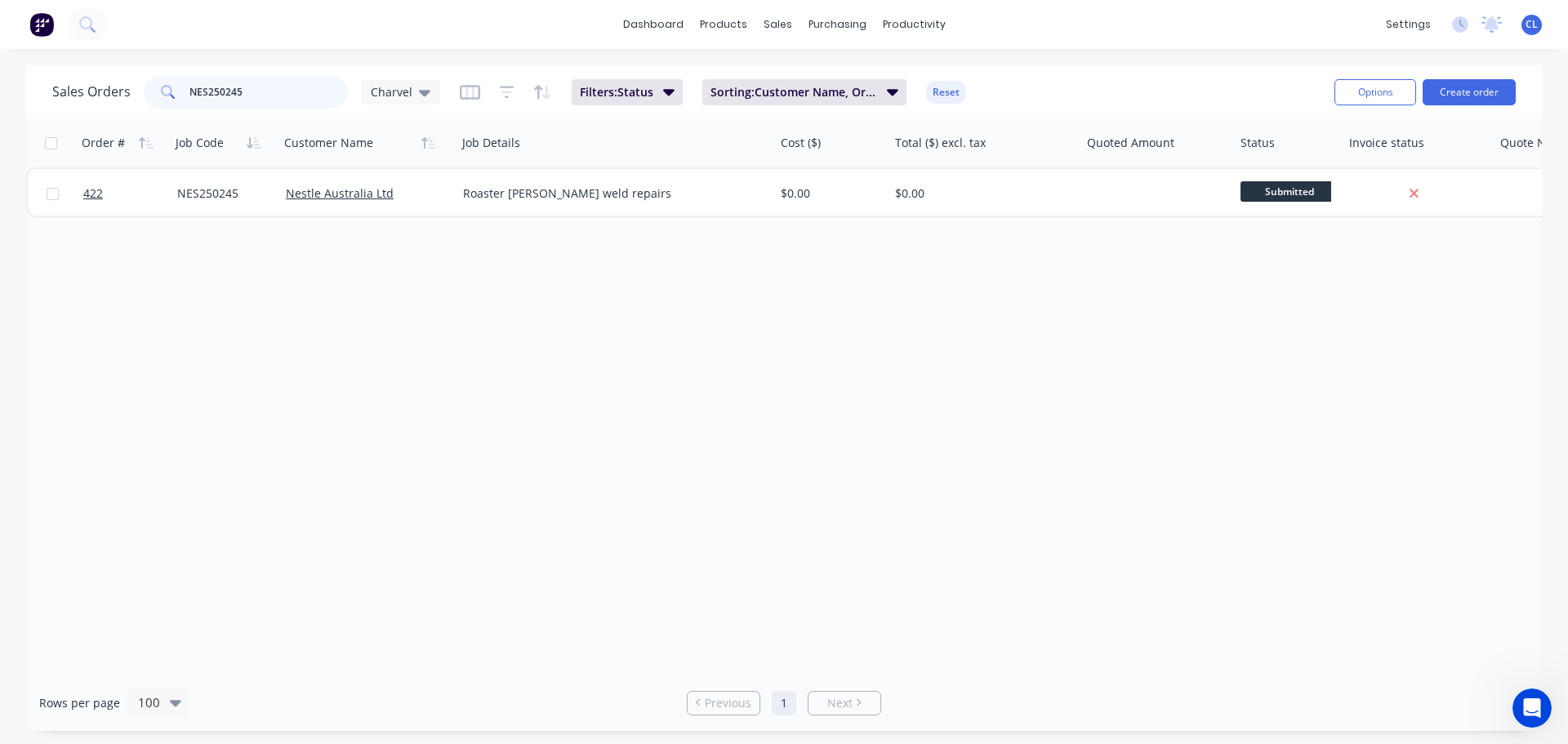
click at [277, 92] on input "NES250245" at bounding box center [268, 92] width 160 height 33
click at [0, 72] on html "dashboard products sales purchasing productivity dashboard products Product Cat…" at bounding box center [784, 372] width 1568 height 744
type input "RC250016"
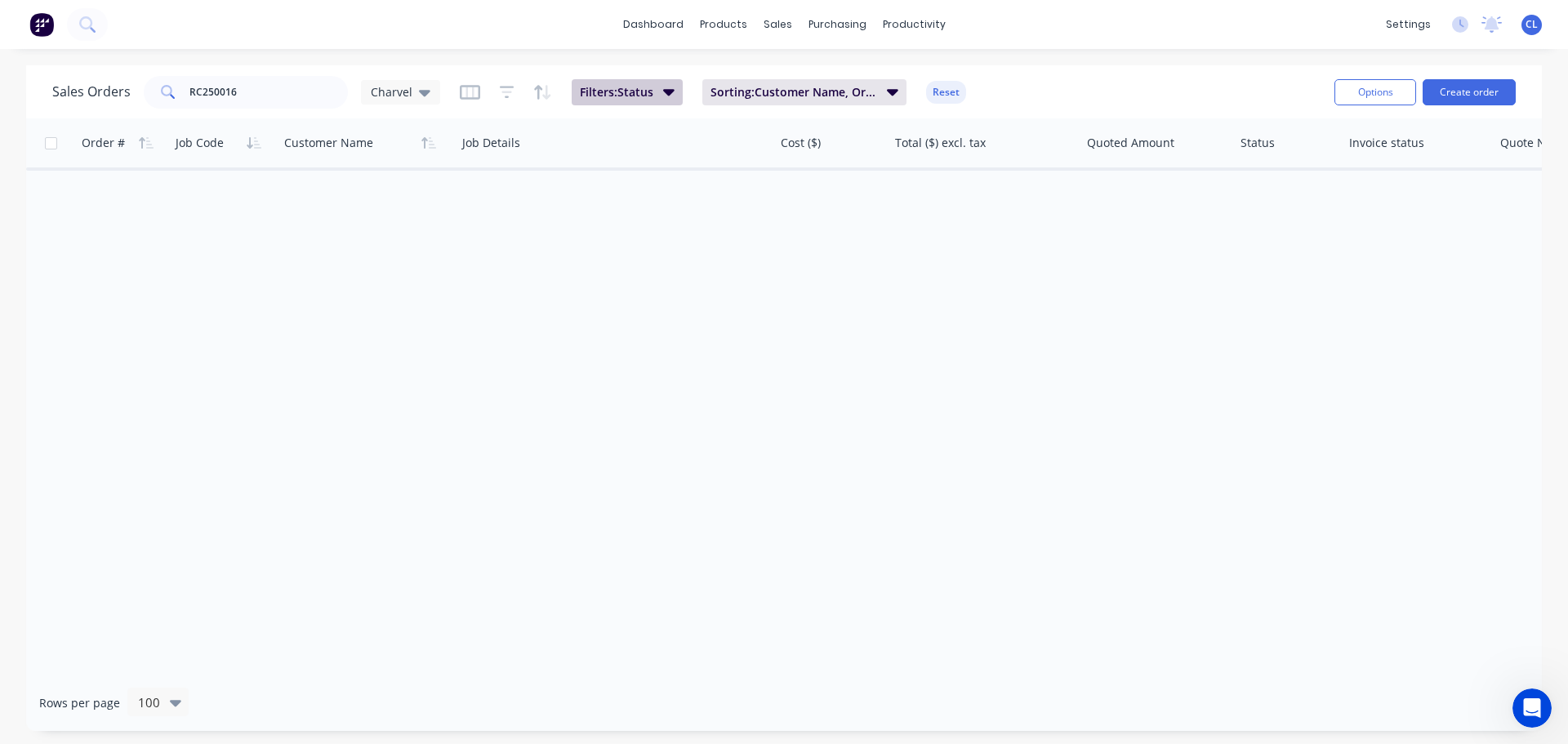
click at [623, 92] on span "Filters: Status" at bounding box center [616, 92] width 73 height 16
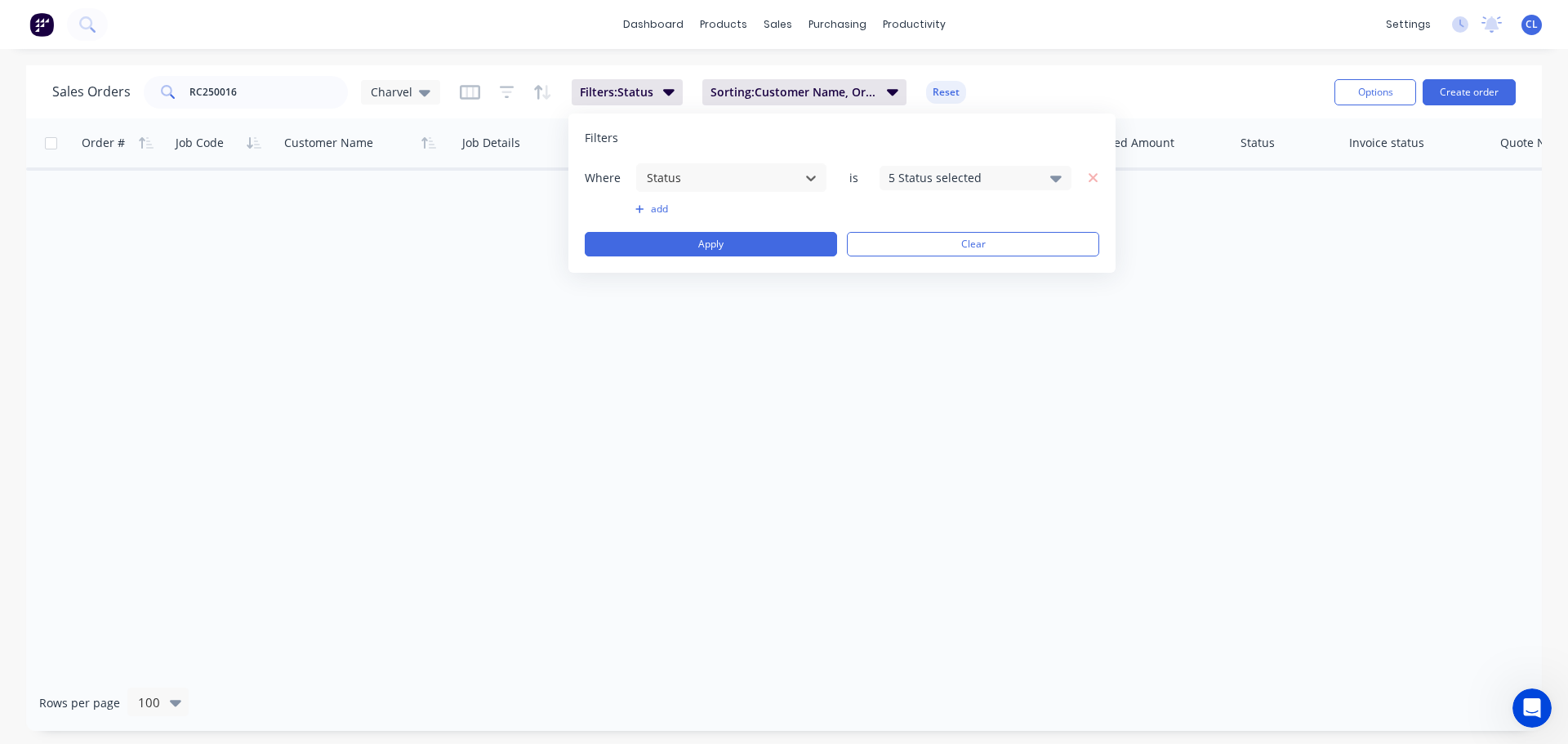
click at [944, 181] on div "5 Status selected" at bounding box center [962, 178] width 148 height 17
click at [905, 266] on div at bounding box center [906, 268] width 33 height 33
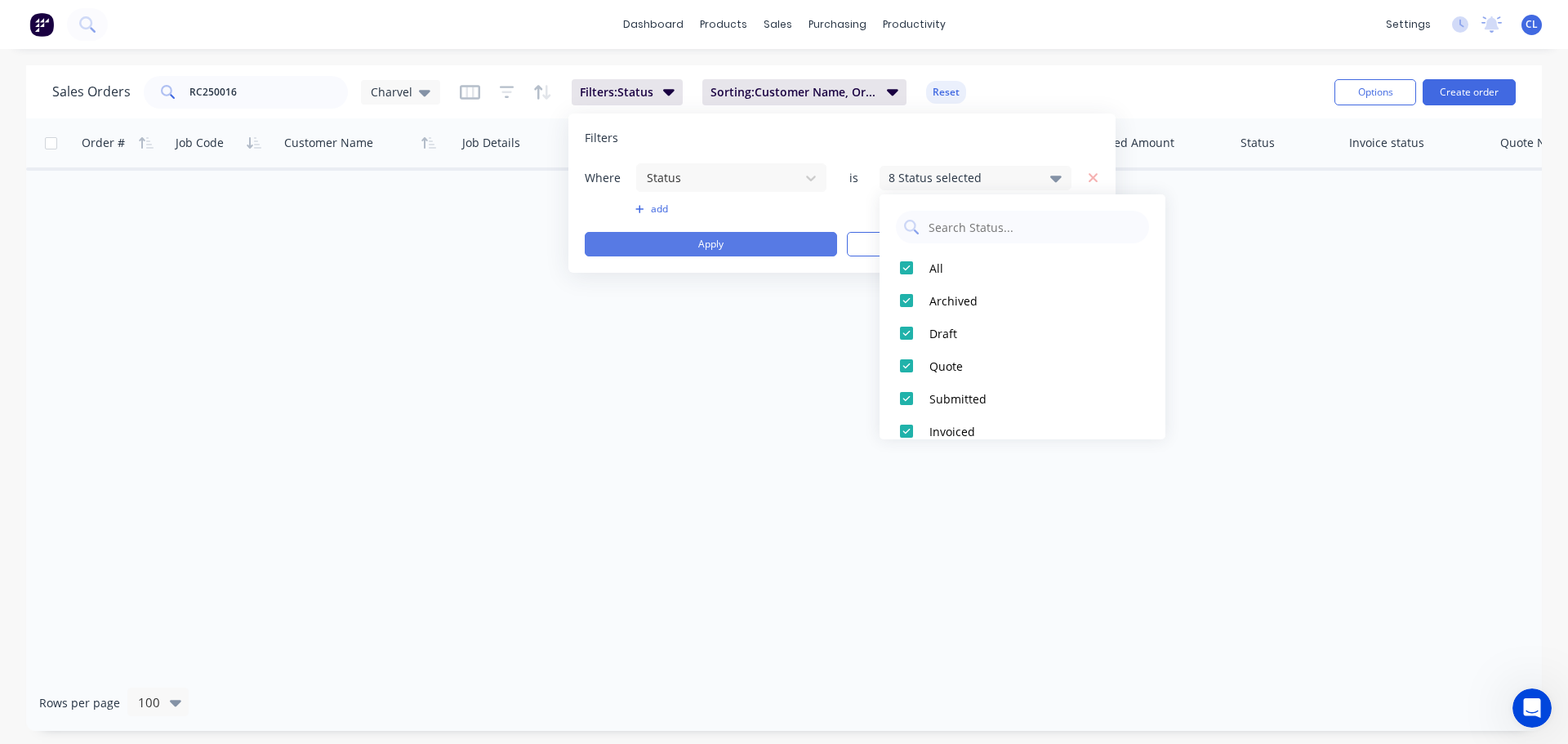
click at [748, 252] on button "Apply" at bounding box center [711, 244] width 252 height 24
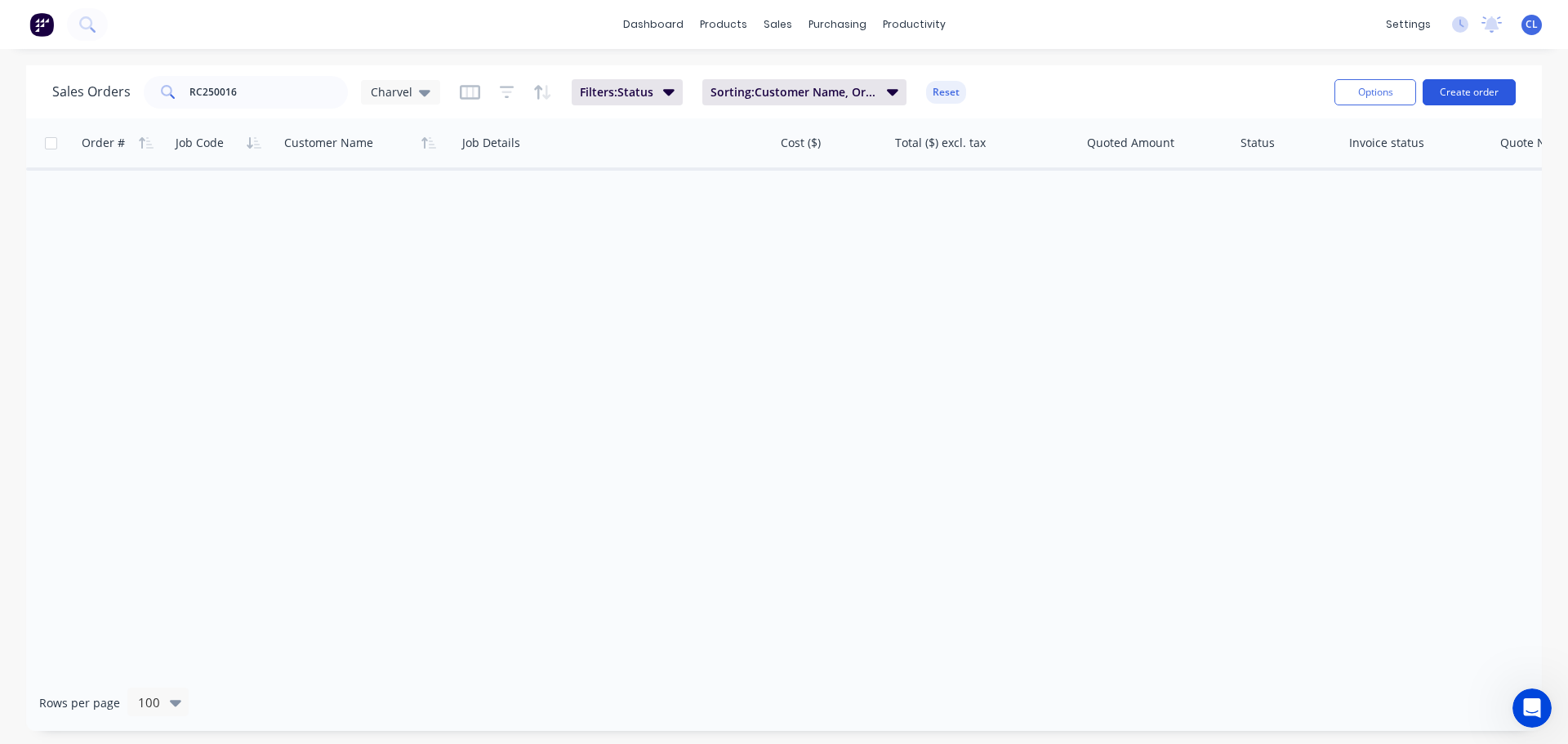
click at [1467, 86] on button "Create order" at bounding box center [1469, 92] width 93 height 26
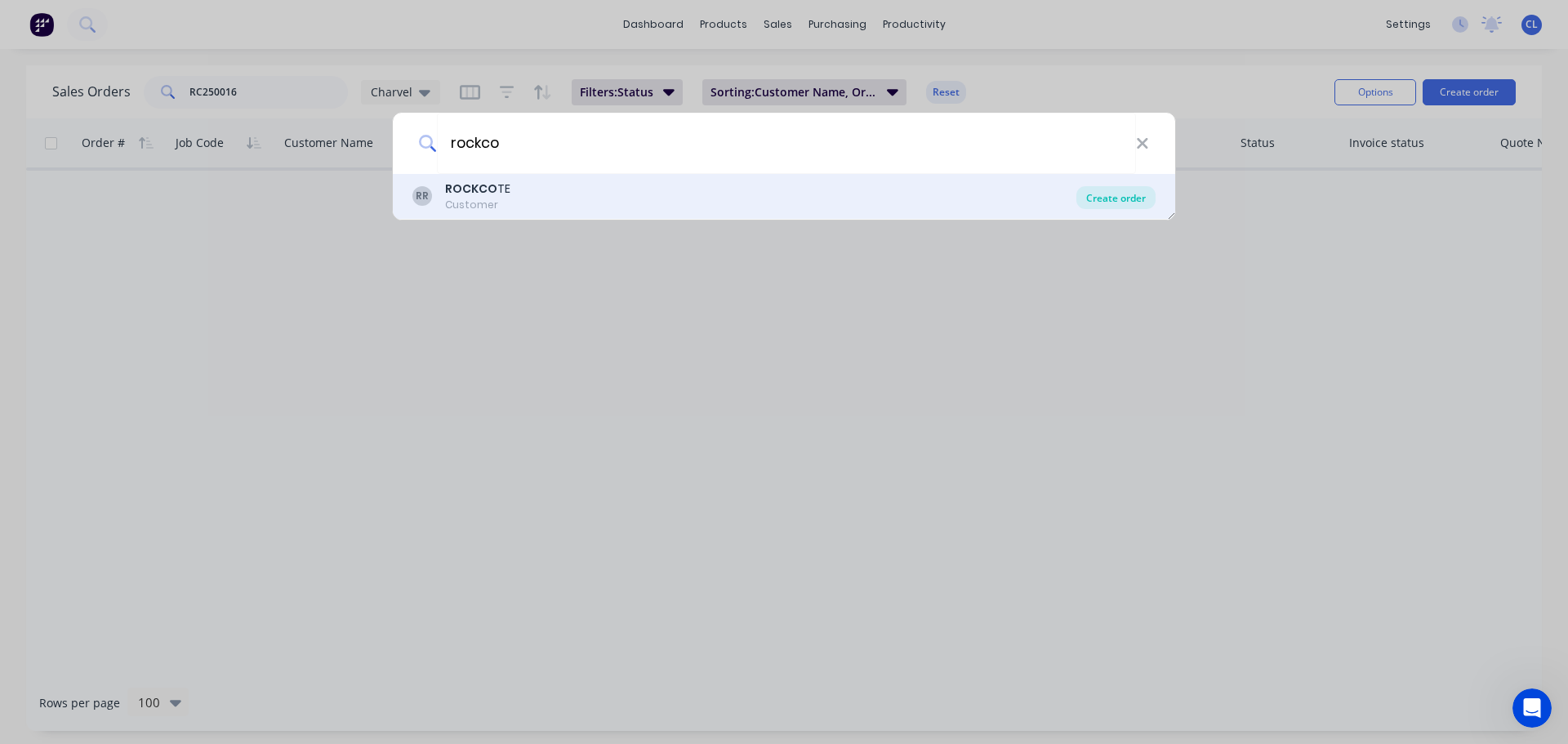
type input "rockco"
click at [1109, 206] on div "Create order" at bounding box center [1116, 198] width 79 height 23
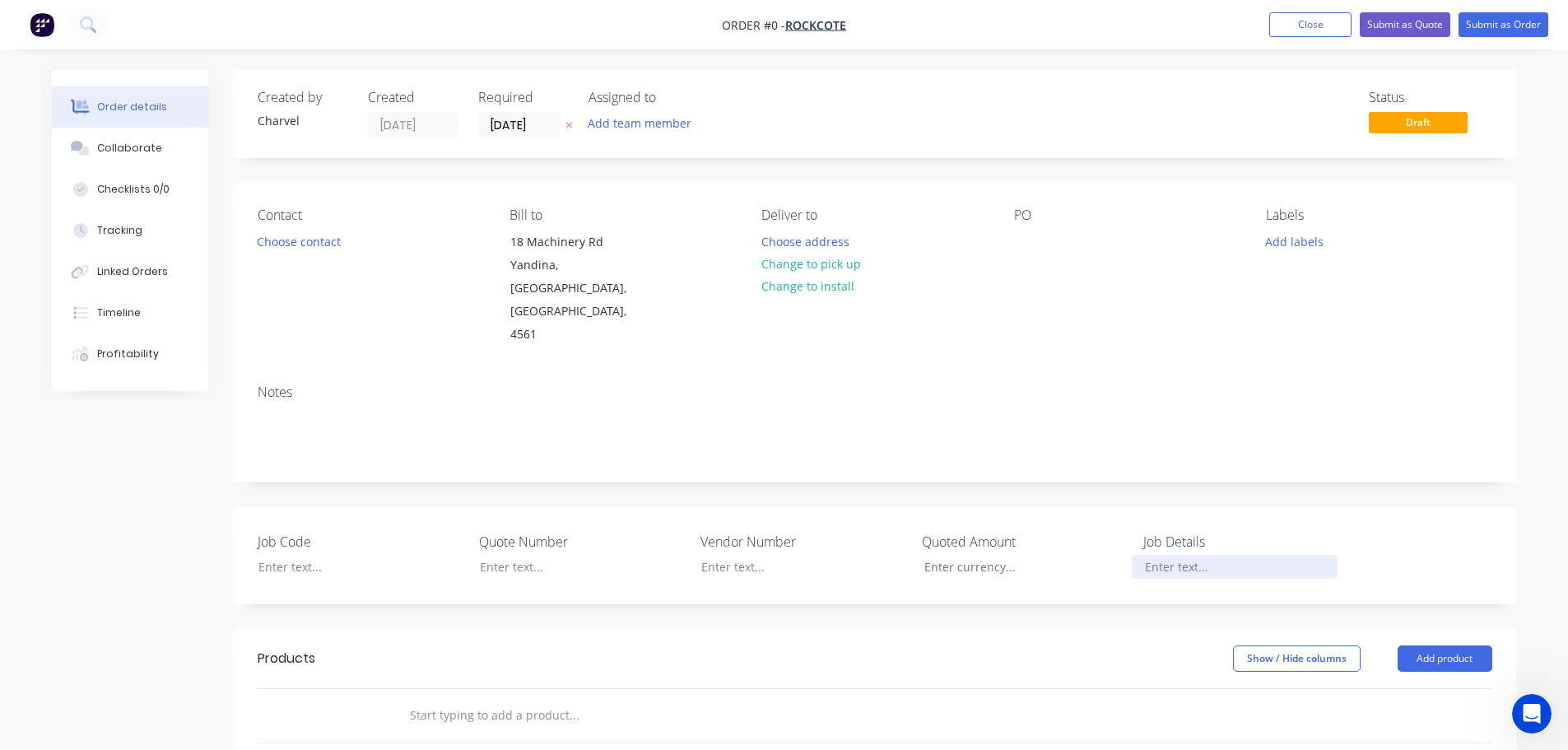
click at [1162, 555] on div at bounding box center [1234, 567] width 206 height 24
paste div
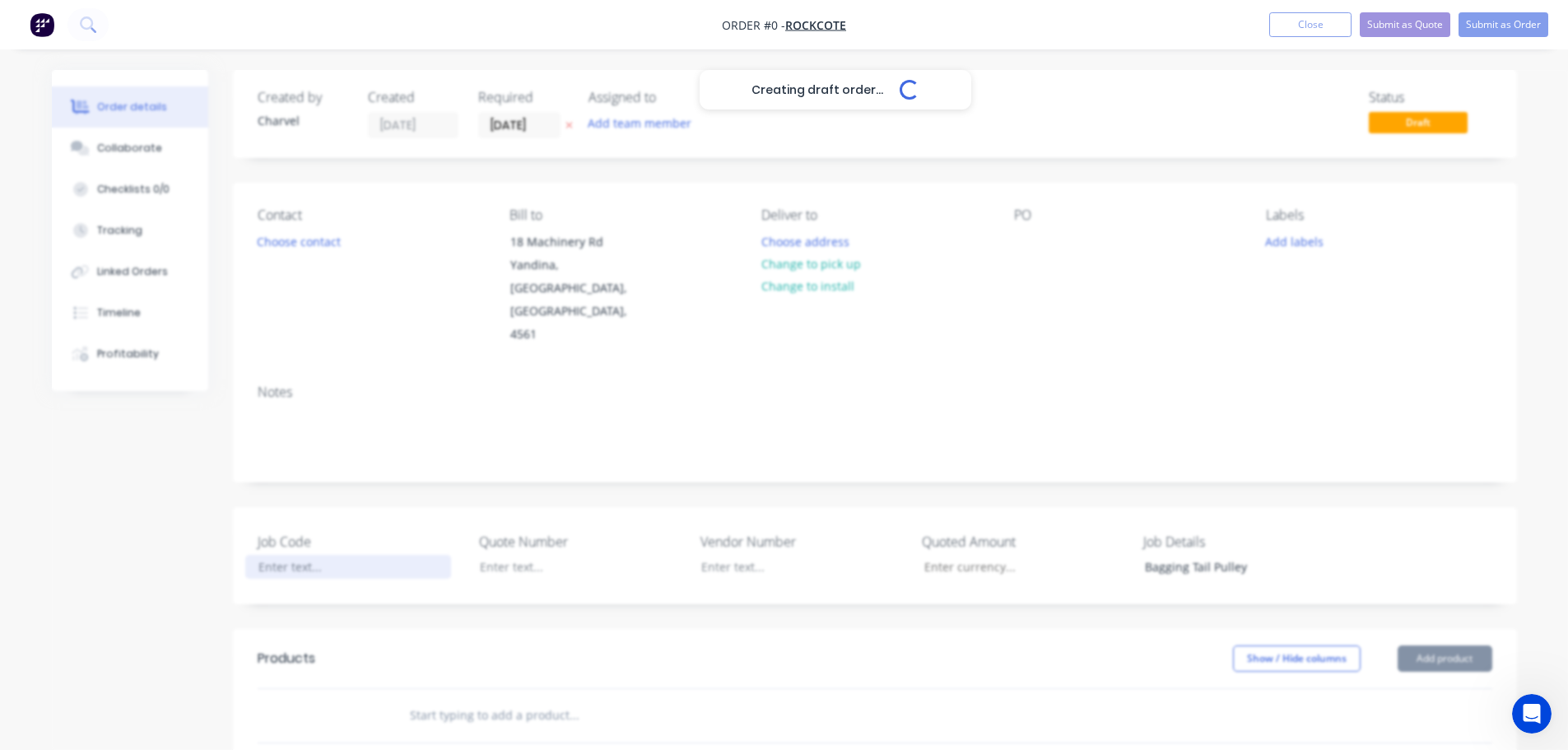
click at [337, 528] on div "Creating draft order... Loading... Order details Collaborate Checklists 0/0 Tra…" at bounding box center [784, 617] width 1498 height 1094
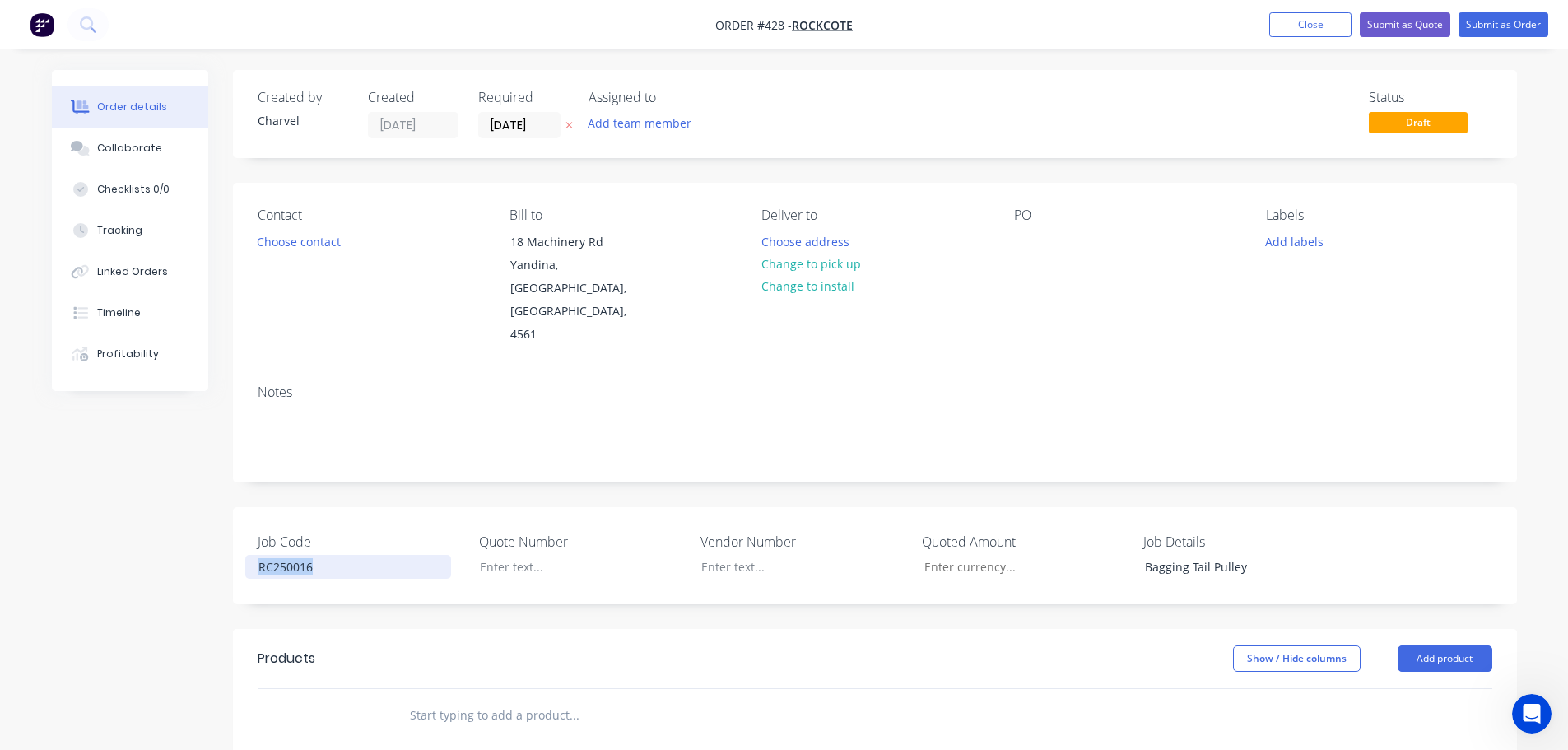
copy div "RC250016"
drag, startPoint x: 1301, startPoint y: 221, endPoint x: 1303, endPoint y: 238, distance: 17.1
click at [1303, 226] on div "Labels Add labels" at bounding box center [1378, 277] width 226 height 139
click at [1308, 241] on button "Add labels" at bounding box center [1295, 240] width 76 height 22
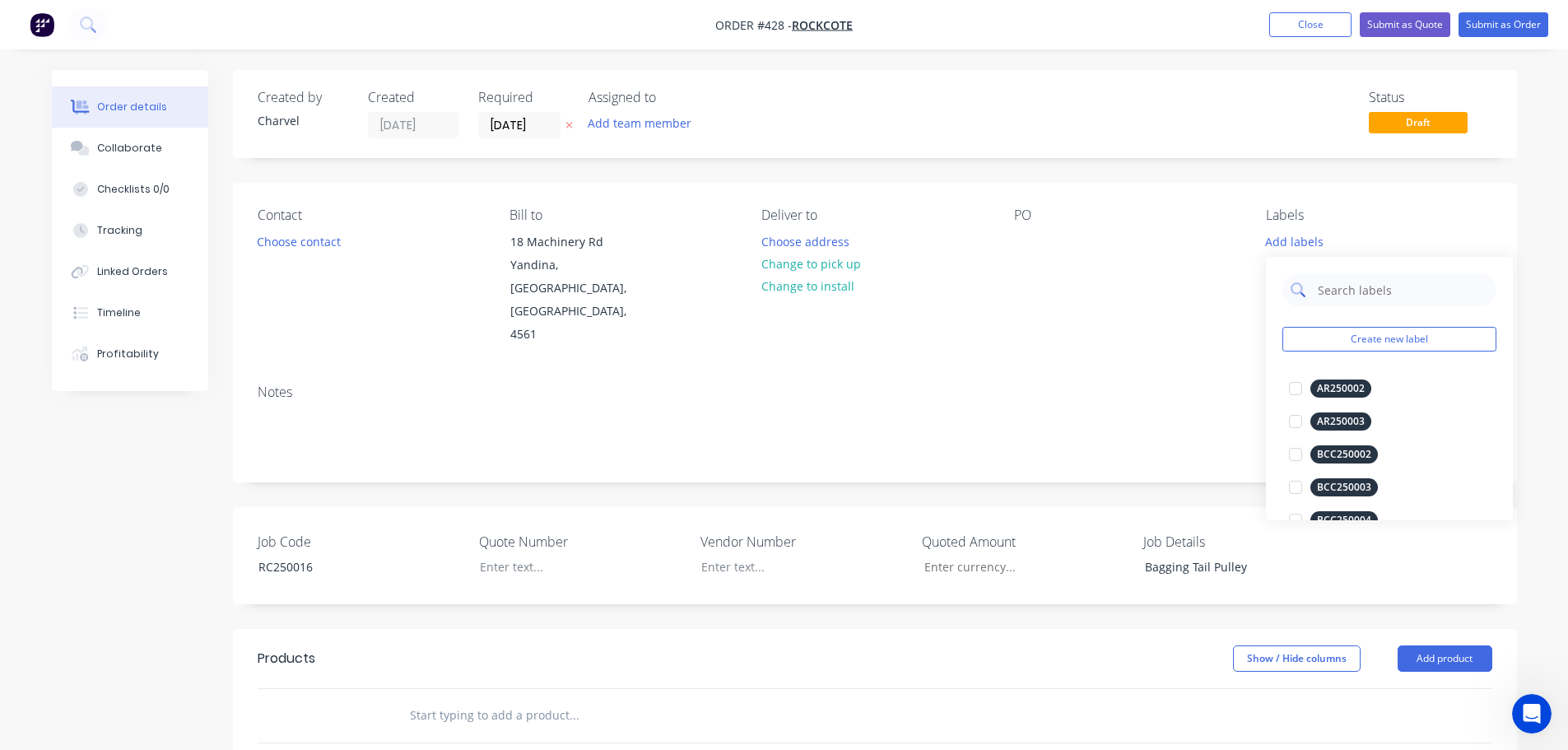
click at [1304, 279] on div at bounding box center [1390, 290] width 214 height 33
click at [1317, 287] on input "text" at bounding box center [1402, 290] width 172 height 33
paste input "RC250016"
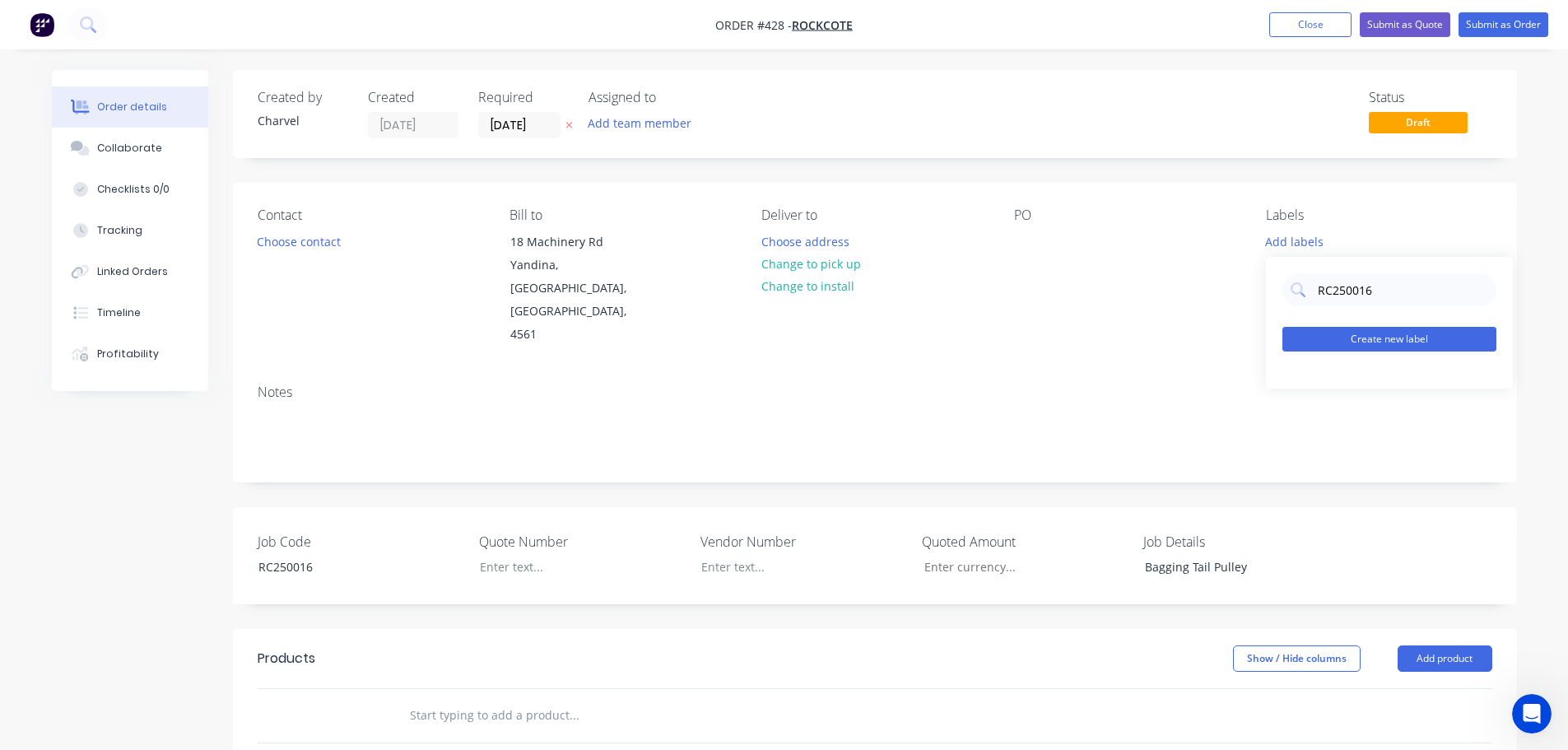
type input "RC250016"
click at [1360, 336] on button "Create new label" at bounding box center [1390, 339] width 214 height 24
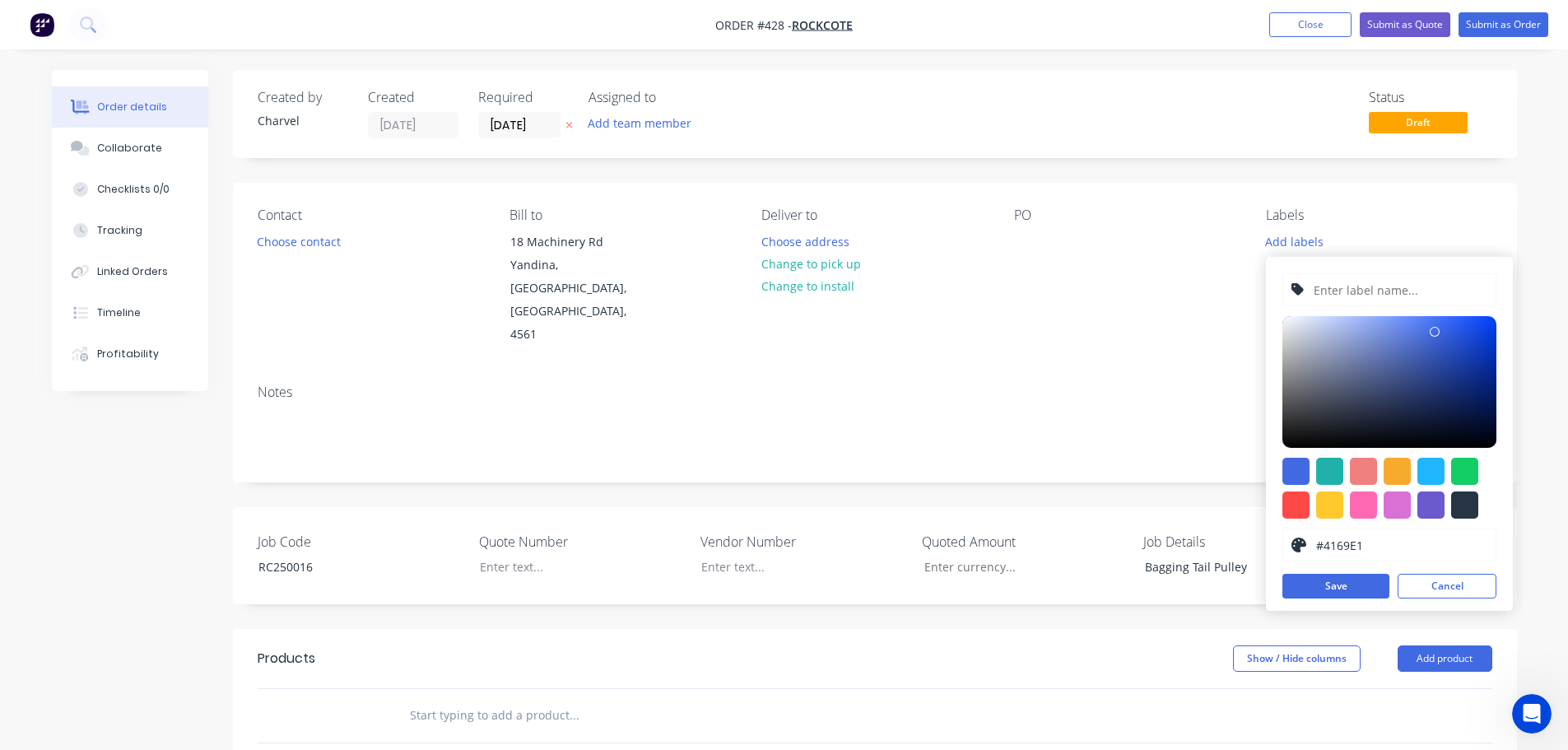
click at [1323, 299] on input "text" at bounding box center [1400, 290] width 175 height 31
paste input "RC250016"
type input "RC250016"
click at [1459, 509] on div at bounding box center [1465, 505] width 27 height 27
type input "#273444"
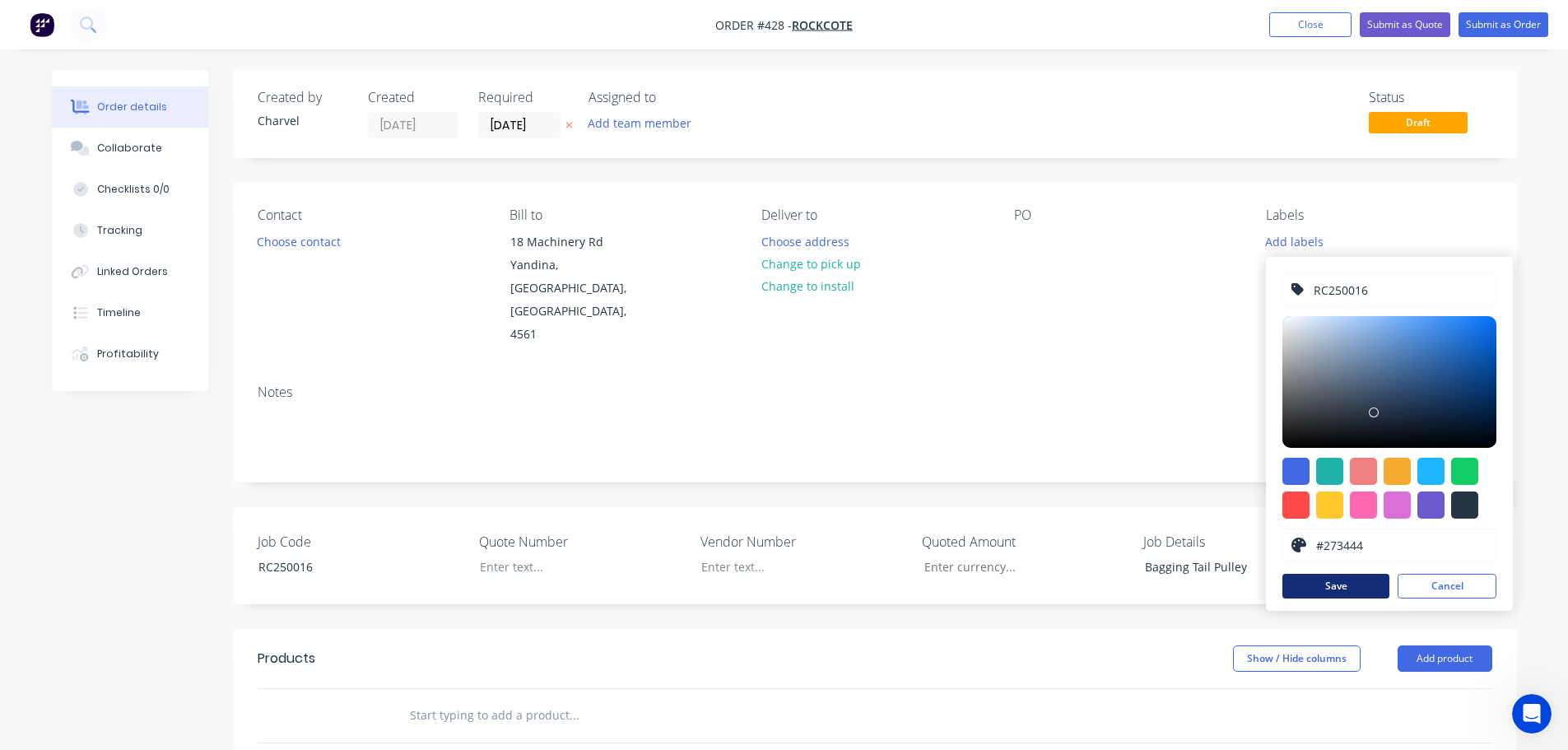
click at [1313, 581] on button "Save" at bounding box center [1336, 585] width 107 height 24
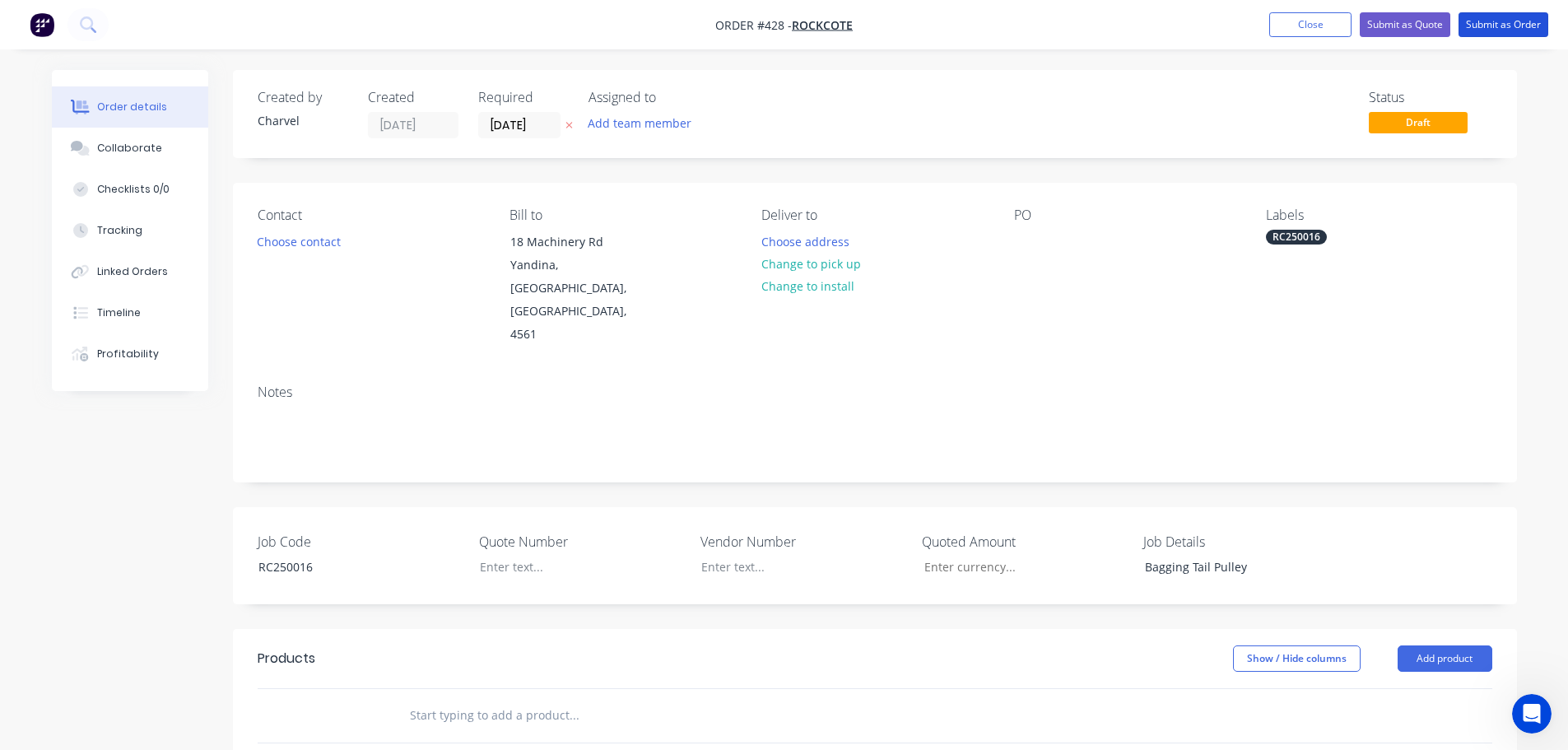
drag, startPoint x: 1496, startPoint y: 31, endPoint x: 41, endPoint y: 386, distance: 1497.7
click at [310, 406] on div "Order #428 - ROCKCOTE Add product Close Submit as Quote Submit as Order Order d…" at bounding box center [784, 582] width 1568 height 1164
click at [1029, 242] on div at bounding box center [1027, 241] width 26 height 24
paste div
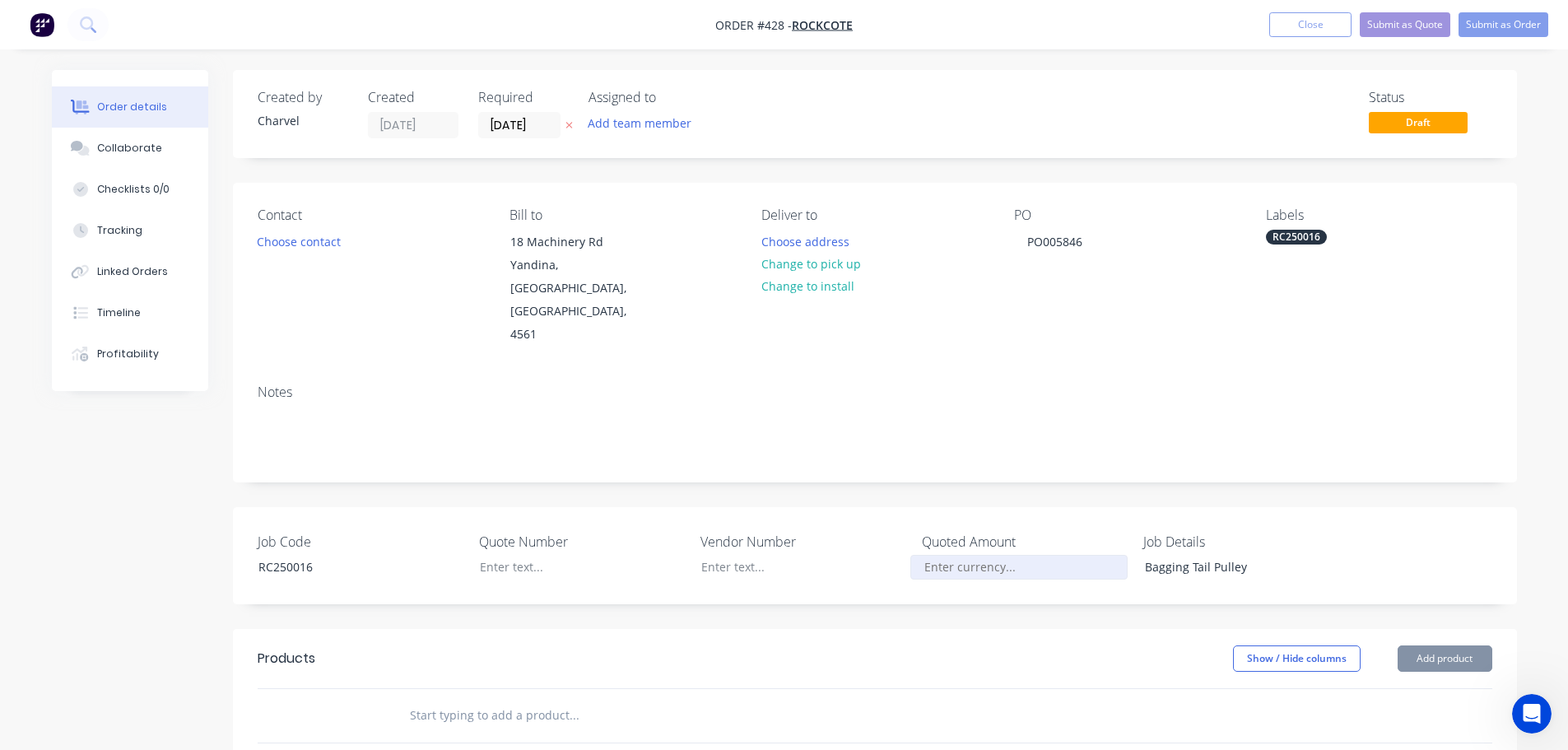
click at [949, 555] on input "Job Code" at bounding box center [1020, 567] width 218 height 24
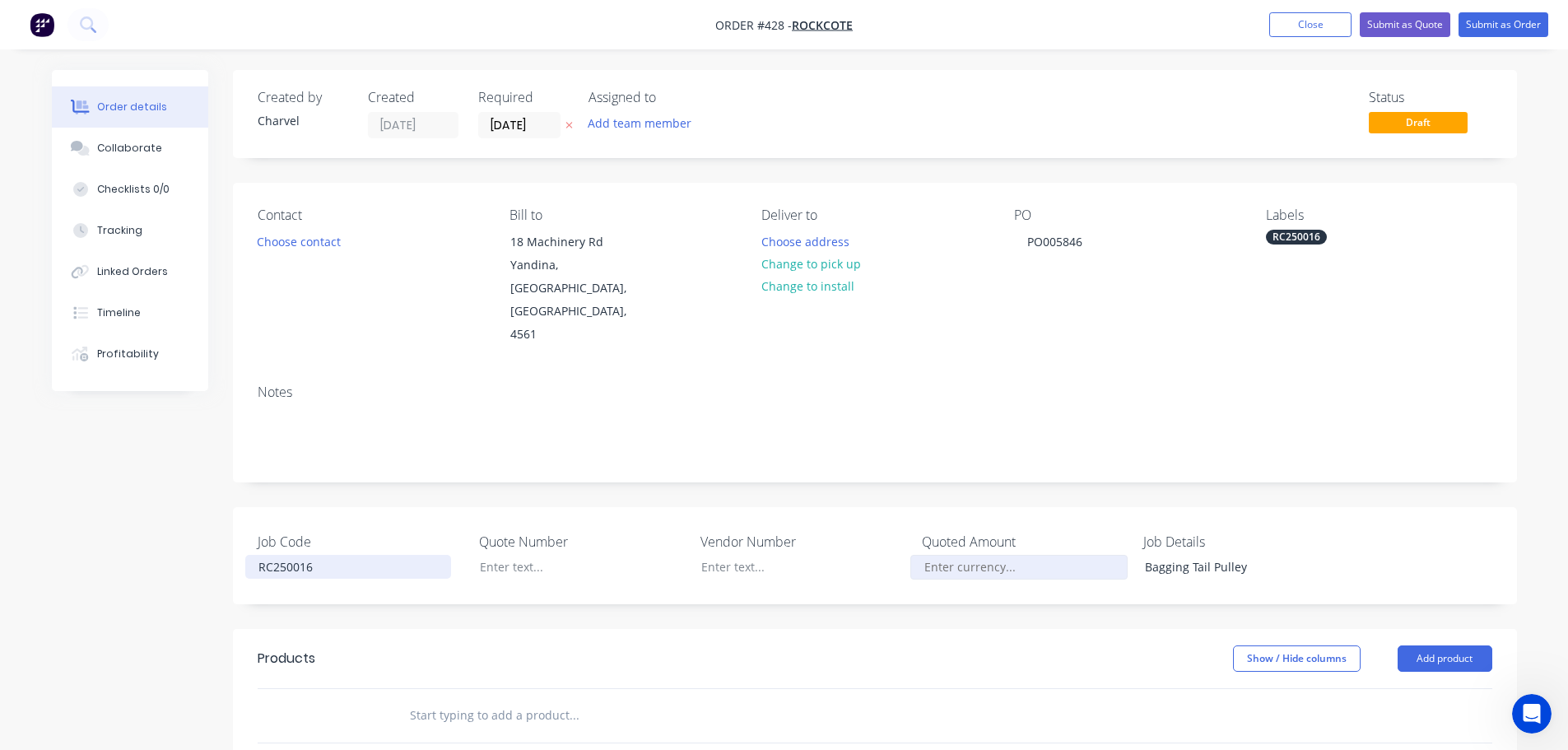
paste input "1,495.00"
type input "$1,495.00"
click at [1478, 27] on button "Submit as Order" at bounding box center [1504, 24] width 90 height 24
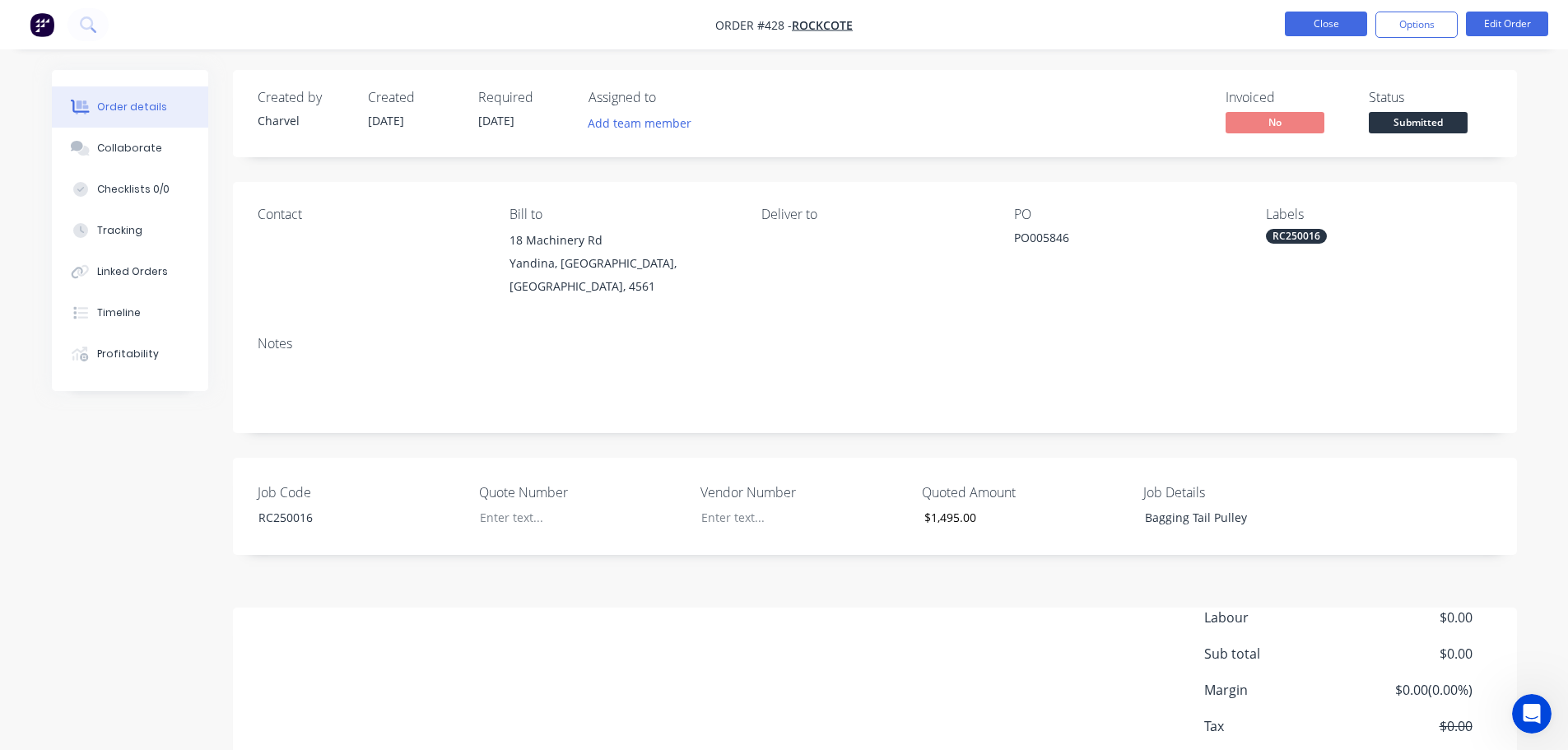
click at [1340, 31] on button "Close" at bounding box center [1326, 23] width 83 height 24
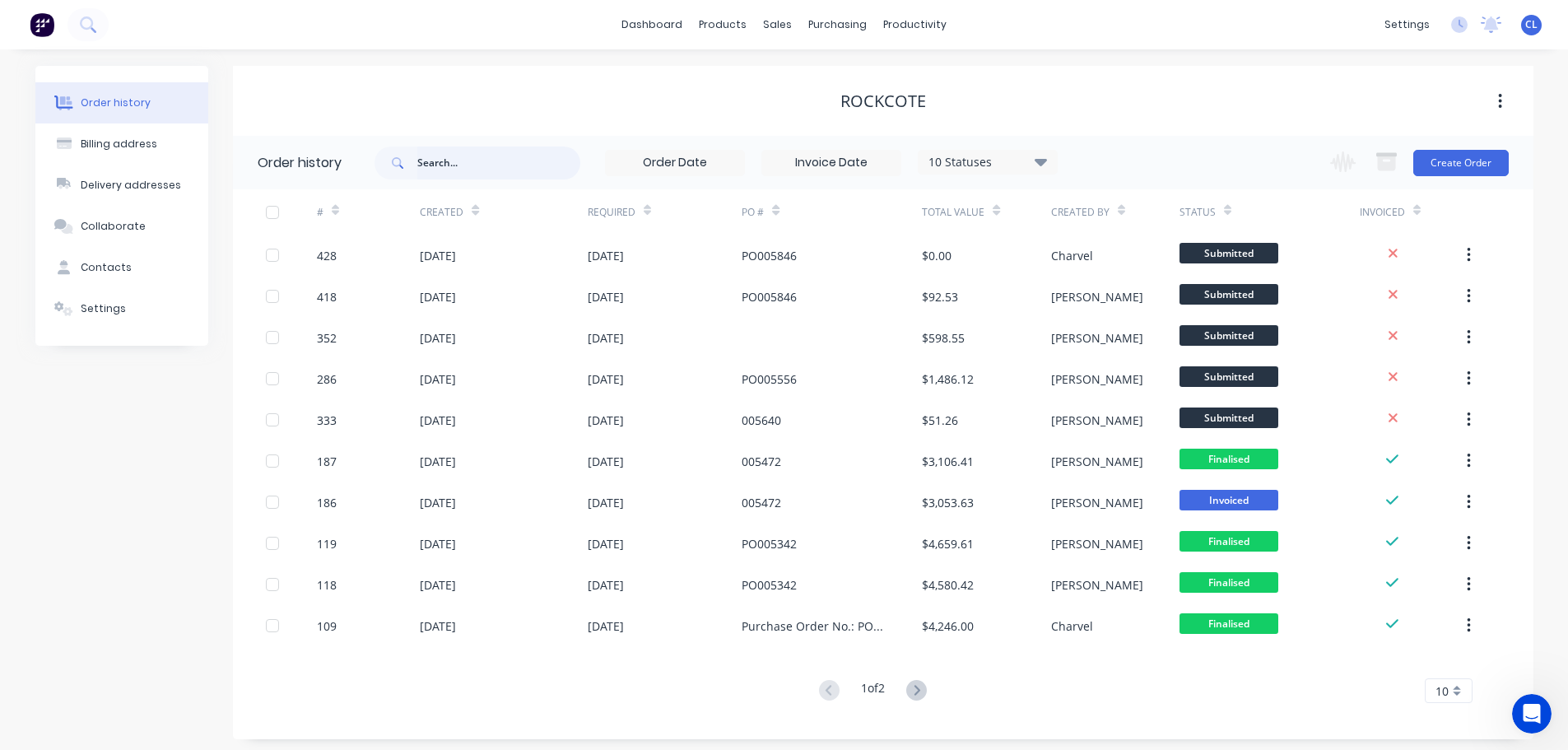
click at [475, 171] on input "text" at bounding box center [498, 163] width 163 height 33
click at [817, 79] on div "Sales Orders" at bounding box center [839, 79] width 67 height 14
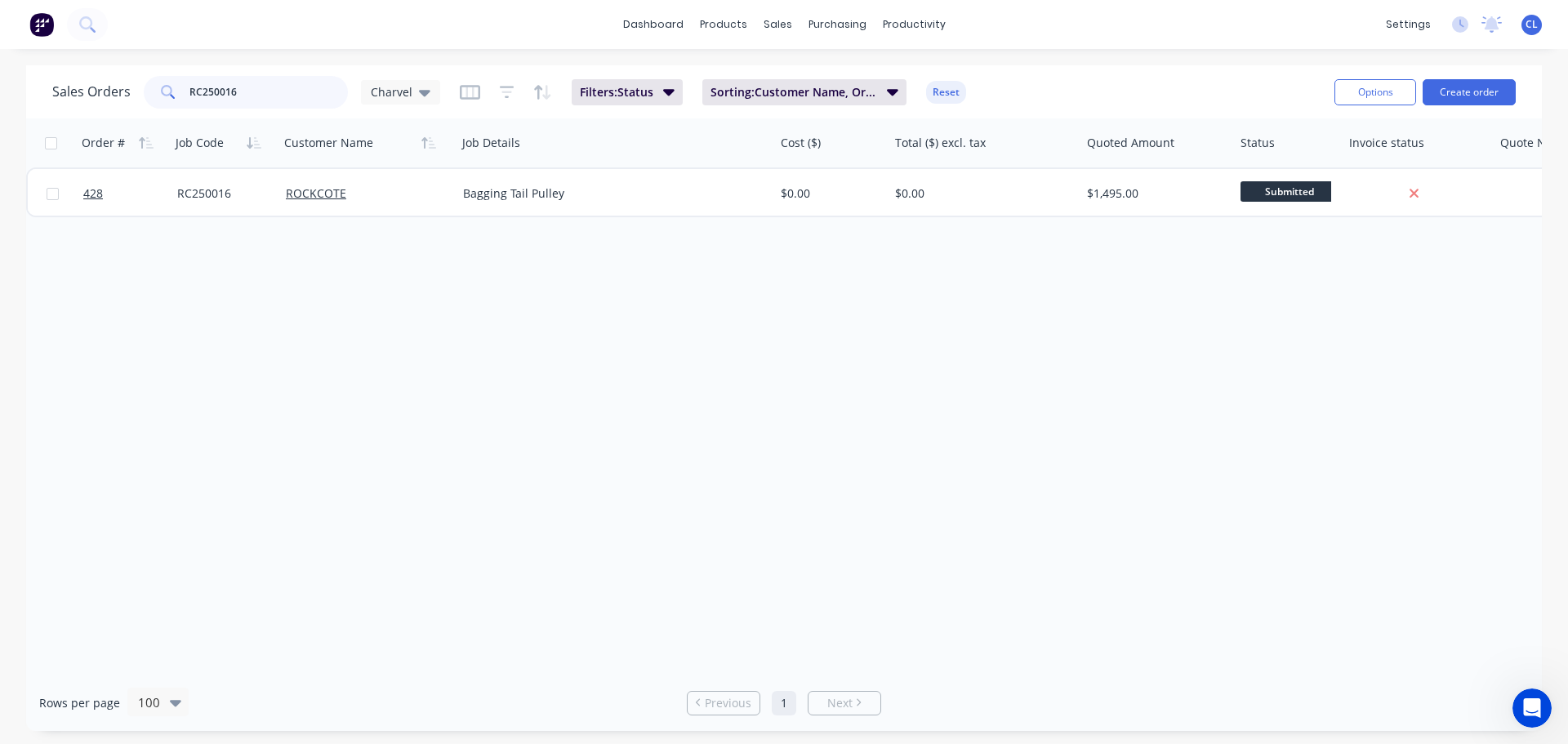
click at [320, 95] on input "RC250016" at bounding box center [268, 92] width 160 height 33
click at [222, 87] on input "TLG250047" at bounding box center [268, 92] width 160 height 33
drag, startPoint x: 104, startPoint y: 83, endPoint x: 12, endPoint y: 61, distance: 94.6
click at [12, 61] on div "dashboard products sales purchasing productivity dashboard products Product Cat…" at bounding box center [784, 372] width 1568 height 744
type input "LAM250216"
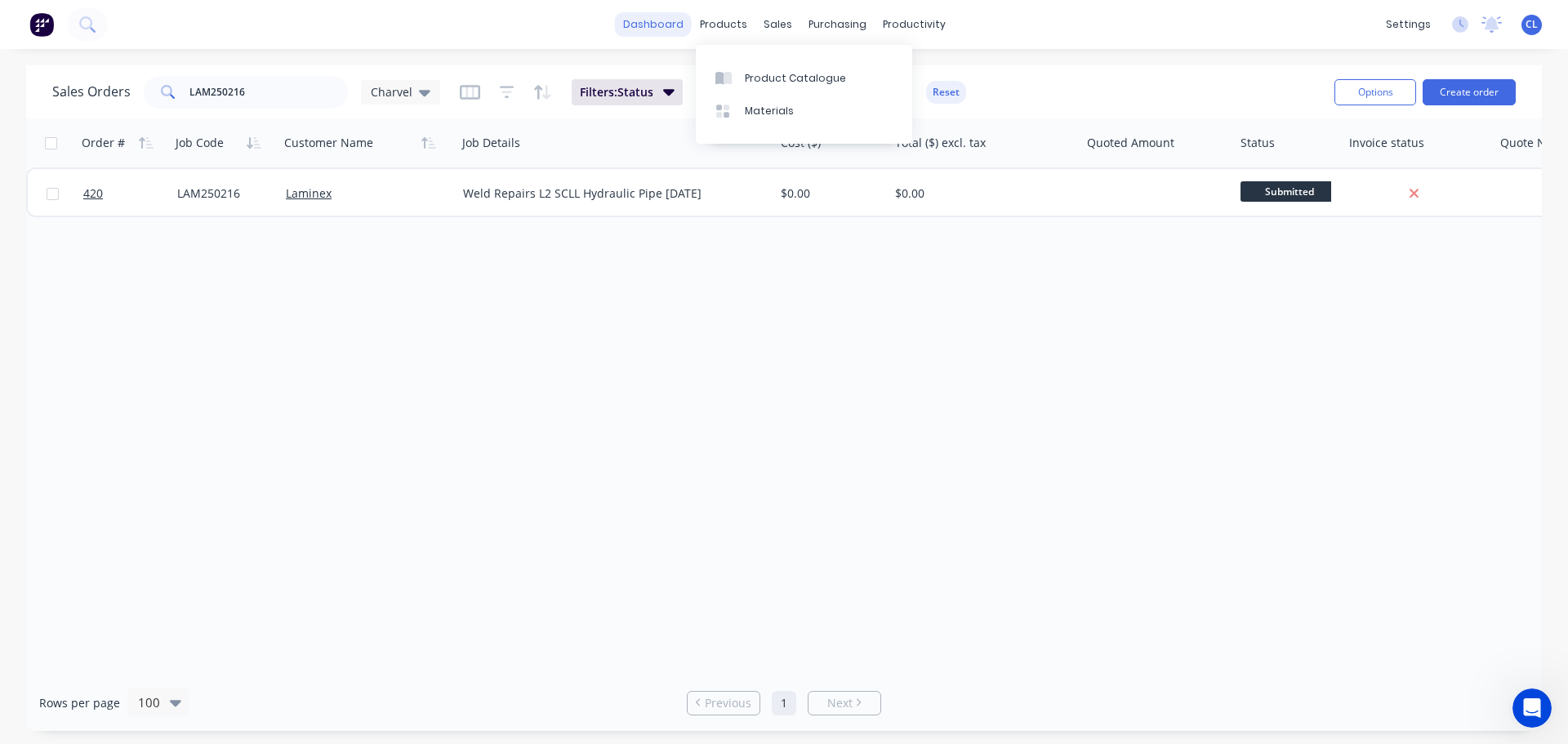
click at [682, 16] on link "dashboard" at bounding box center [653, 24] width 77 height 24
